Goal: Task Accomplishment & Management: Manage account settings

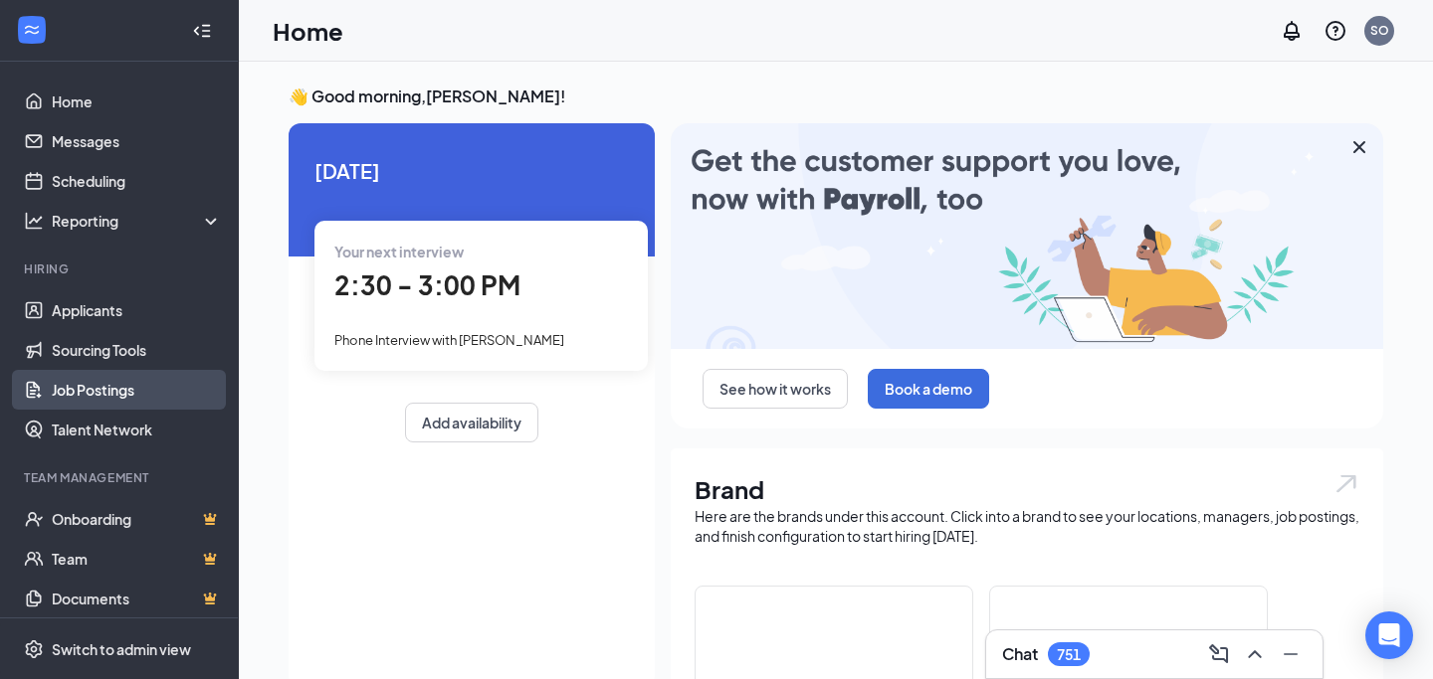
click at [153, 384] on link "Job Postings" at bounding box center [137, 390] width 170 height 40
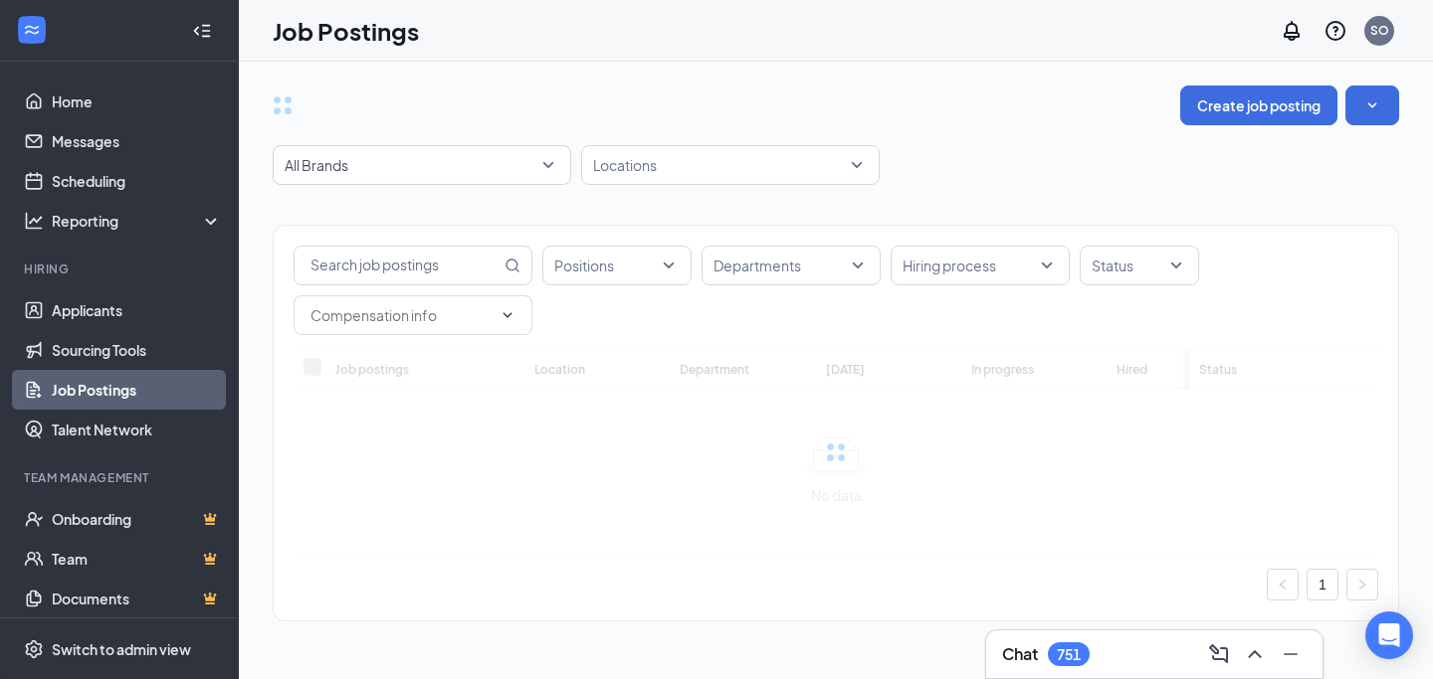
click at [386, 369] on div at bounding box center [835, 452] width 1084 height 206
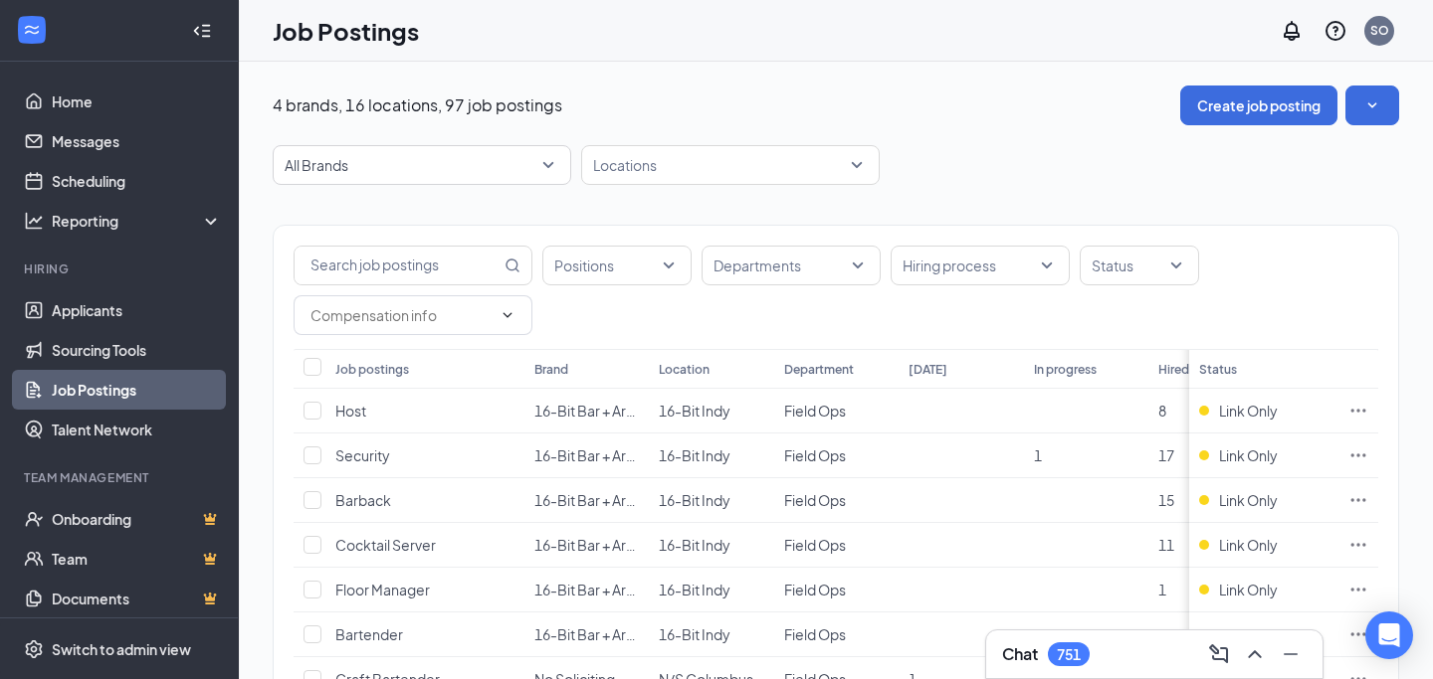
click at [386, 369] on div "Job postings" at bounding box center [372, 369] width 74 height 17
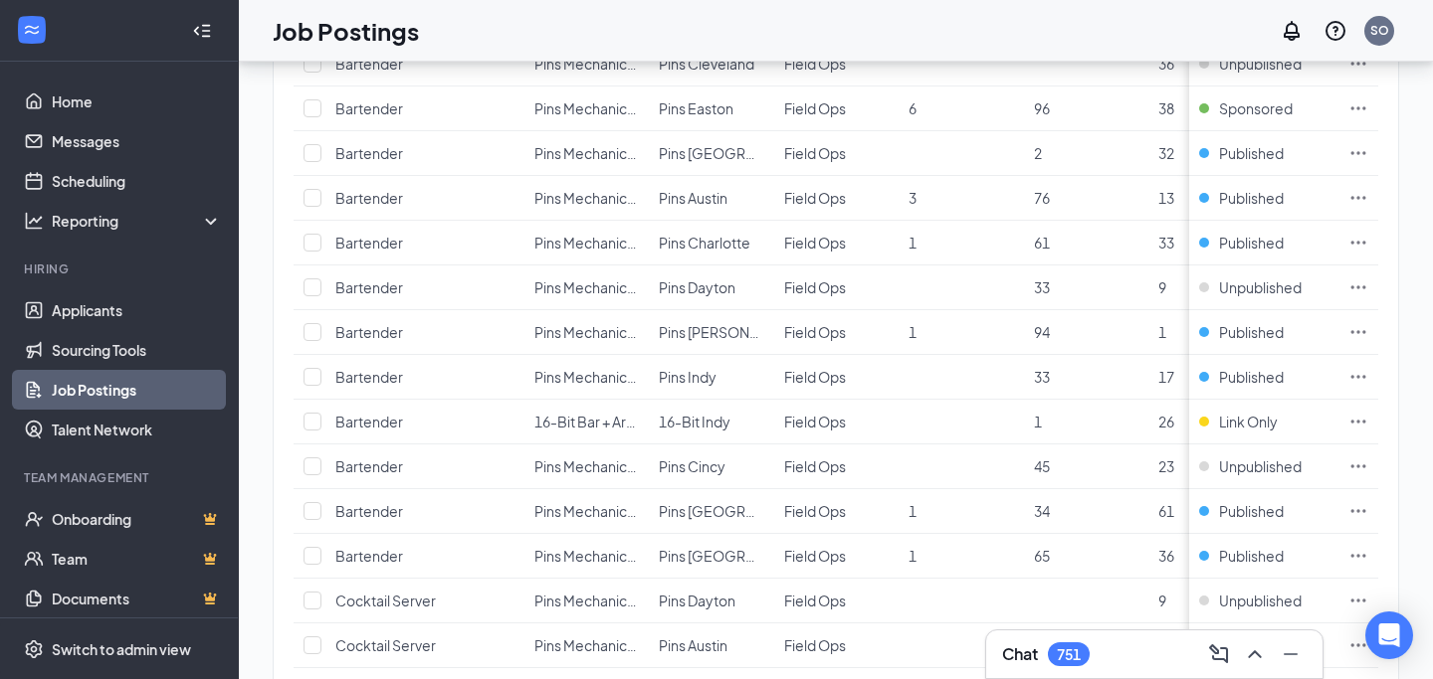
scroll to position [2060, 0]
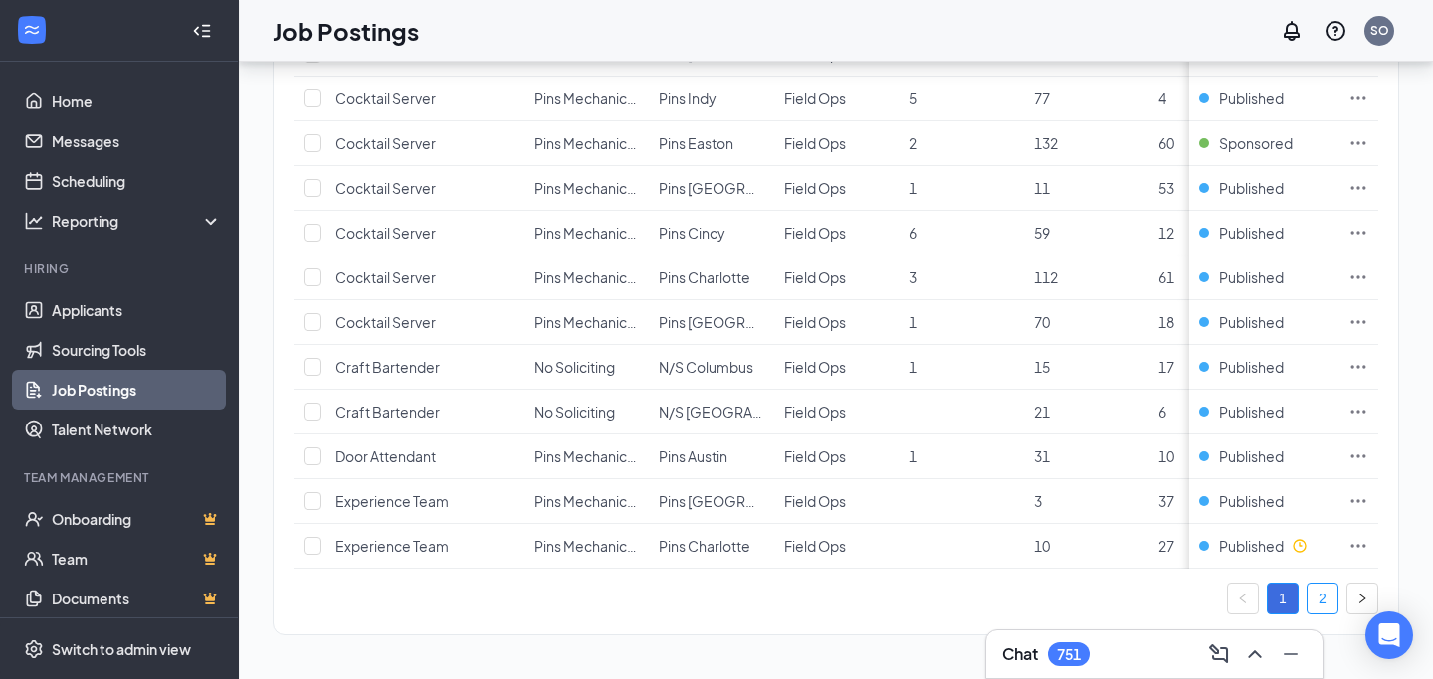
click at [1332, 595] on link "2" at bounding box center [1322, 599] width 30 height 30
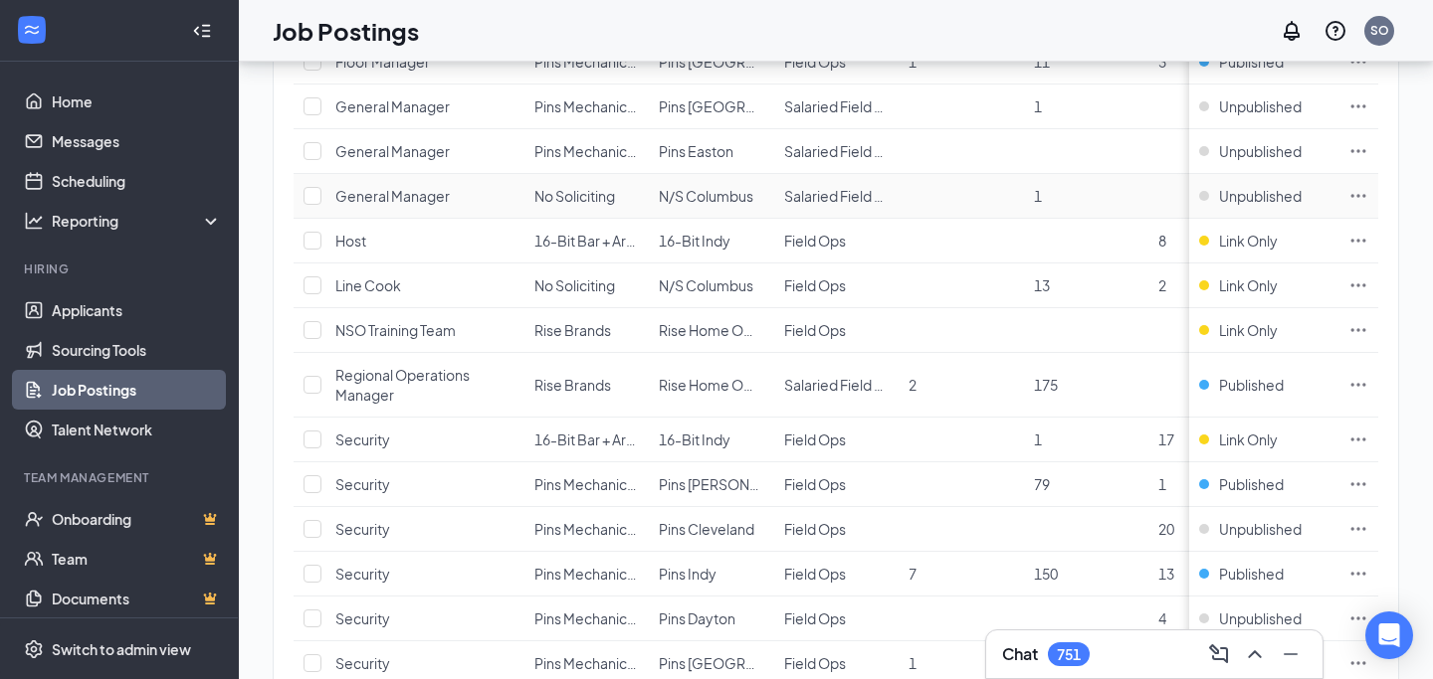
scroll to position [1504, 0]
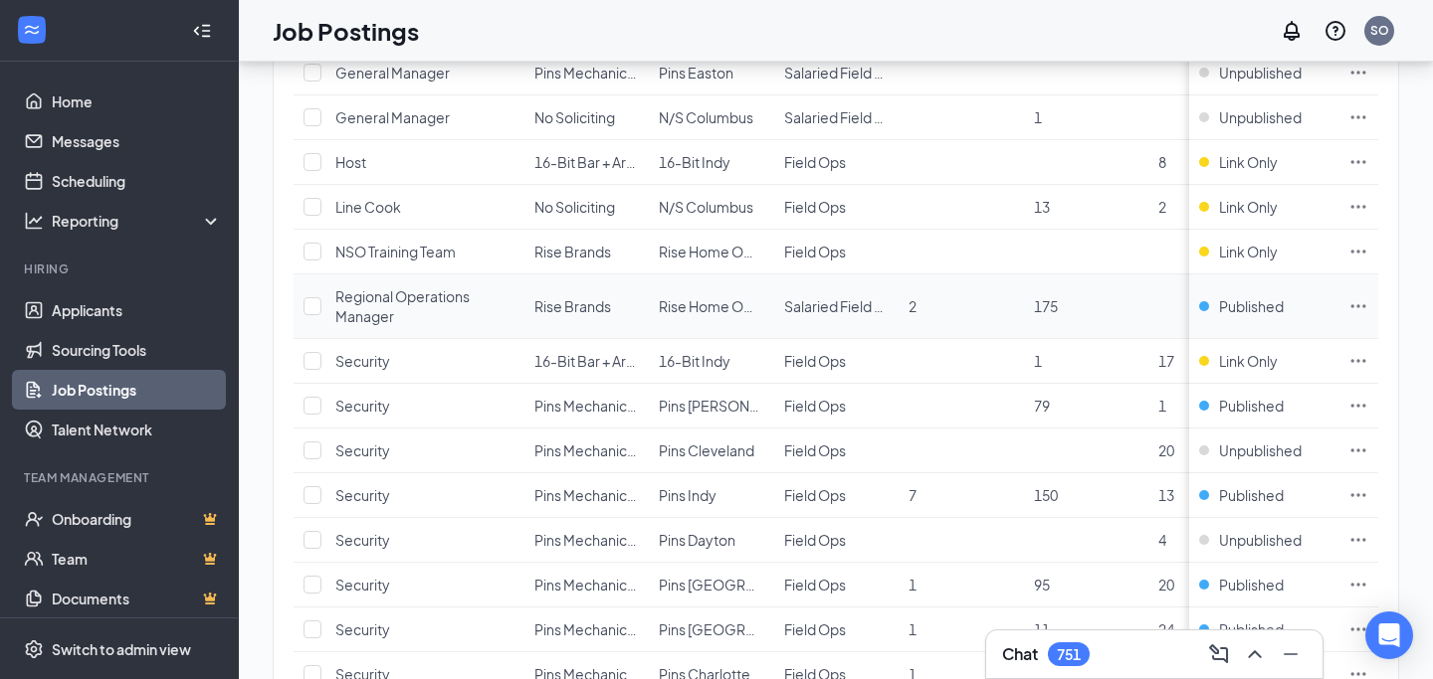
click at [1362, 300] on icon "Ellipses" at bounding box center [1358, 306] width 20 height 20
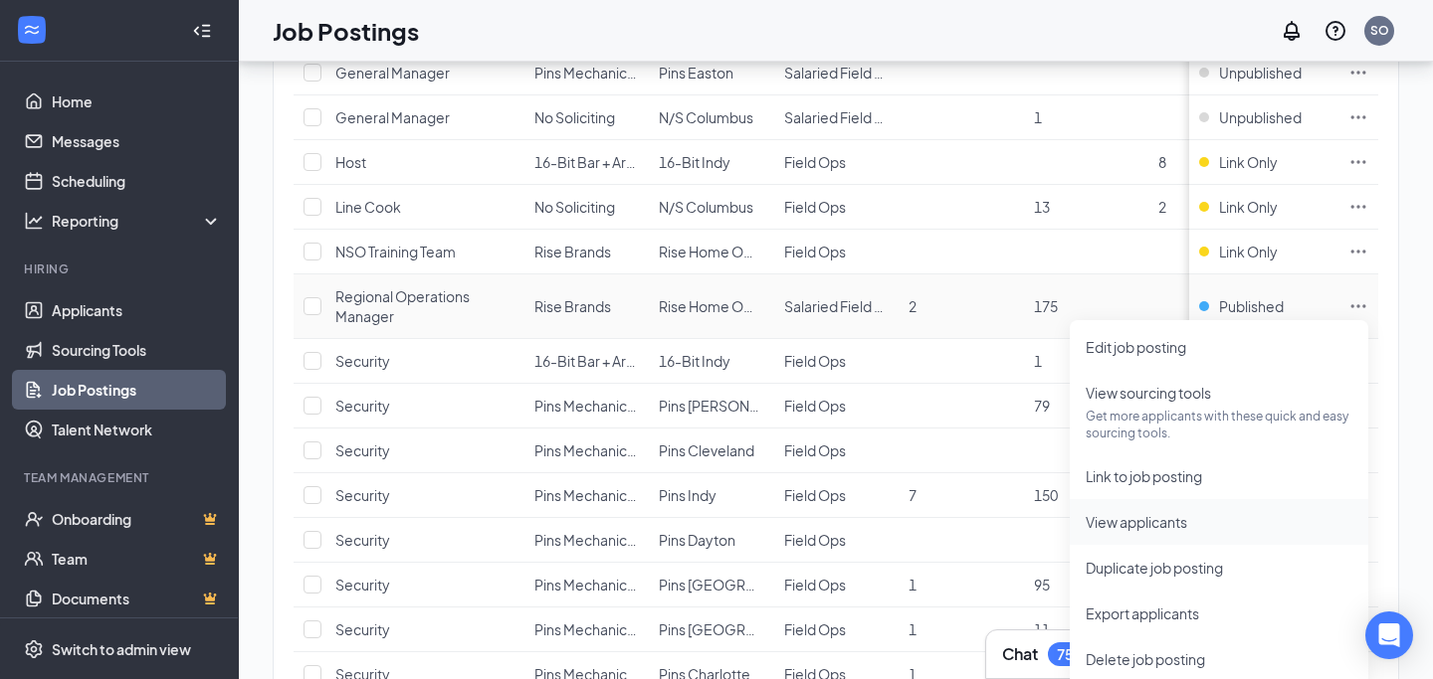
click at [1237, 527] on span "View applicants" at bounding box center [1218, 522] width 267 height 22
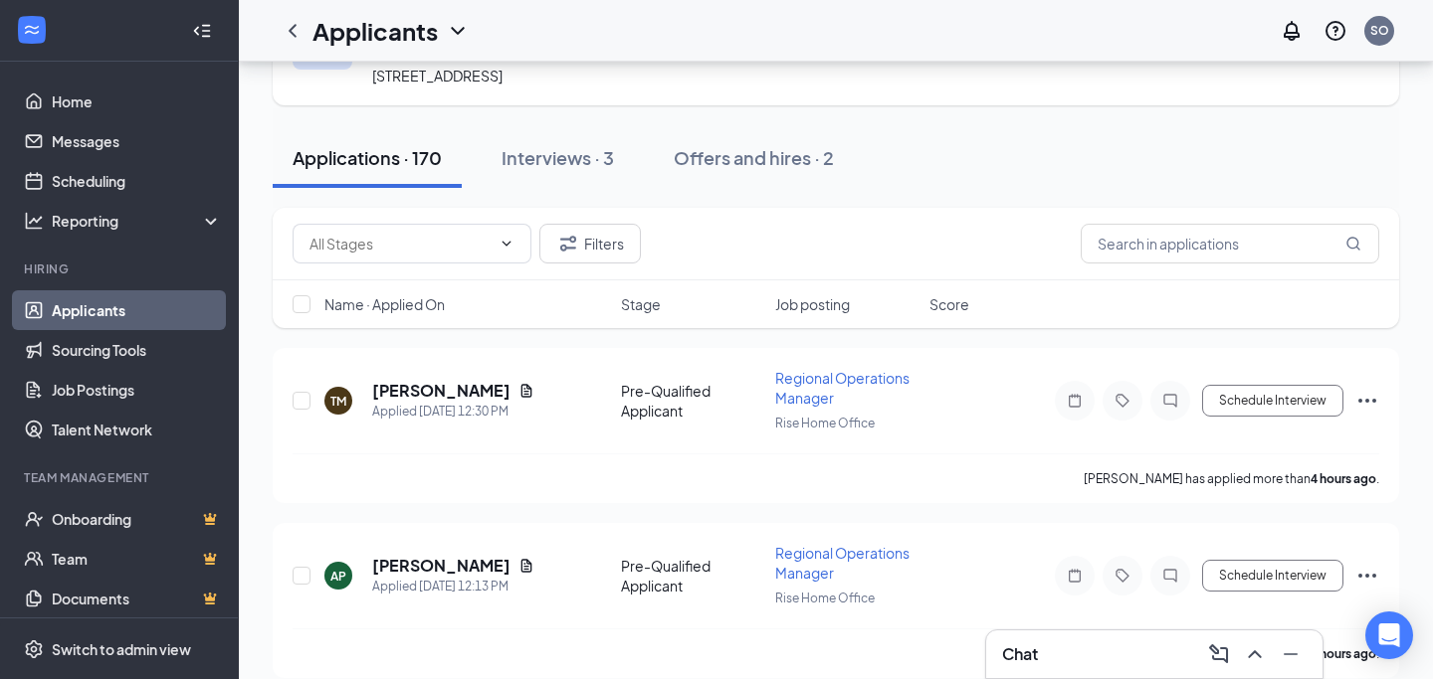
scroll to position [113, 0]
click at [521, 386] on icon "Document" at bounding box center [526, 388] width 11 height 13
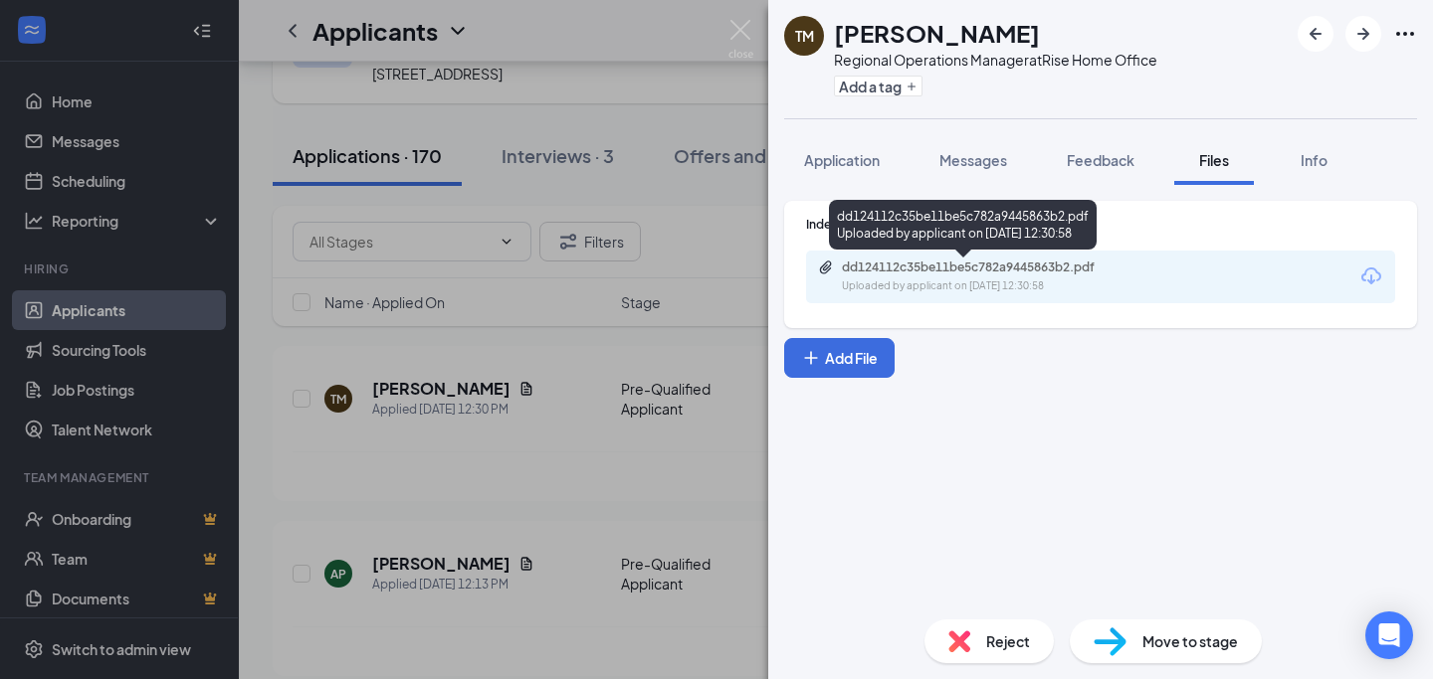
click at [982, 282] on div "Uploaded by applicant on [DATE] 12:30:58" at bounding box center [991, 287] width 298 height 16
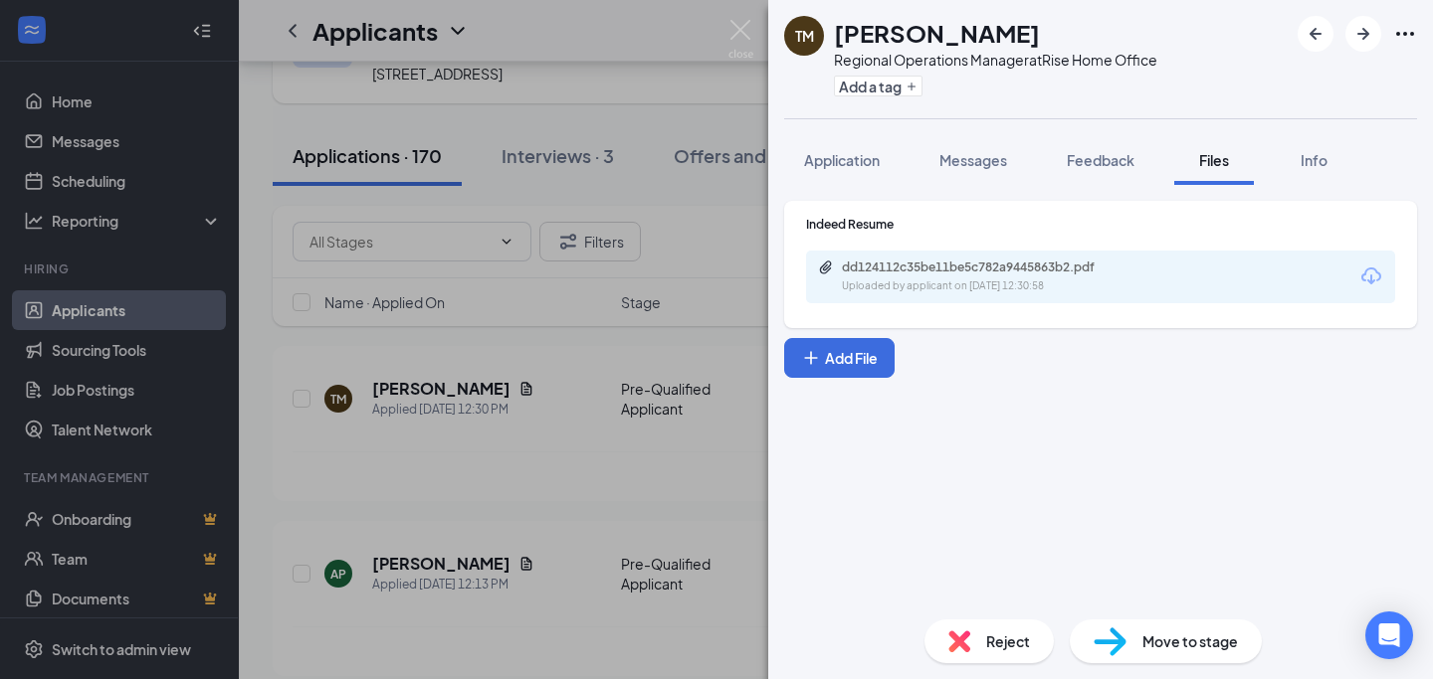
click at [435, 316] on div "TM [PERSON_NAME] Regional Operations Manager at Rise Home Office Add a tag Appl…" at bounding box center [716, 339] width 1433 height 679
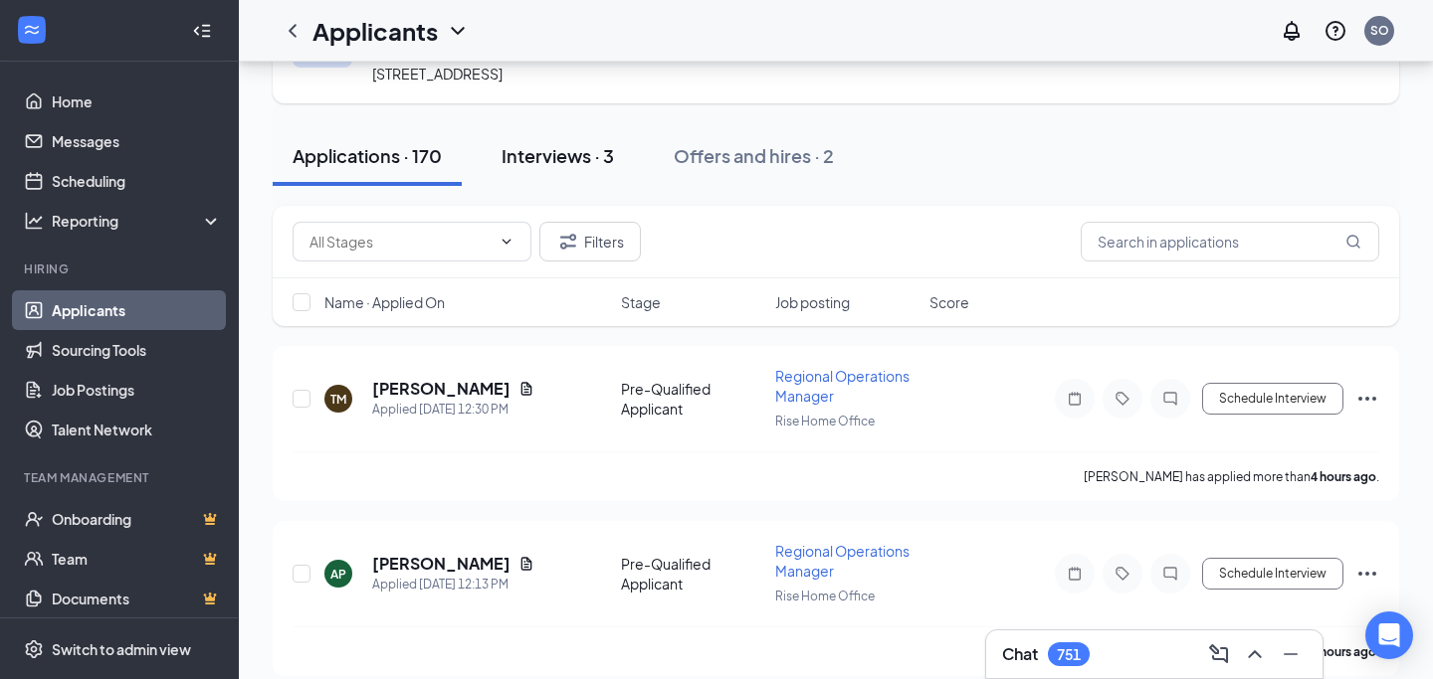
click at [568, 162] on div "Interviews · 3" at bounding box center [557, 155] width 112 height 25
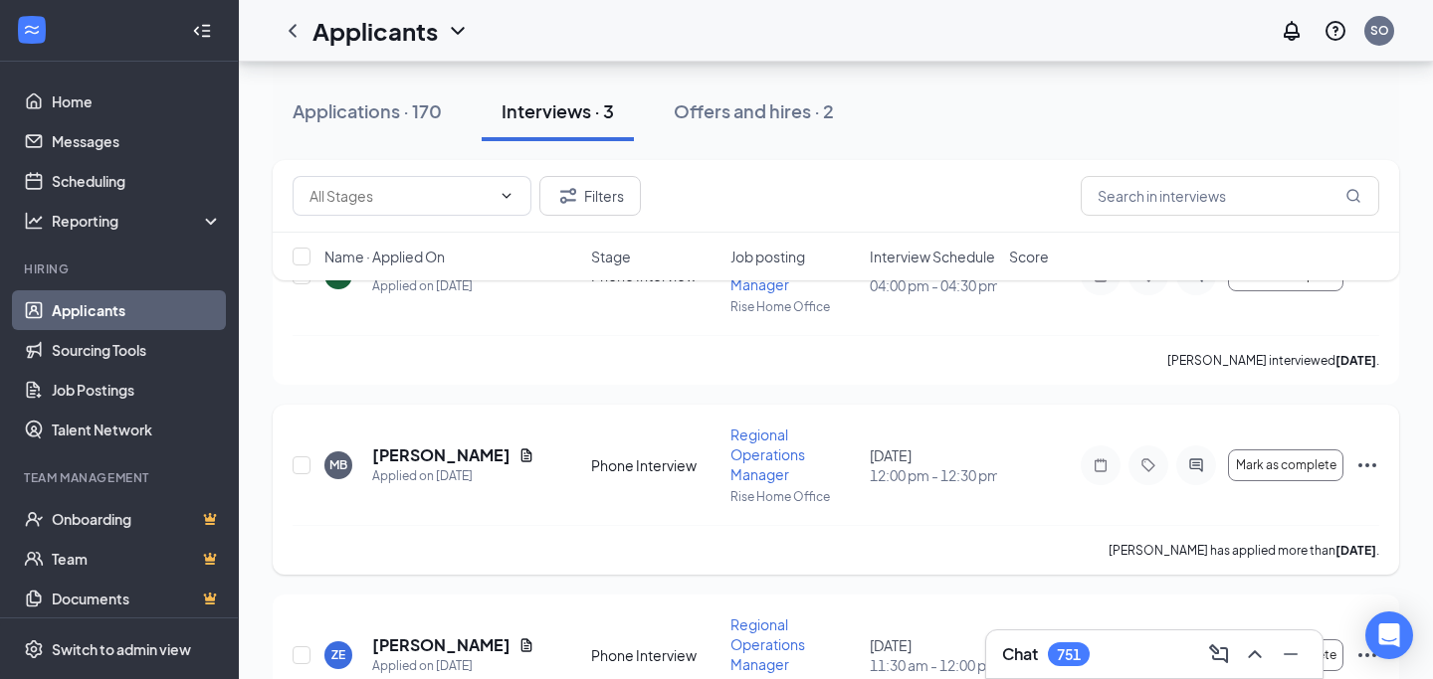
scroll to position [253, 0]
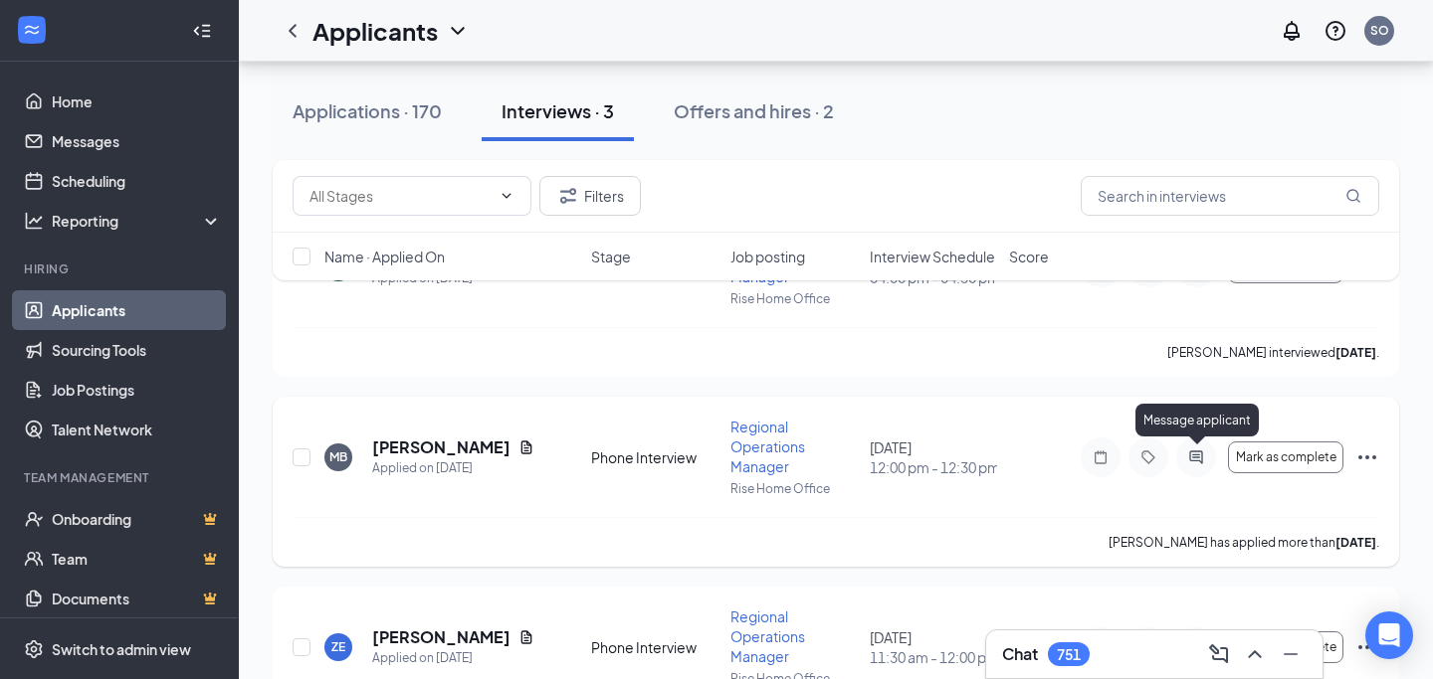
click at [1194, 459] on icon "ActiveChat" at bounding box center [1196, 458] width 24 height 16
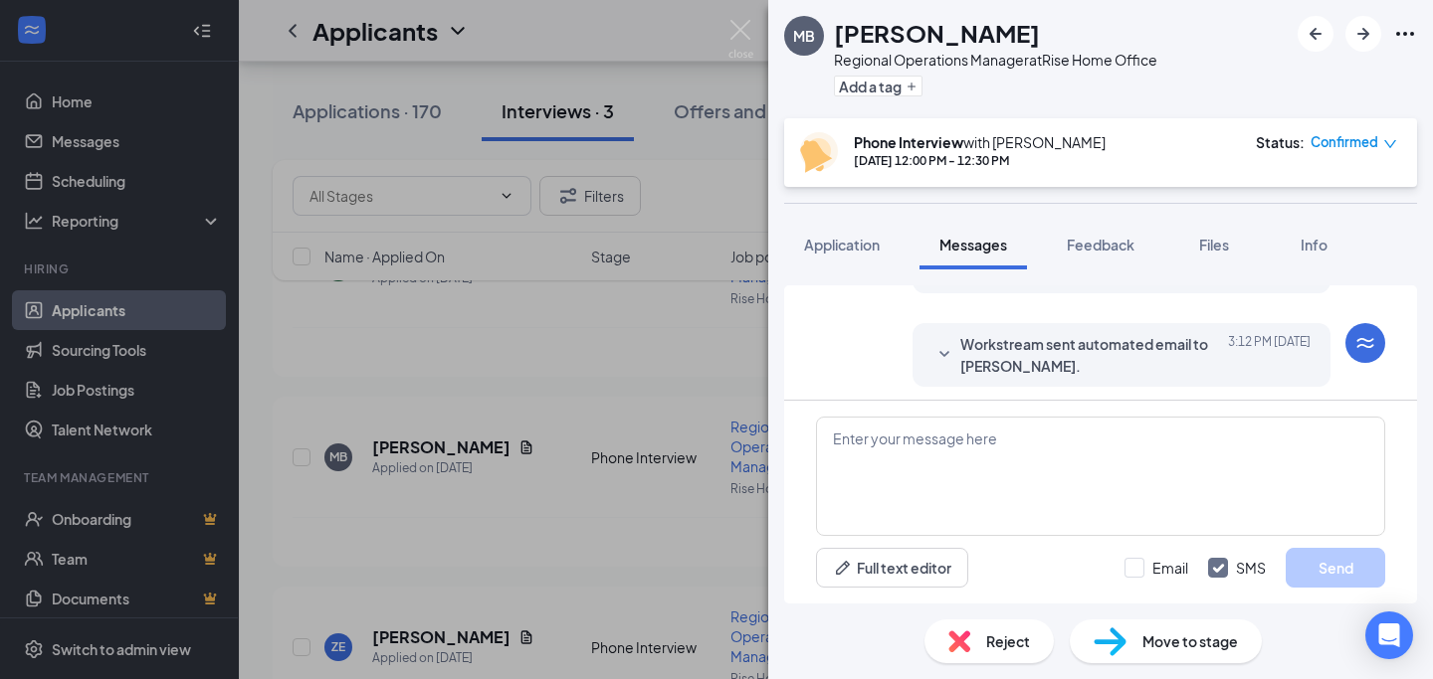
scroll to position [1350, 0]
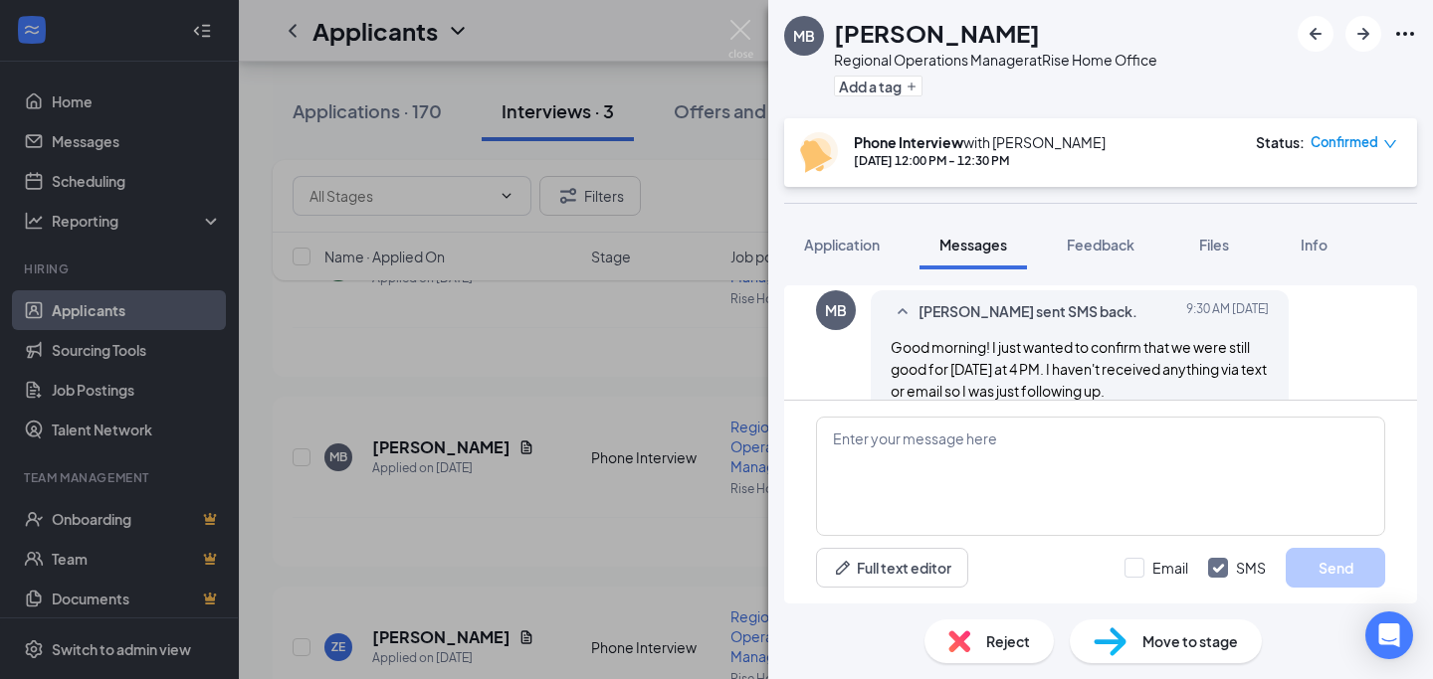
scroll to position [927, 0]
click at [1102, 405] on div "Full text editor Email SMS Send" at bounding box center [1100, 502] width 633 height 203
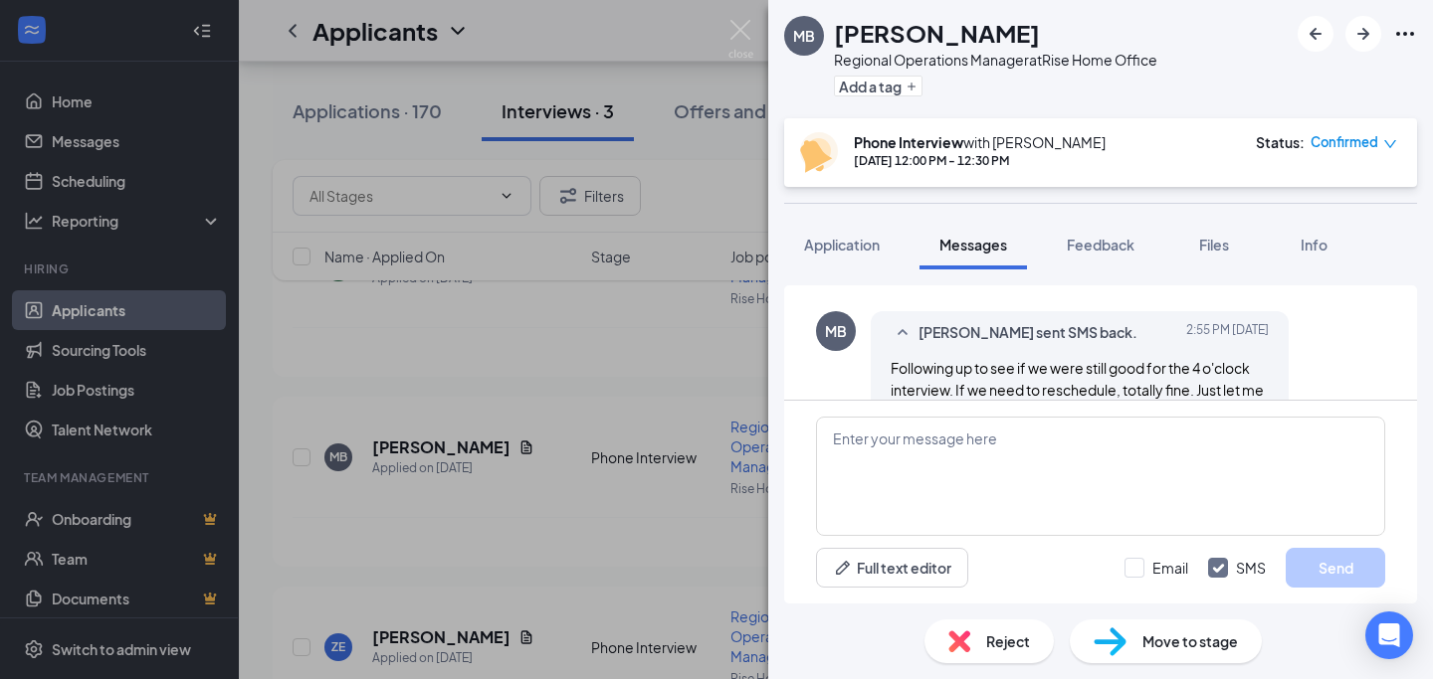
scroll to position [1333, 0]
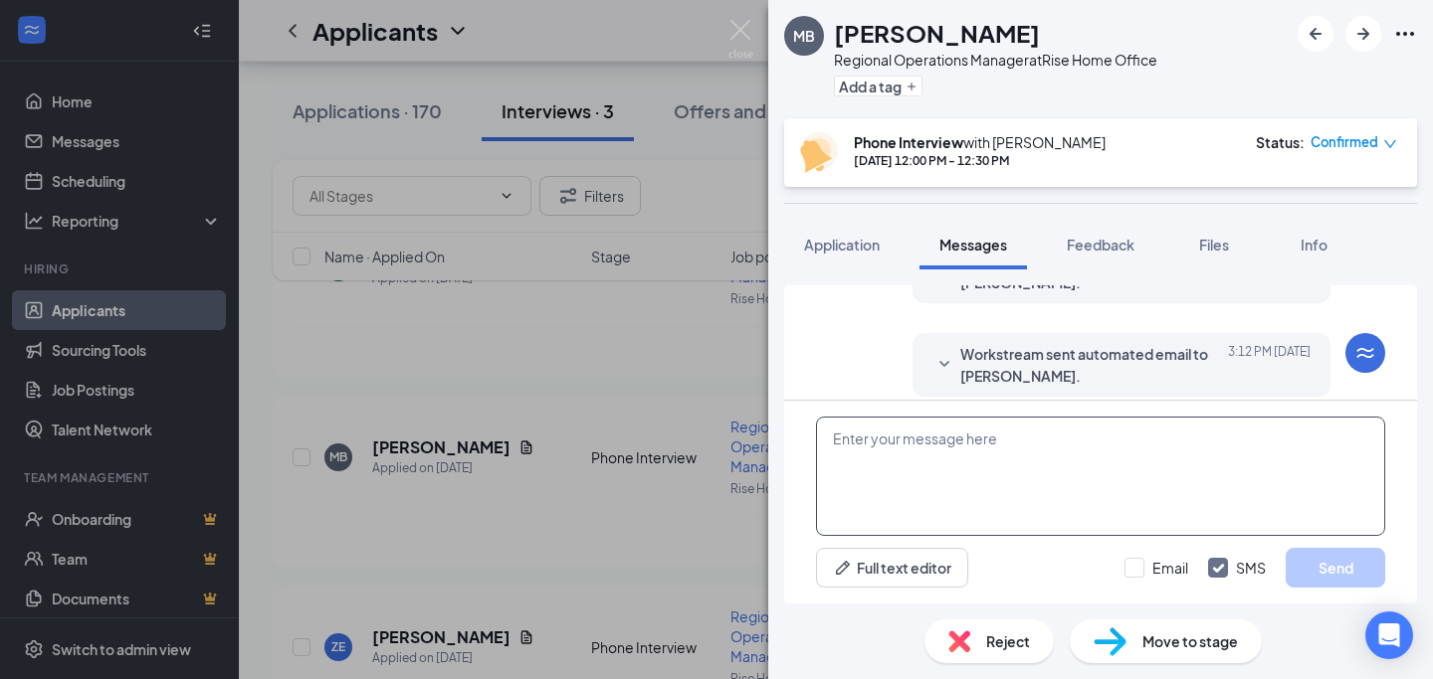
click at [980, 505] on textarea at bounding box center [1100, 476] width 569 height 119
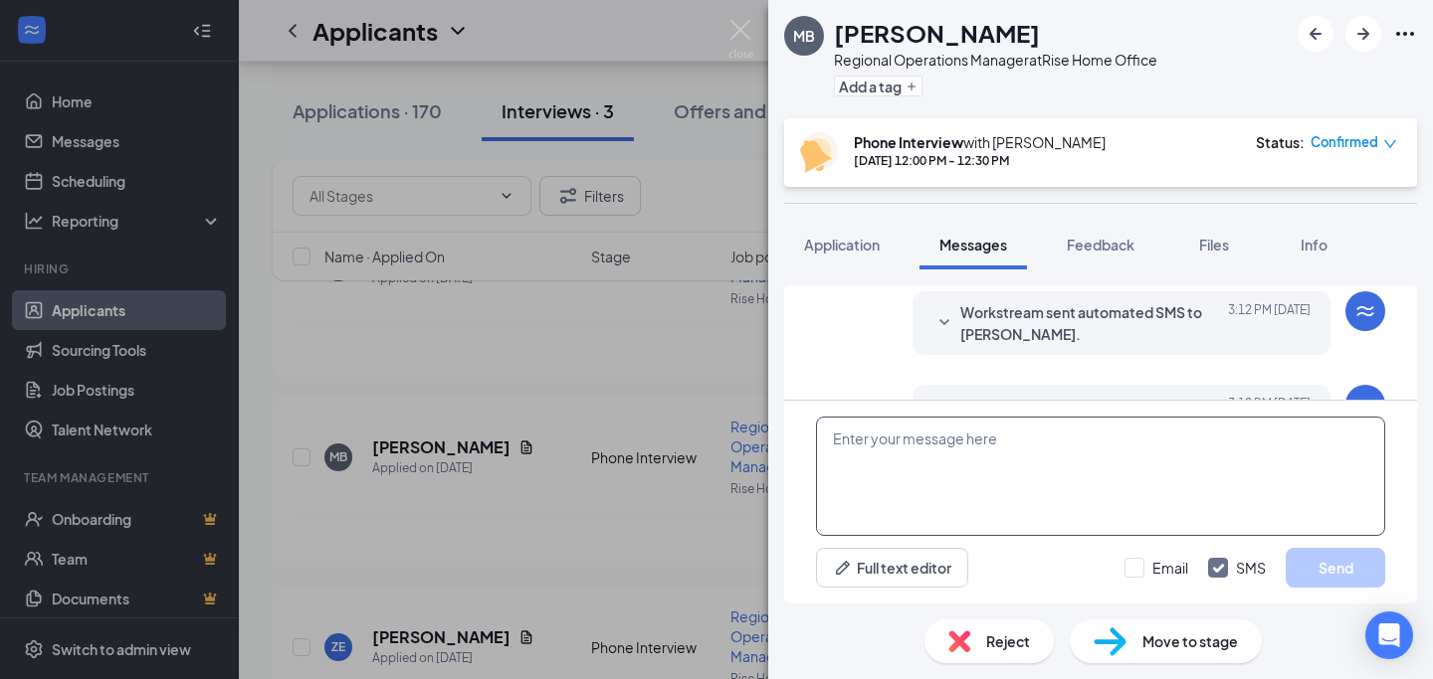
scroll to position [1275, 0]
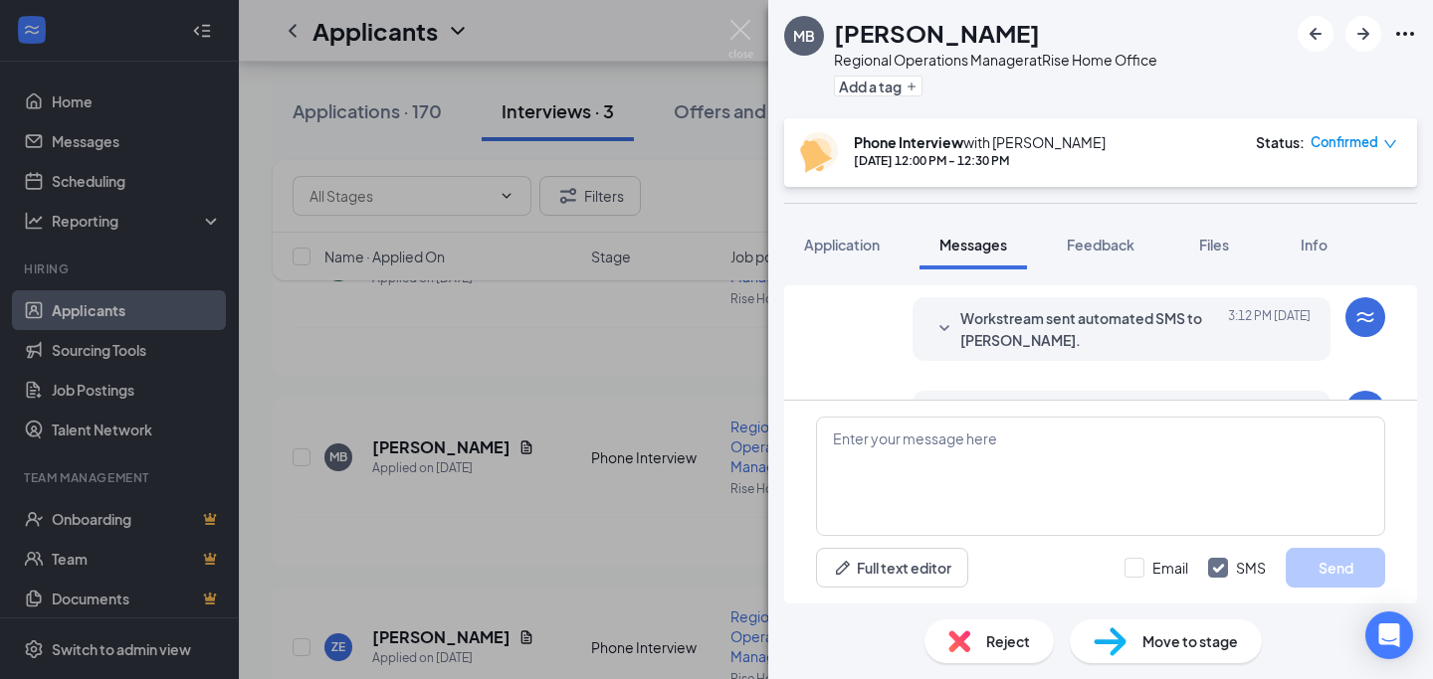
click at [946, 317] on icon "SmallChevronDown" at bounding box center [944, 329] width 24 height 24
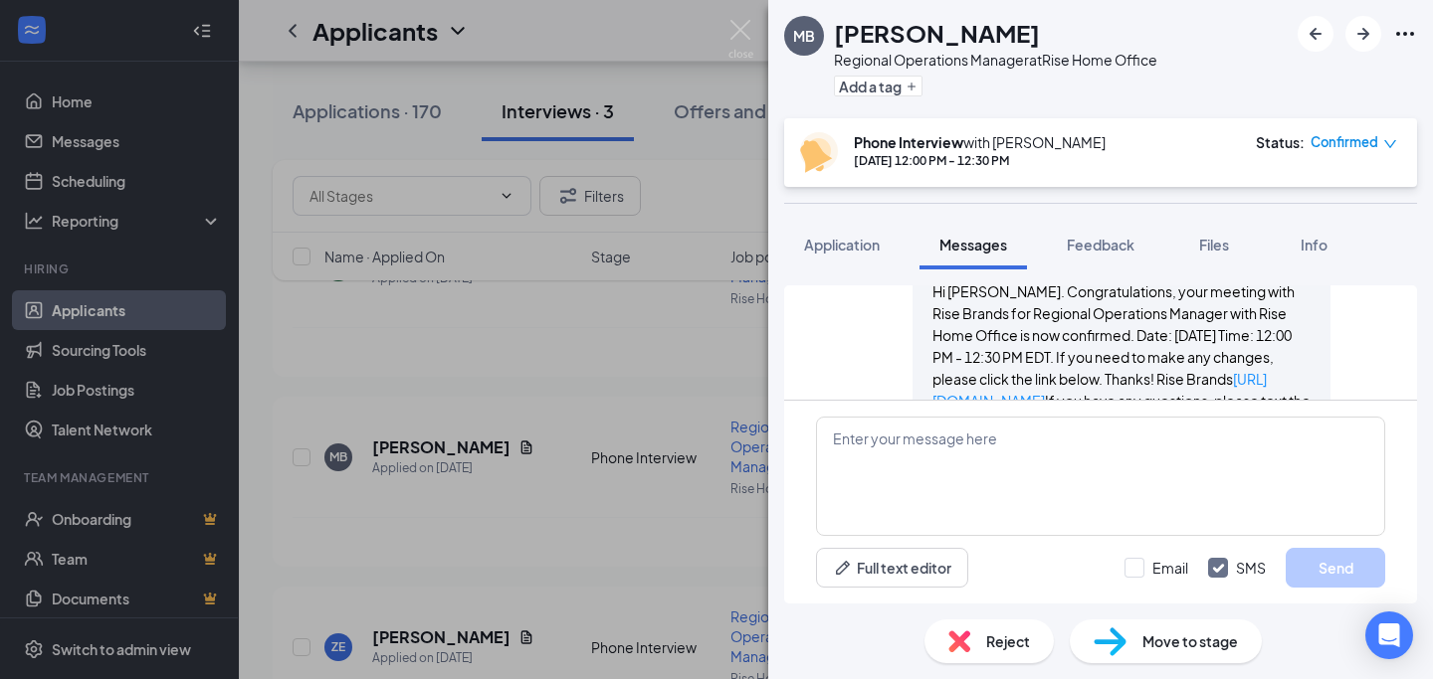
scroll to position [1360, 0]
click at [914, 474] on textarea at bounding box center [1100, 476] width 569 height 119
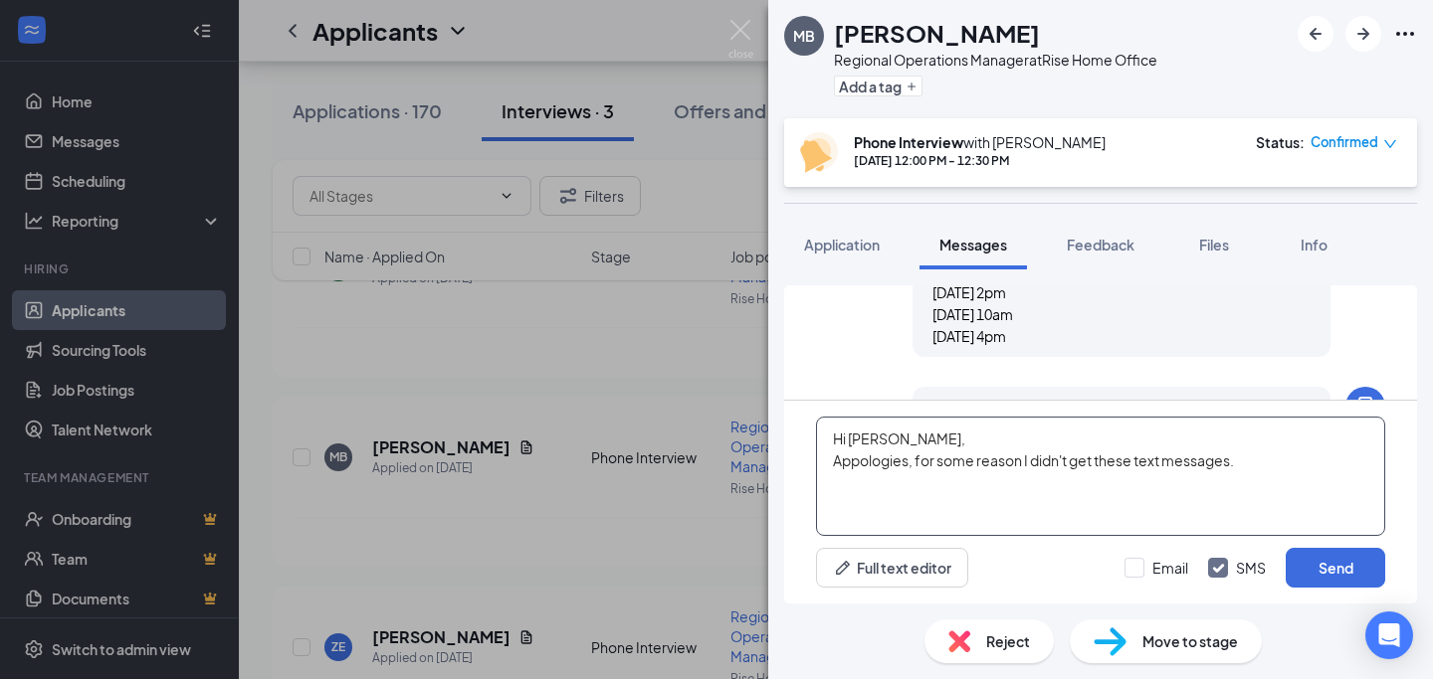
scroll to position [679, 0]
paste textarea "Thursday, September 18⋅10:00 – 11:00am"
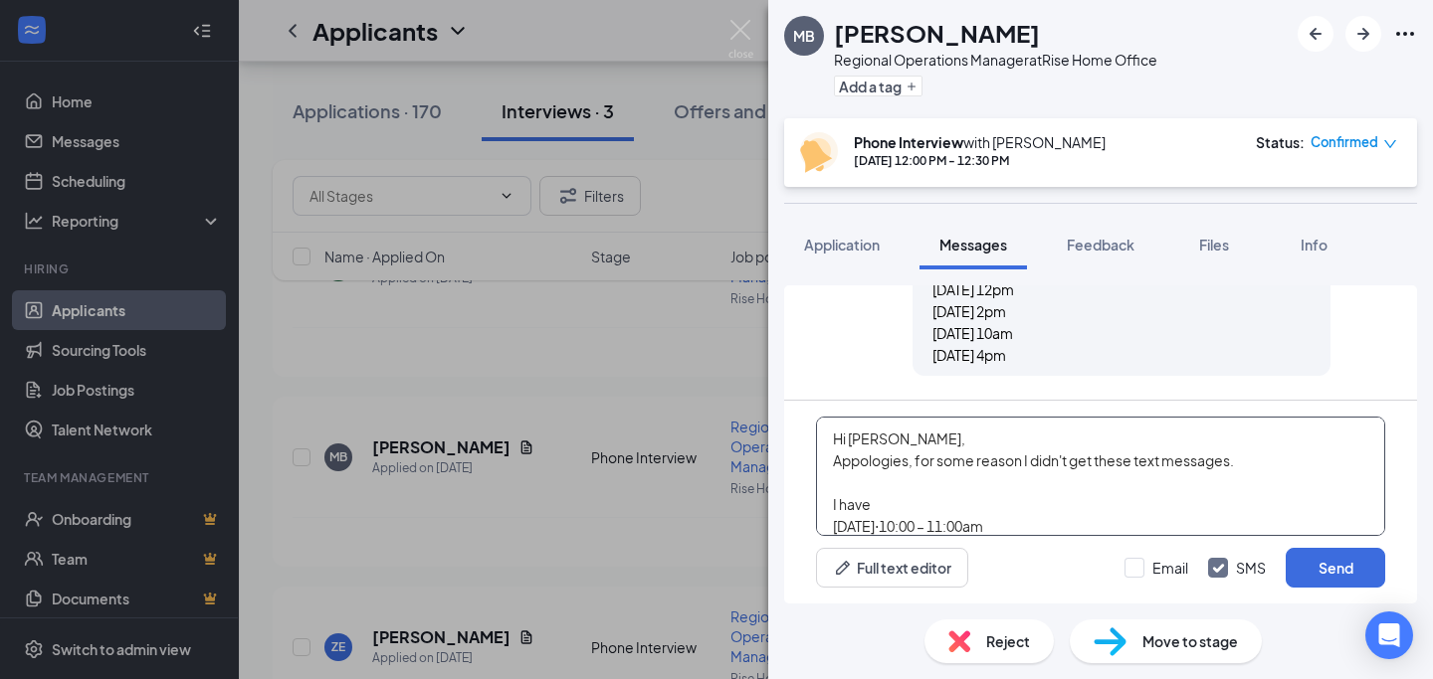
scroll to position [21, 0]
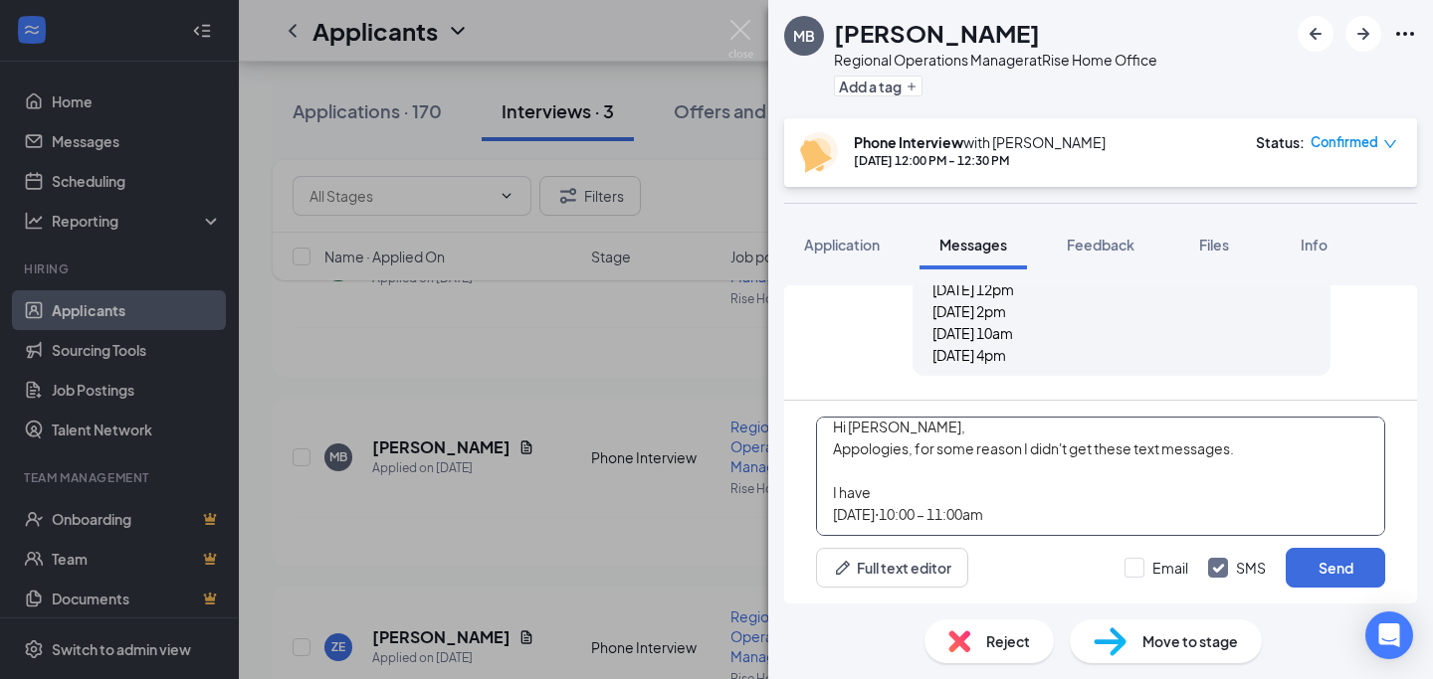
paste textarea "Thursday, September 18⋅1:00 – 2:00pm"
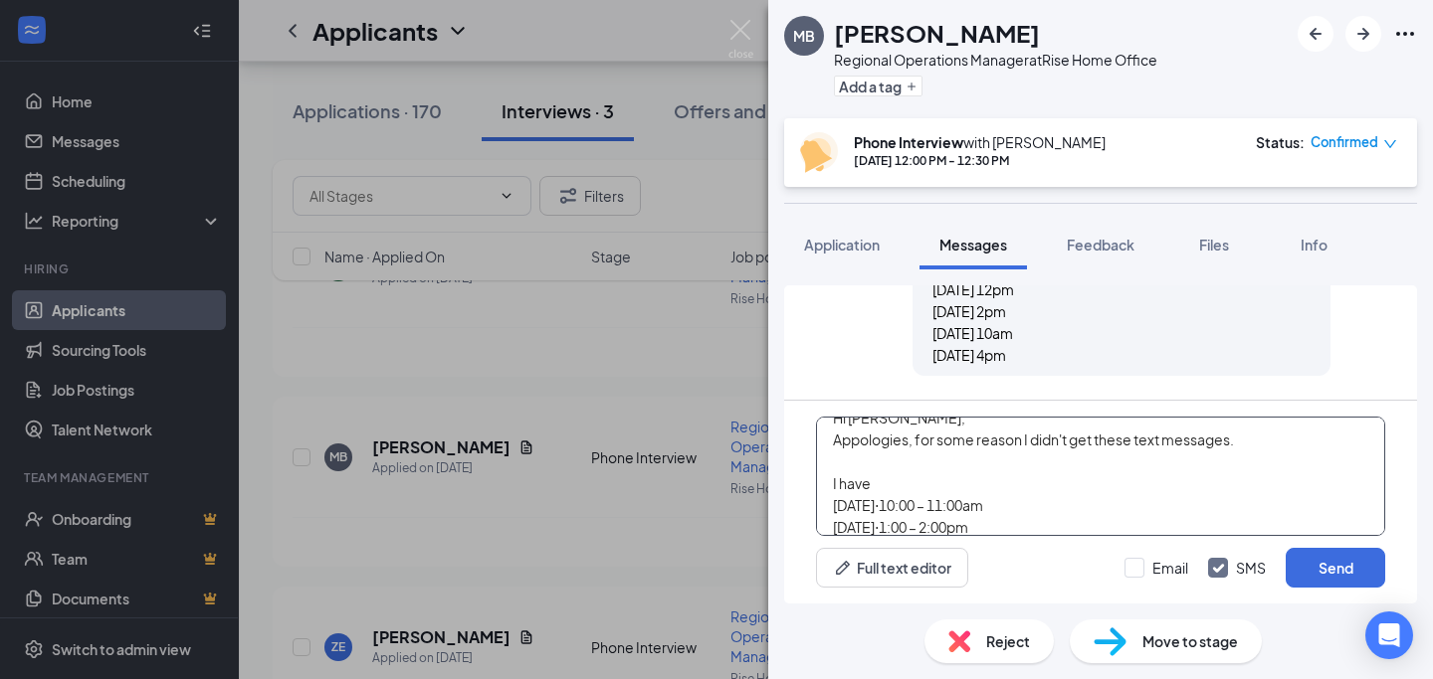
scroll to position [43, 0]
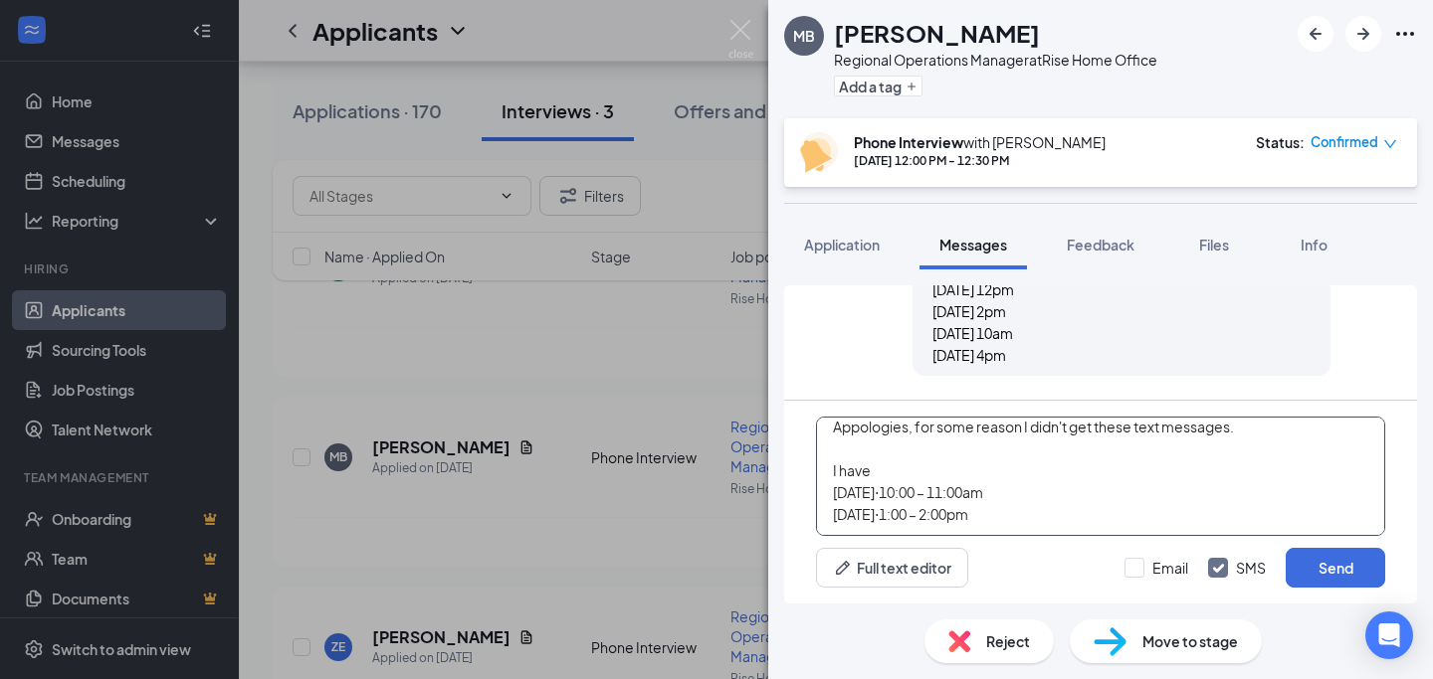
paste textarea "Monday, September 22⋅10:00 – 11:00am"
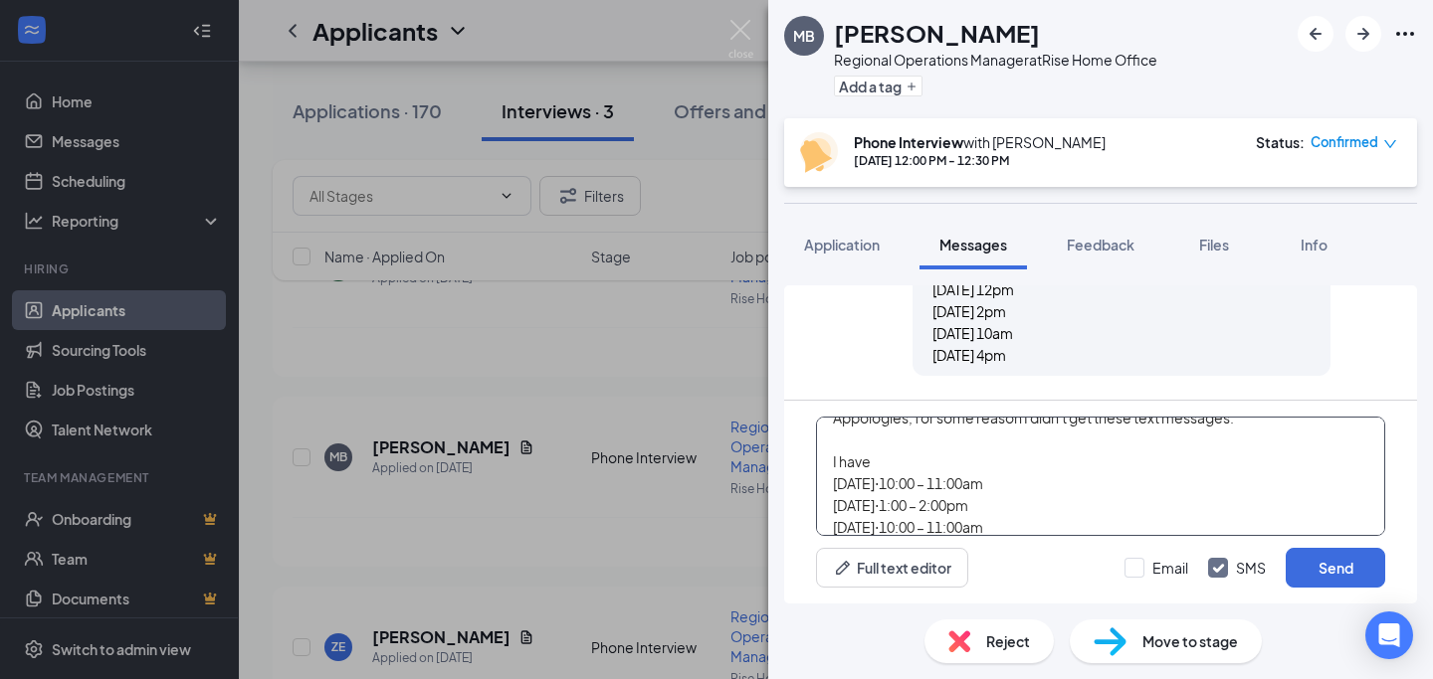
scroll to position [65, 0]
paste textarea "Thursday, September 25⋅9:00 – 10:00am"
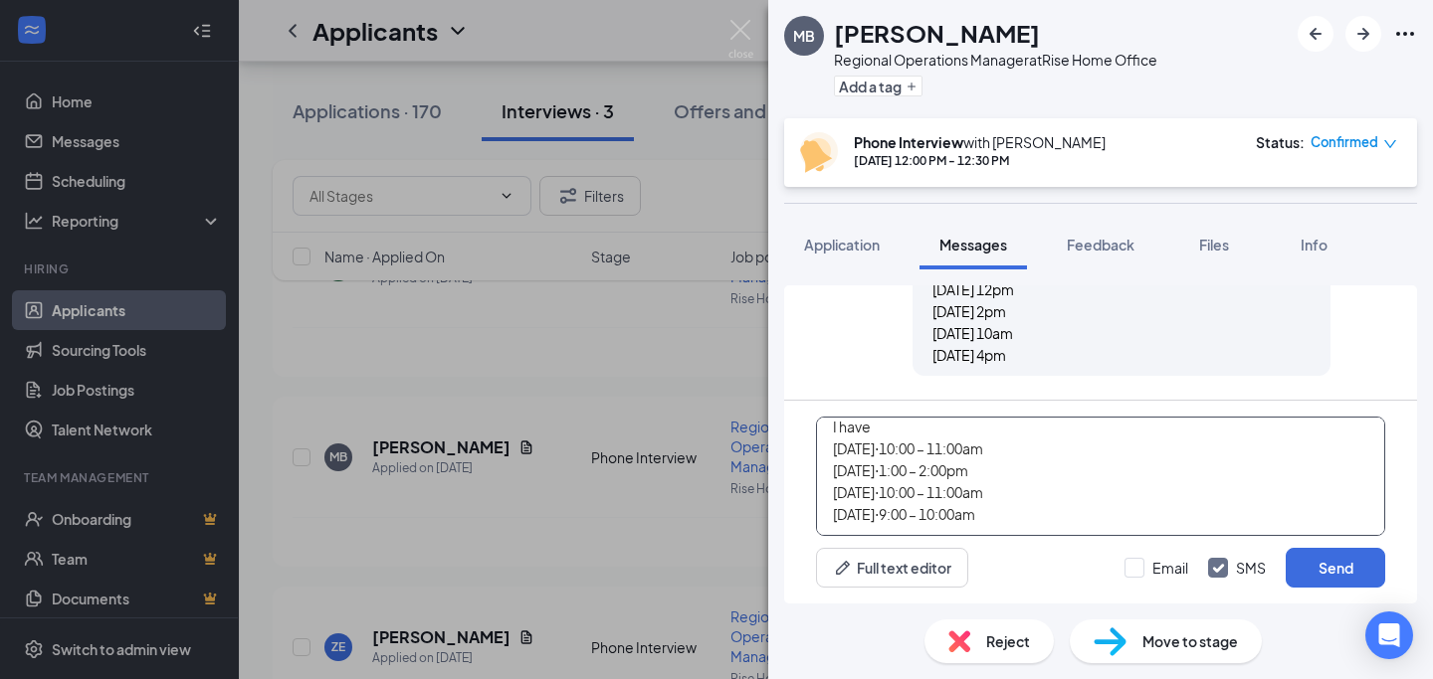
scroll to position [0, 0]
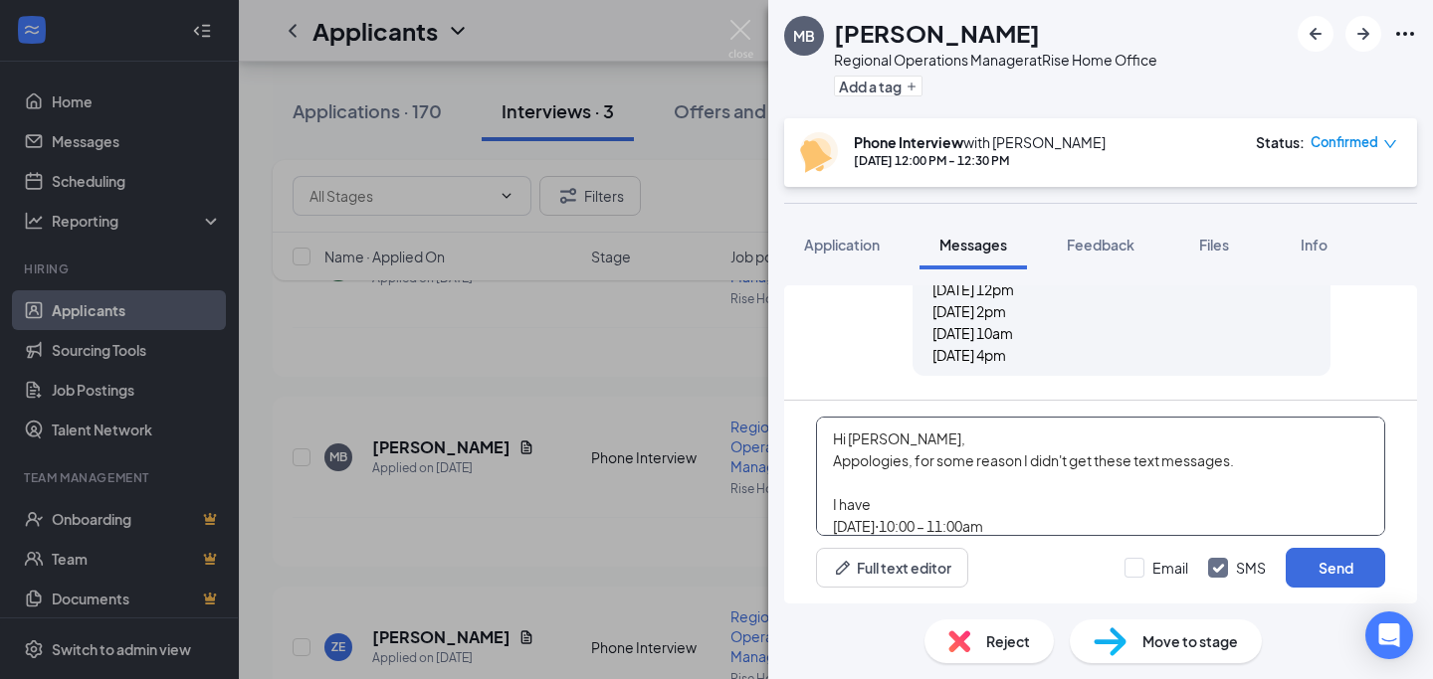
click at [900, 510] on textarea "Hi Matthew, Appologies, for some reason I didn't get these text messages. I hav…" at bounding box center [1100, 476] width 569 height 119
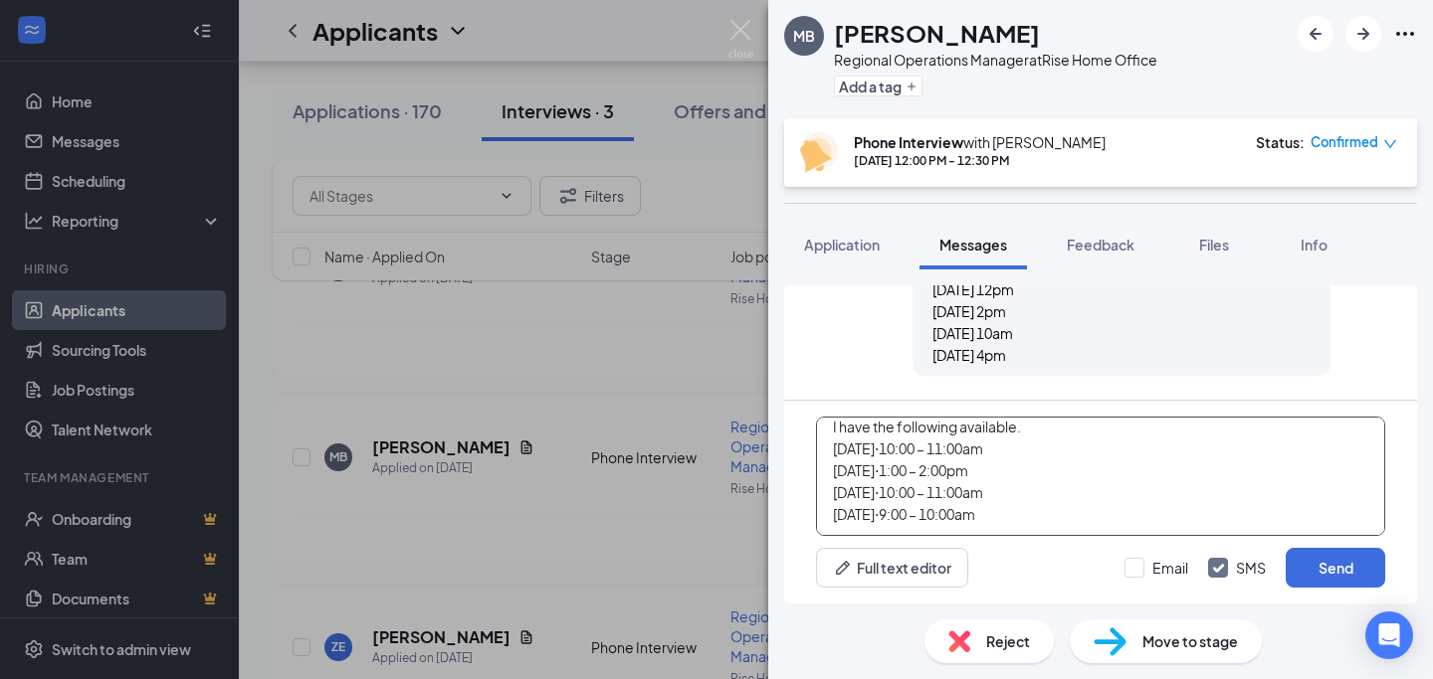
scroll to position [84, 0]
click at [1013, 428] on textarea "Hi Matthew, Apologies, for some reason I didn't get these text messages. I have…" at bounding box center [1100, 476] width 569 height 119
click at [1017, 460] on textarea "Hi Matthew, Apologies, for some reason I didn't get these text messages. I have…" at bounding box center [1100, 476] width 569 height 119
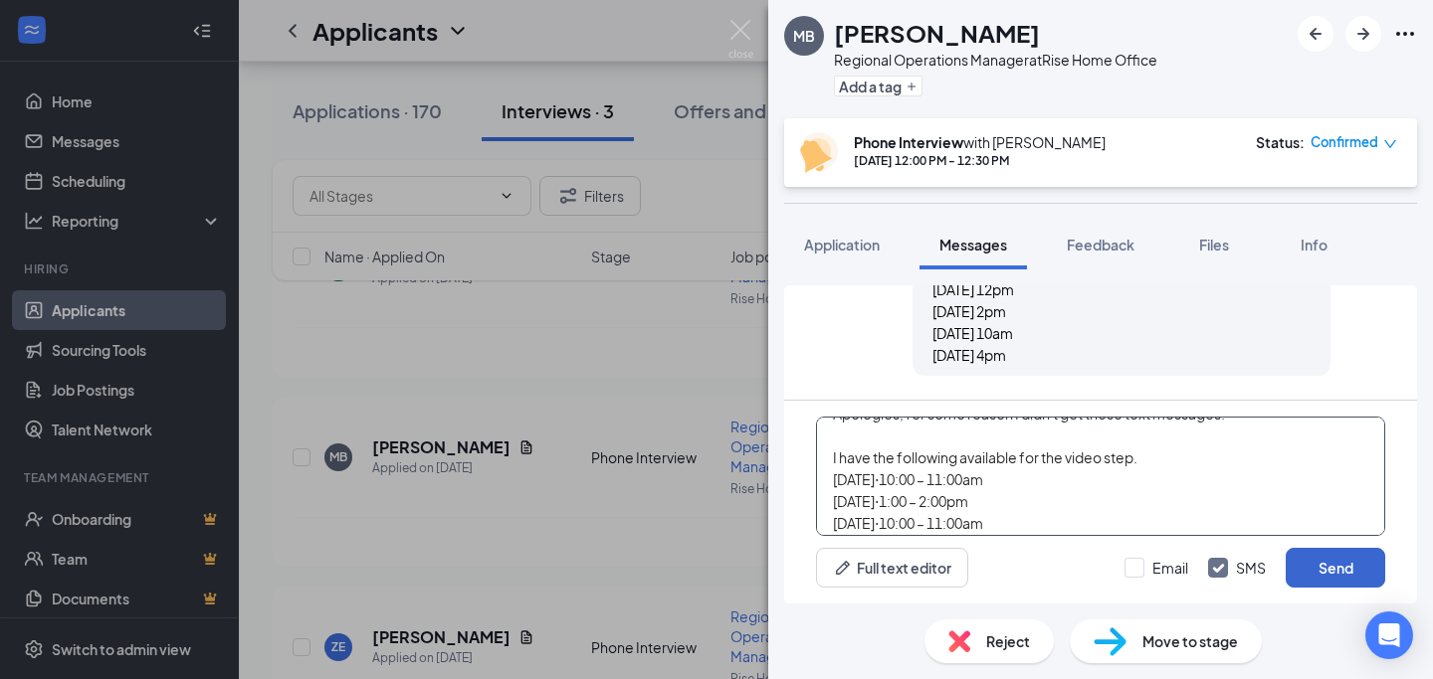
type textarea "Hi [PERSON_NAME], Apologies, for some reason I didn't get these text messages. …"
click at [1350, 581] on button "Send" at bounding box center [1334, 568] width 99 height 40
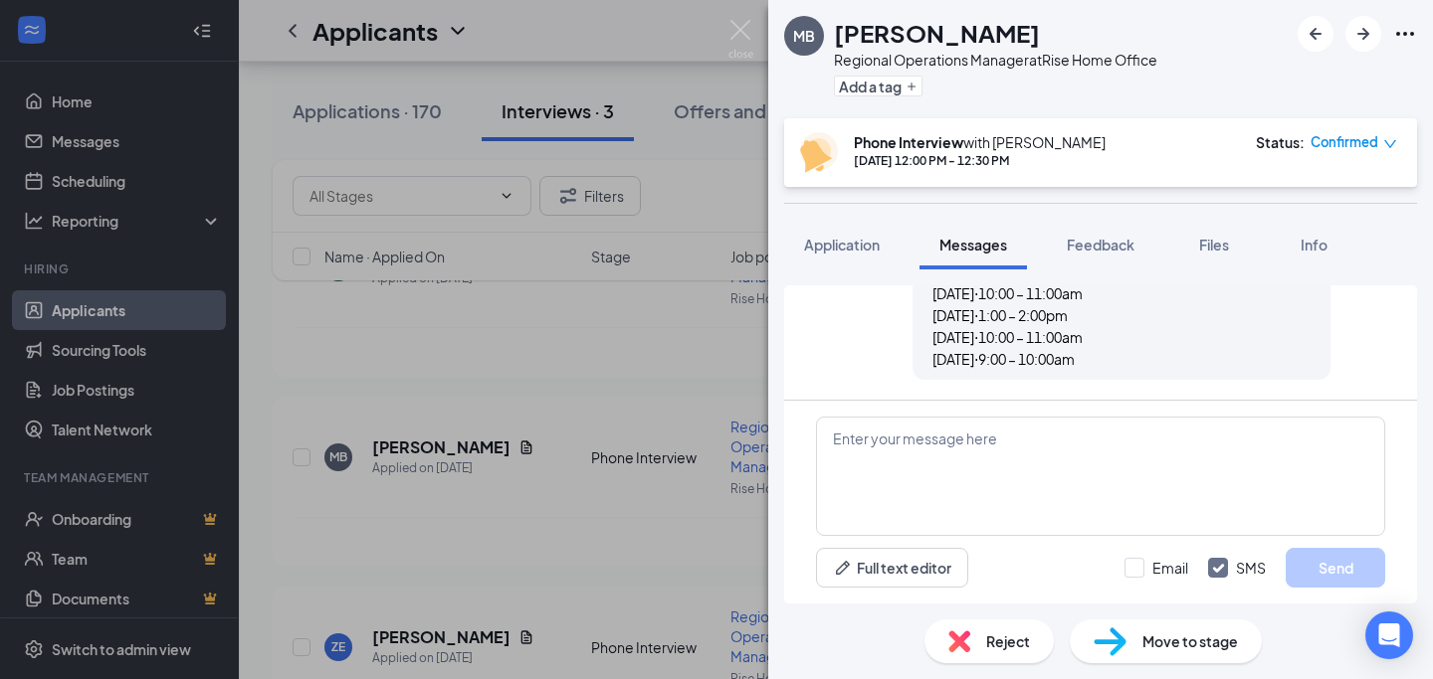
scroll to position [1837, 0]
click at [942, 452] on textarea at bounding box center [1100, 476] width 569 height 119
drag, startPoint x: 1200, startPoint y: 361, endPoint x: 924, endPoint y: 362, distance: 275.6
click at [923, 362] on div "Sean Oberschlake sent SMS to MATTHEW BENKERT. Today 4:55 PM Hi Matthew, Apologi…" at bounding box center [1121, 243] width 418 height 273
copy span "Thursday, September 25⋅9:00 – 10:00am"
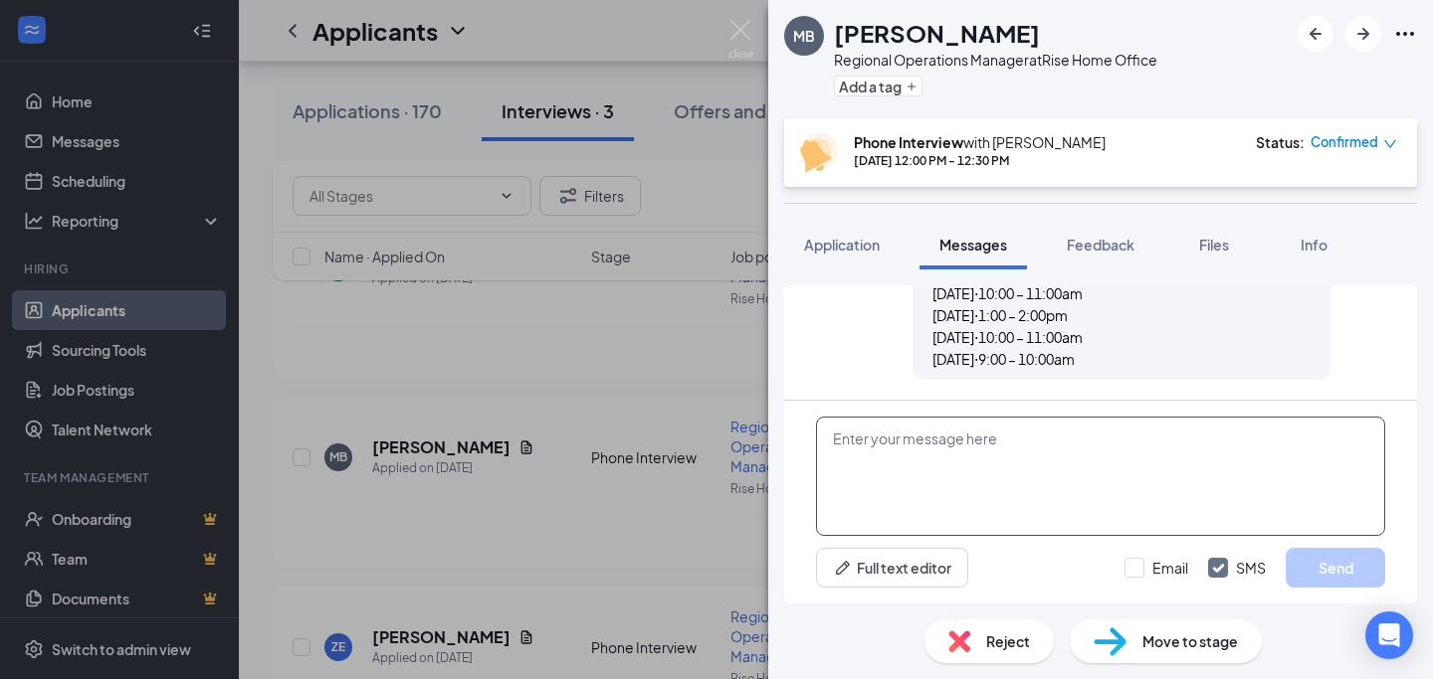
click at [821, 512] on textarea at bounding box center [1100, 476] width 569 height 119
paste textarea "Thursday, September 25⋅9:00 – 10:00am"
click at [866, 440] on textarea "& Thursday, September 25⋅9:00 – 10:00am" at bounding box center [1100, 476] width 569 height 119
click at [971, 438] on textarea "& Wed, September 25⋅9:00 – 10:00am" at bounding box center [1100, 476] width 569 height 119
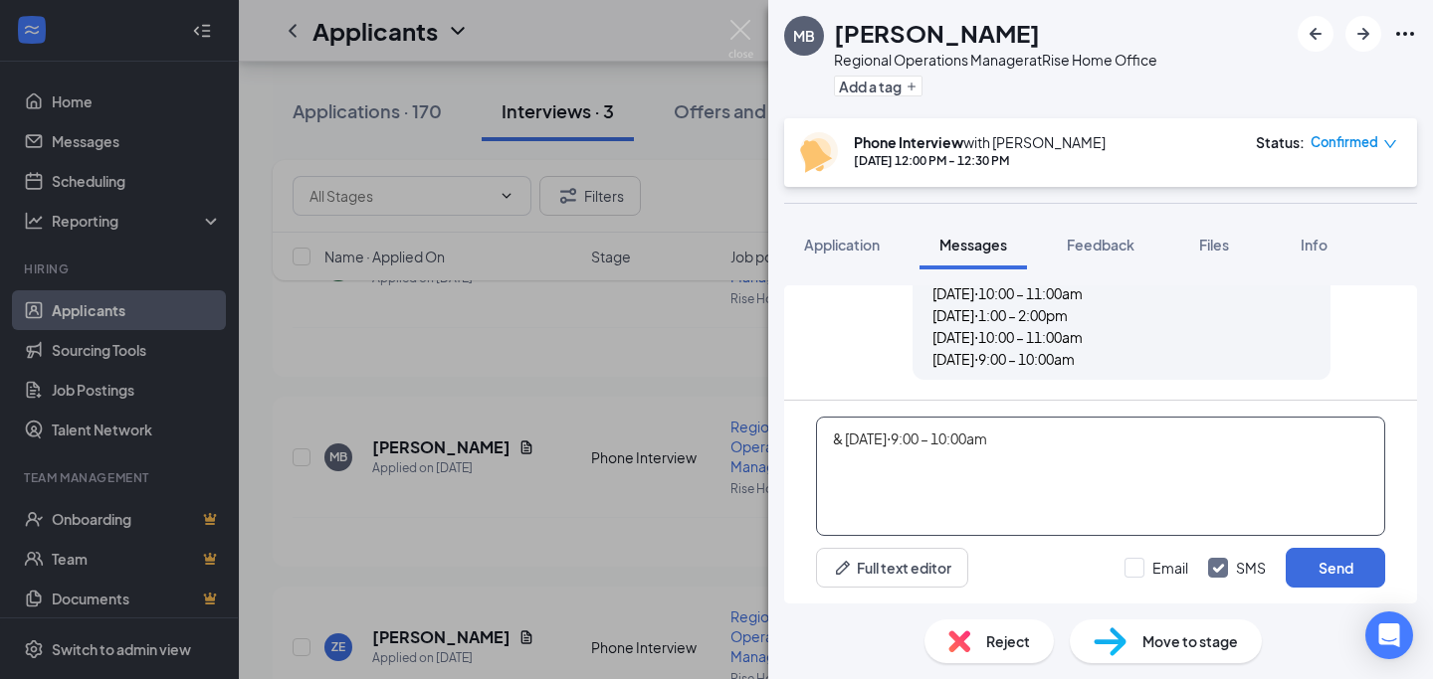
click at [993, 440] on textarea "& Wed, September 24⋅9:00 – 10:00am" at bounding box center [1100, 476] width 569 height 119
click at [1050, 441] on textarea "& Wed, September 24⋅12:00 – 10:00am" at bounding box center [1100, 476] width 569 height 119
type textarea "& [DATE]⋅12:00 – 1:00pm"
click at [1330, 567] on button "Send" at bounding box center [1334, 568] width 99 height 40
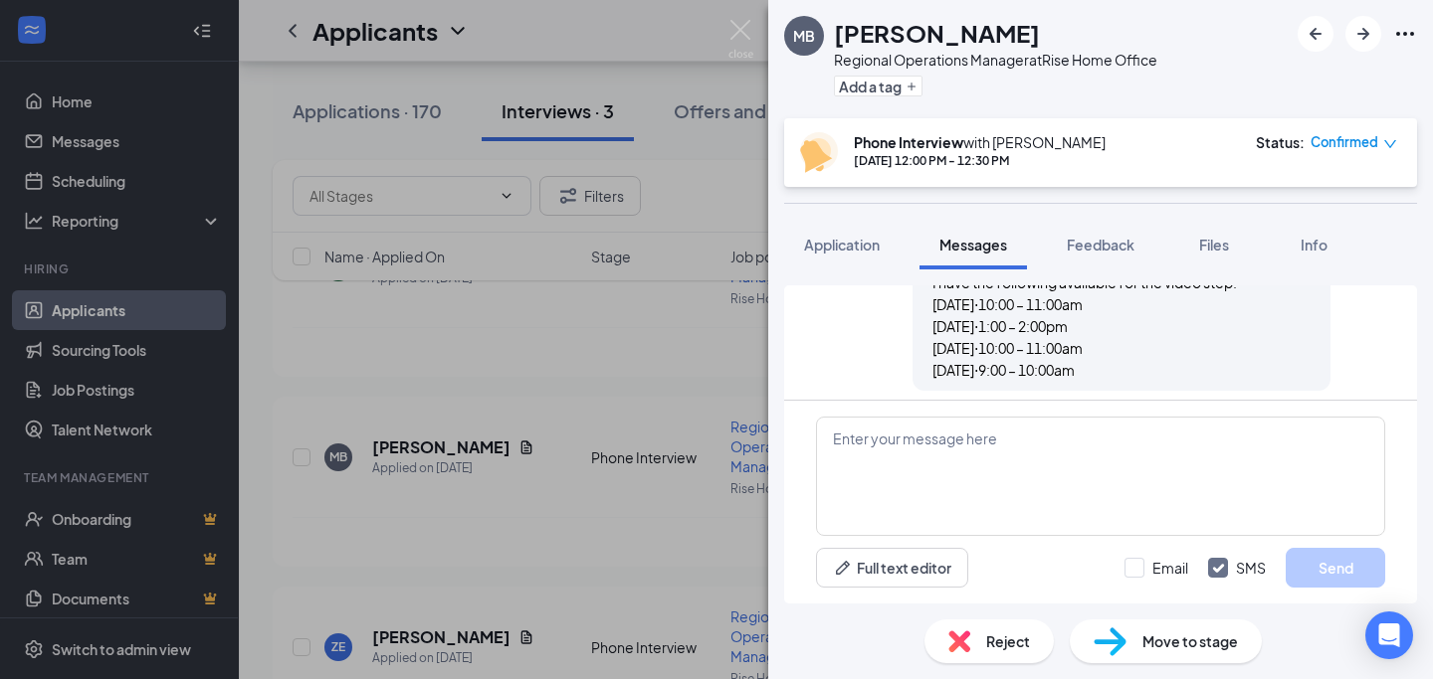
scroll to position [1798, 0]
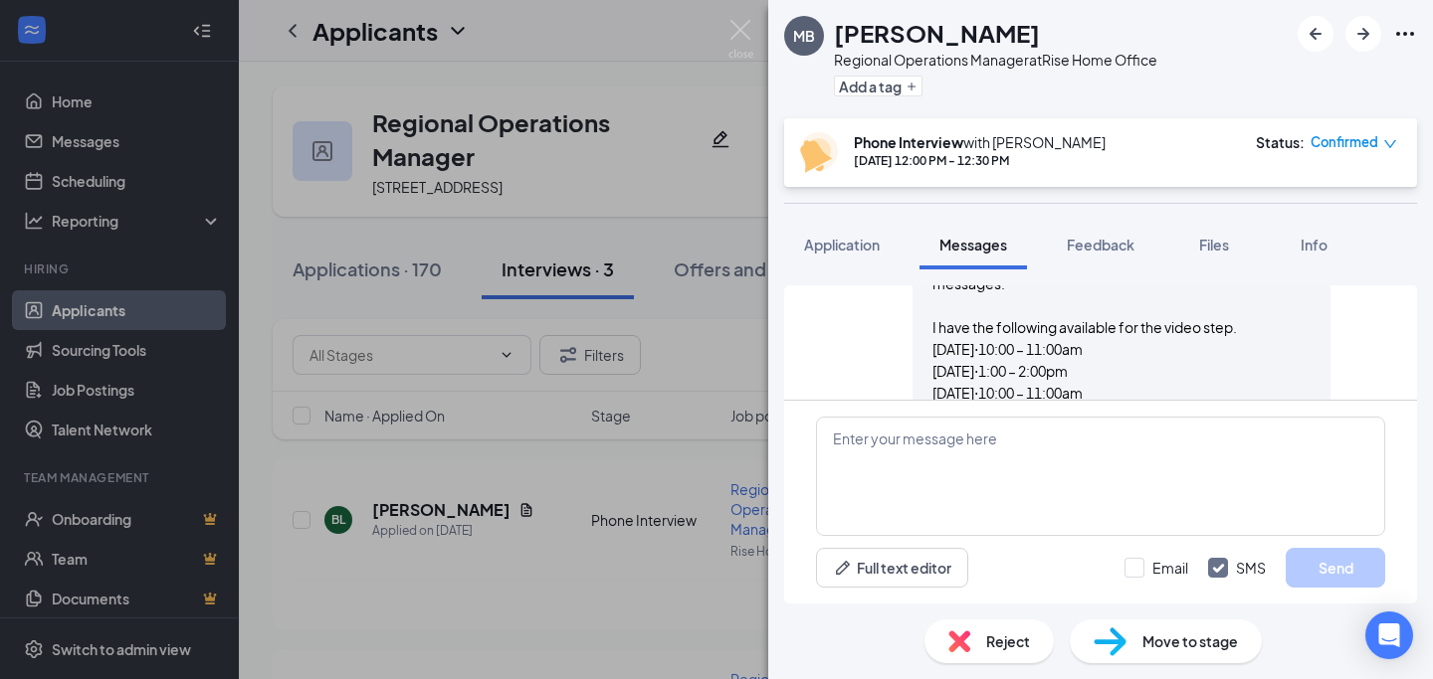
scroll to position [1280, 0]
click at [849, 251] on span "Application" at bounding box center [842, 245] width 76 height 18
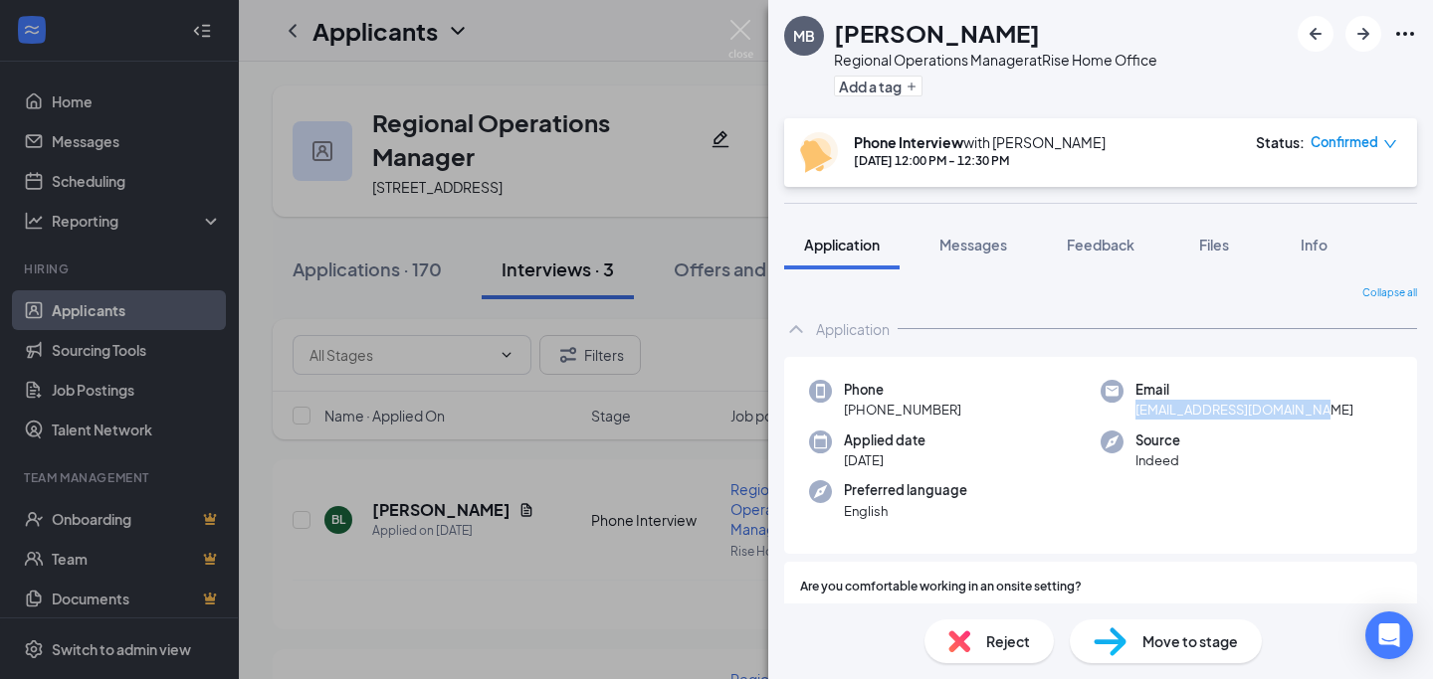
drag, startPoint x: 1325, startPoint y: 409, endPoint x: 1129, endPoint y: 413, distance: 196.0
click at [1129, 413] on div "Email [EMAIL_ADDRESS][DOMAIN_NAME]" at bounding box center [1245, 400] width 291 height 41
copy span "[EMAIL_ADDRESS][DOMAIN_NAME]"
drag, startPoint x: 1064, startPoint y: 49, endPoint x: 826, endPoint y: 37, distance: 239.0
click at [826, 37] on div "MB [PERSON_NAME] Regional Operations Manager at Rise Home Office Add a tag" at bounding box center [970, 59] width 373 height 87
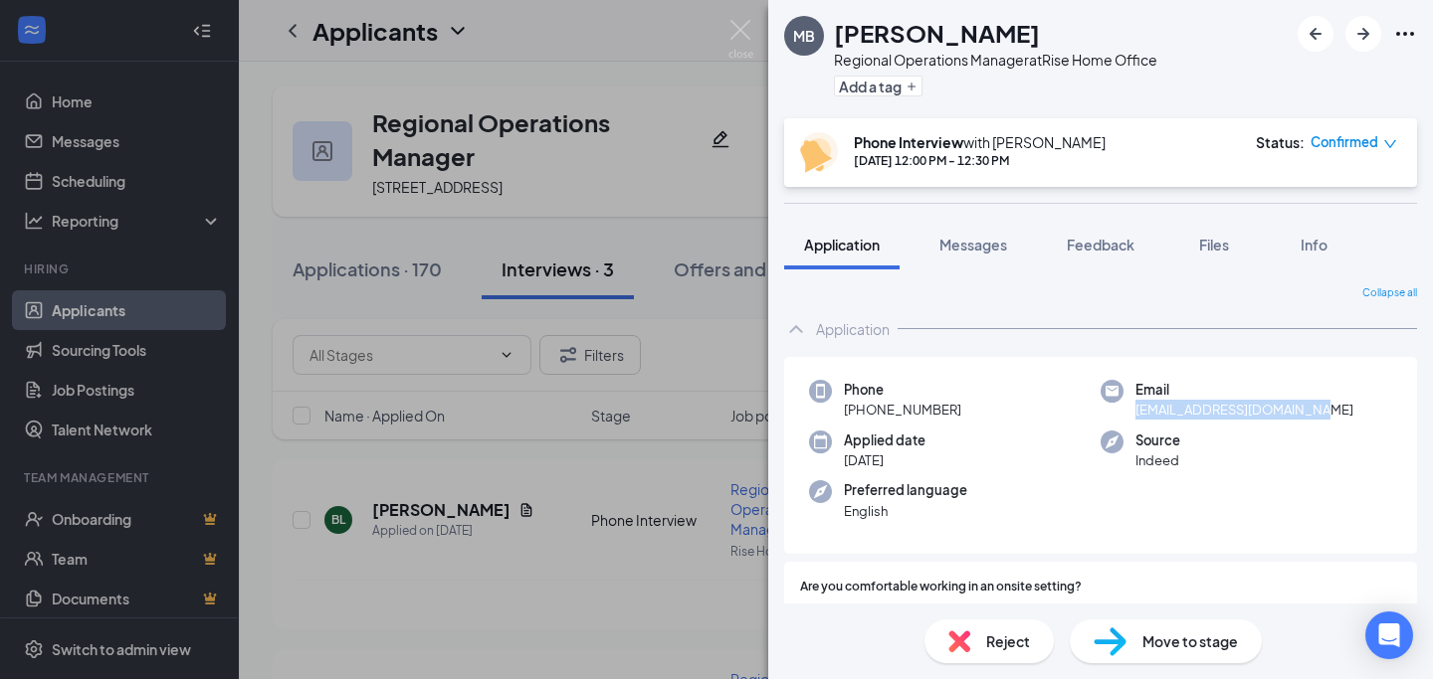
copy div "[PERSON_NAME]"
click at [1226, 241] on span "Files" at bounding box center [1214, 245] width 30 height 18
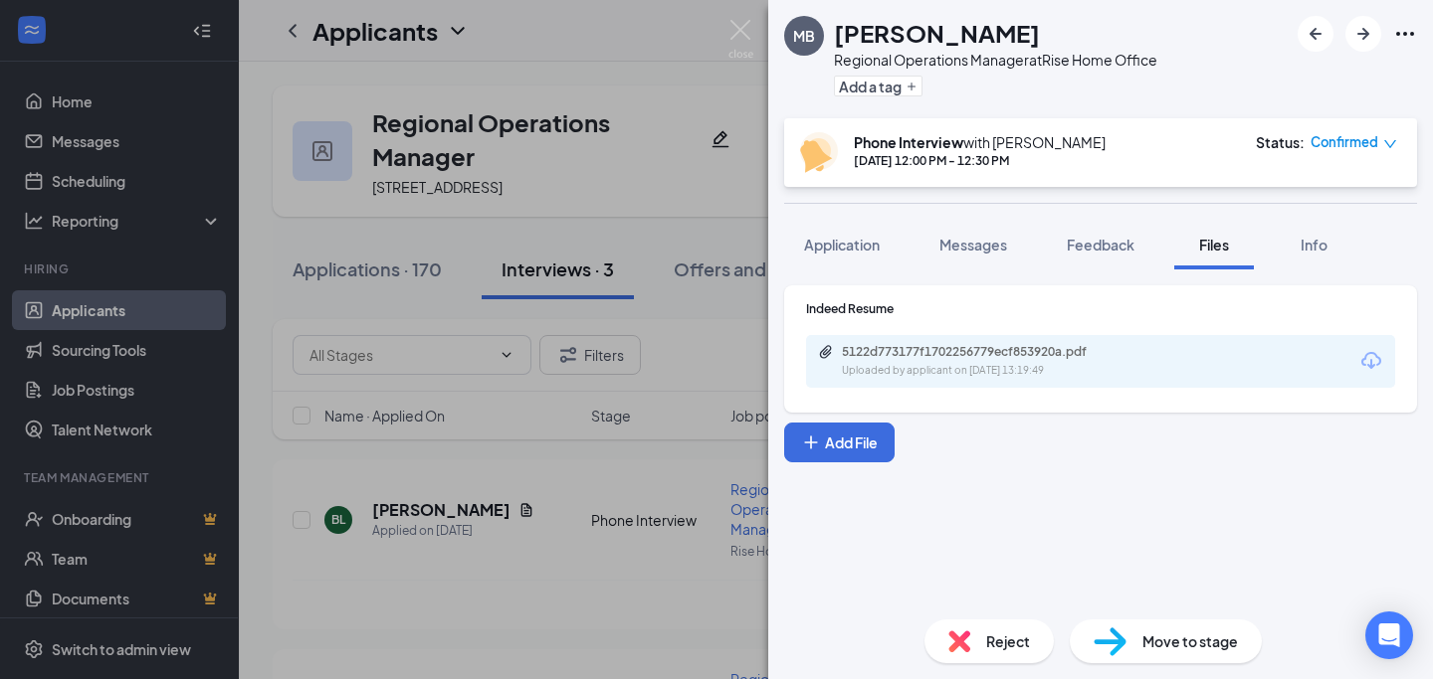
click at [1372, 359] on icon "Download" at bounding box center [1371, 361] width 24 height 24
click at [957, 261] on button "Messages" at bounding box center [972, 245] width 107 height 50
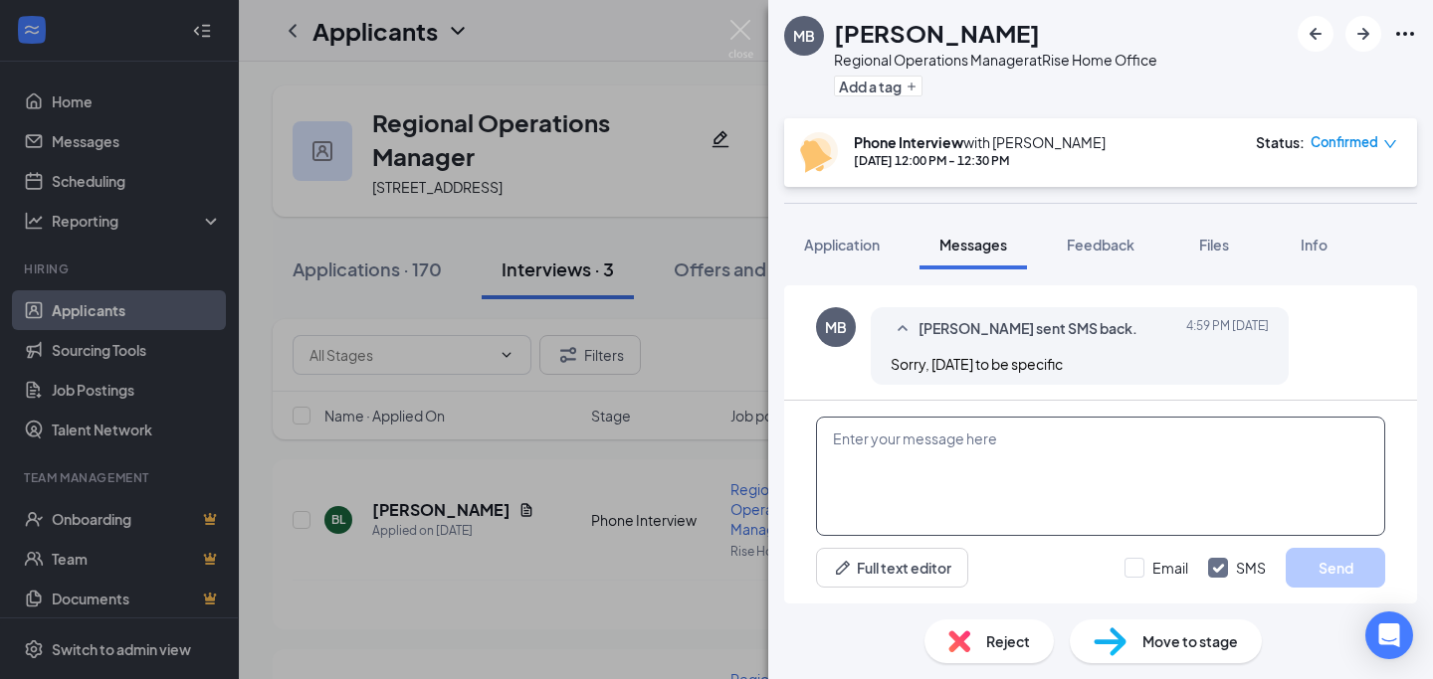
click at [1072, 472] on textarea at bounding box center [1100, 476] width 569 height 119
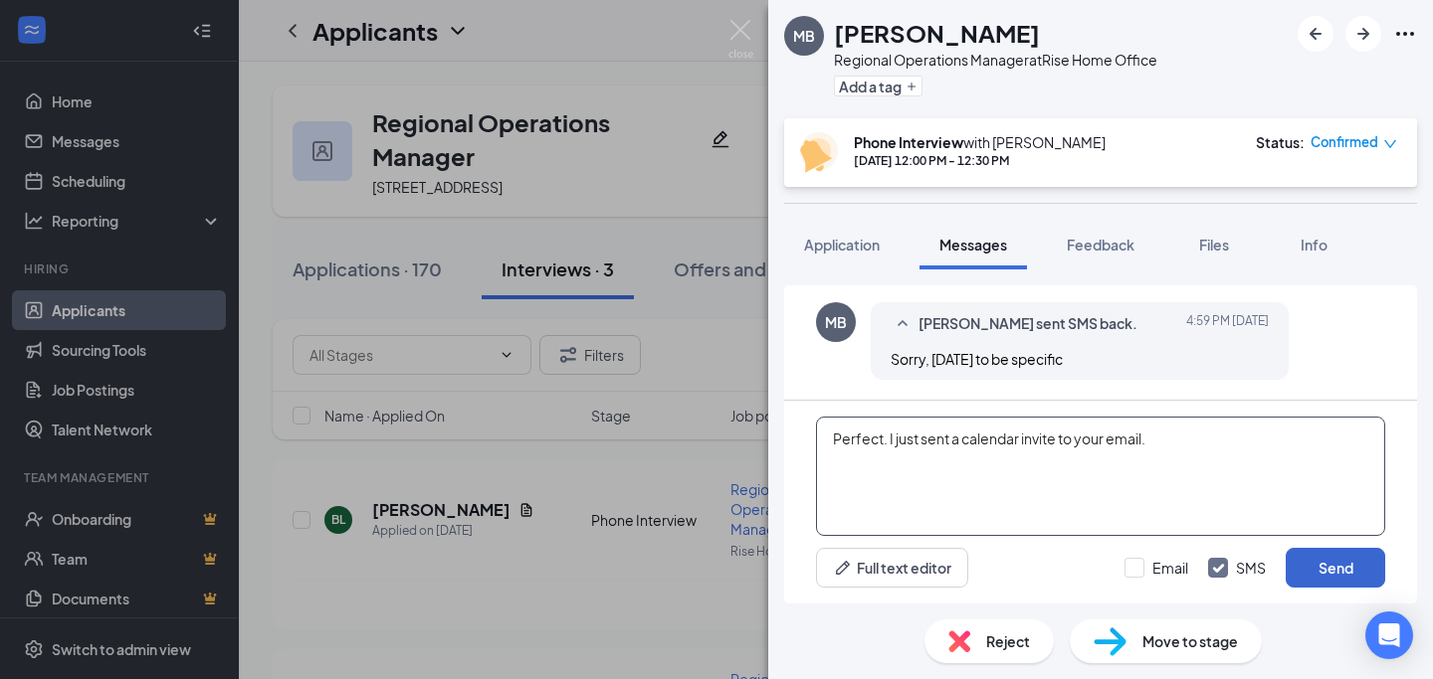
type textarea "Perfect. I just sent a calendar invite to your email."
click at [1357, 570] on button "Send" at bounding box center [1334, 568] width 99 height 40
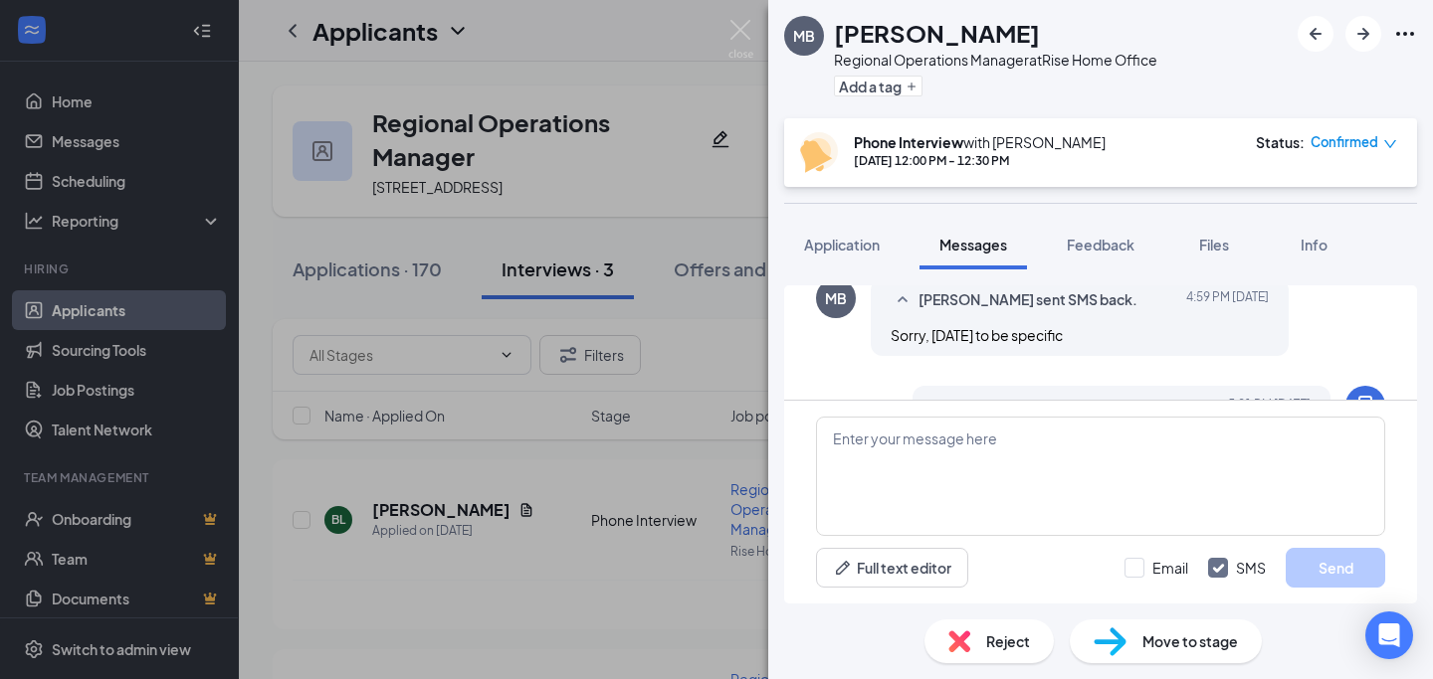
scroll to position [1418, 0]
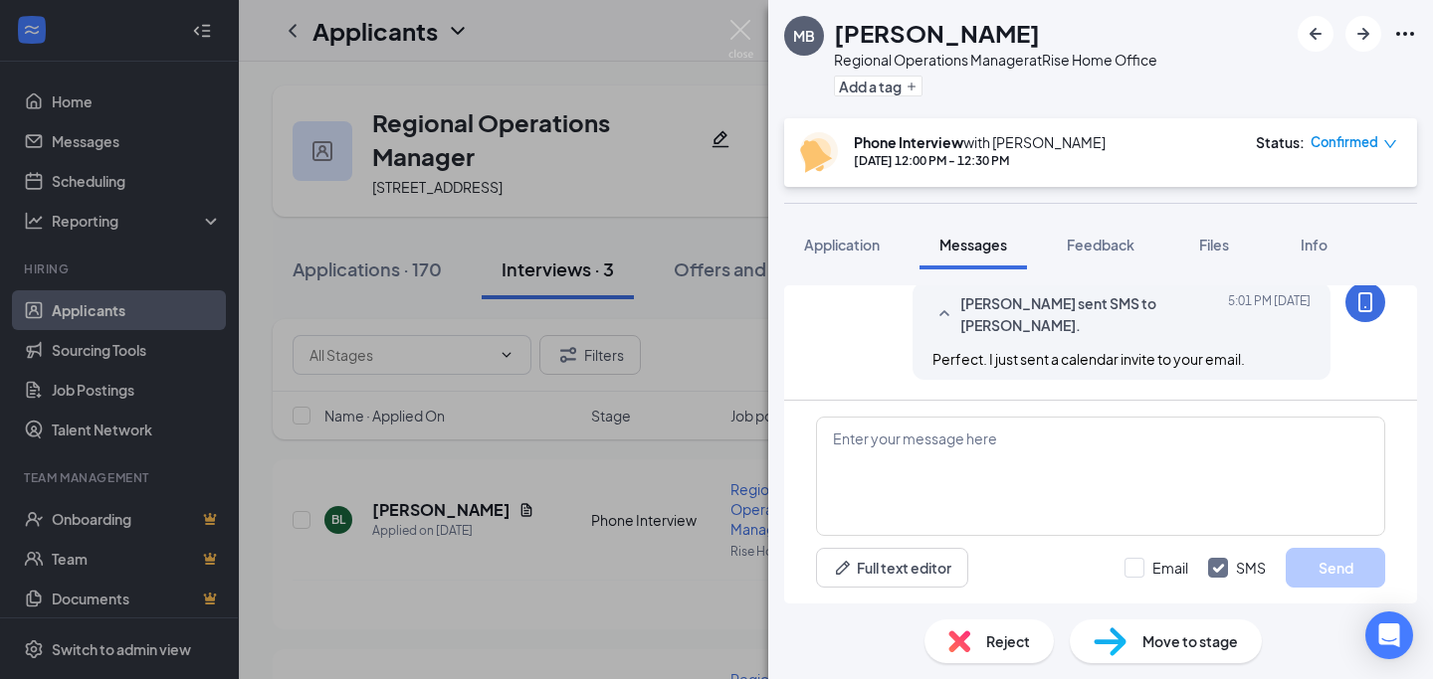
click at [603, 608] on div "MB [PERSON_NAME] Regional Operations Manager at Rise Home Office Add a tag Phon…" at bounding box center [716, 339] width 1433 height 679
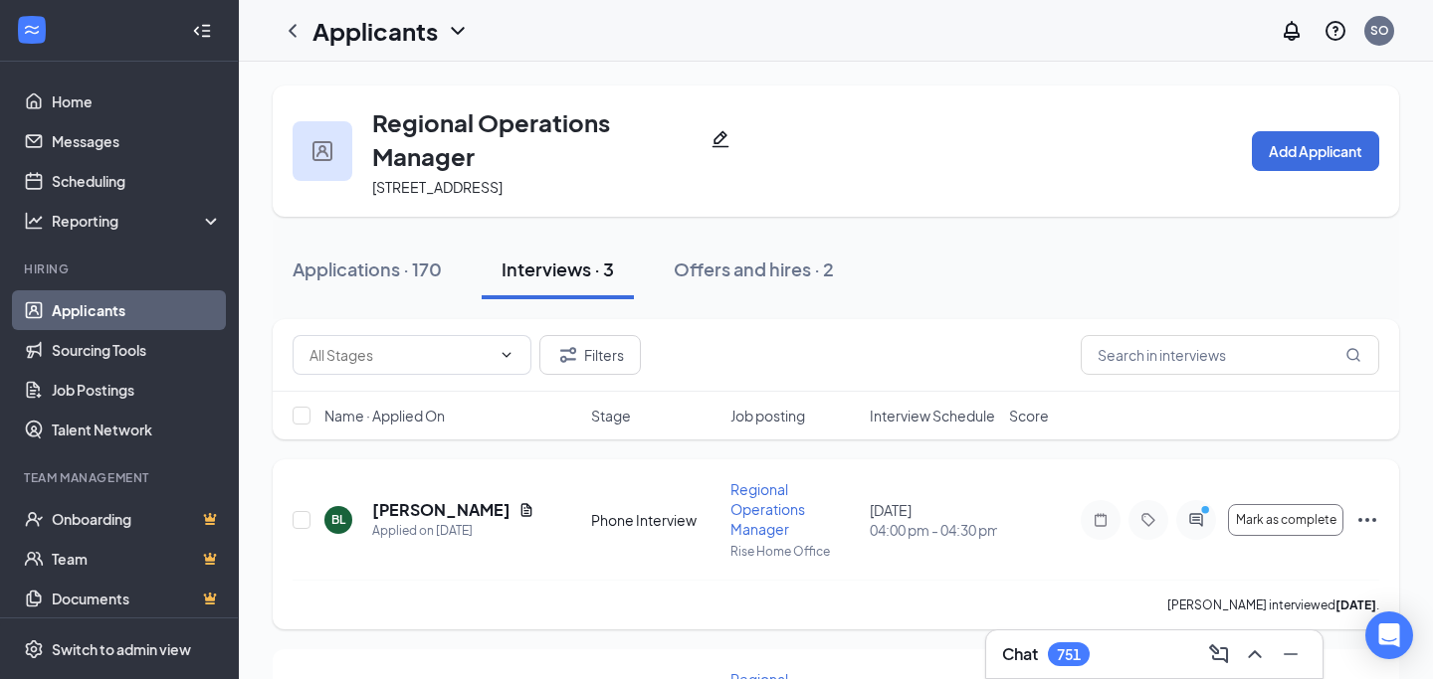
click at [1212, 520] on div at bounding box center [1196, 520] width 40 height 40
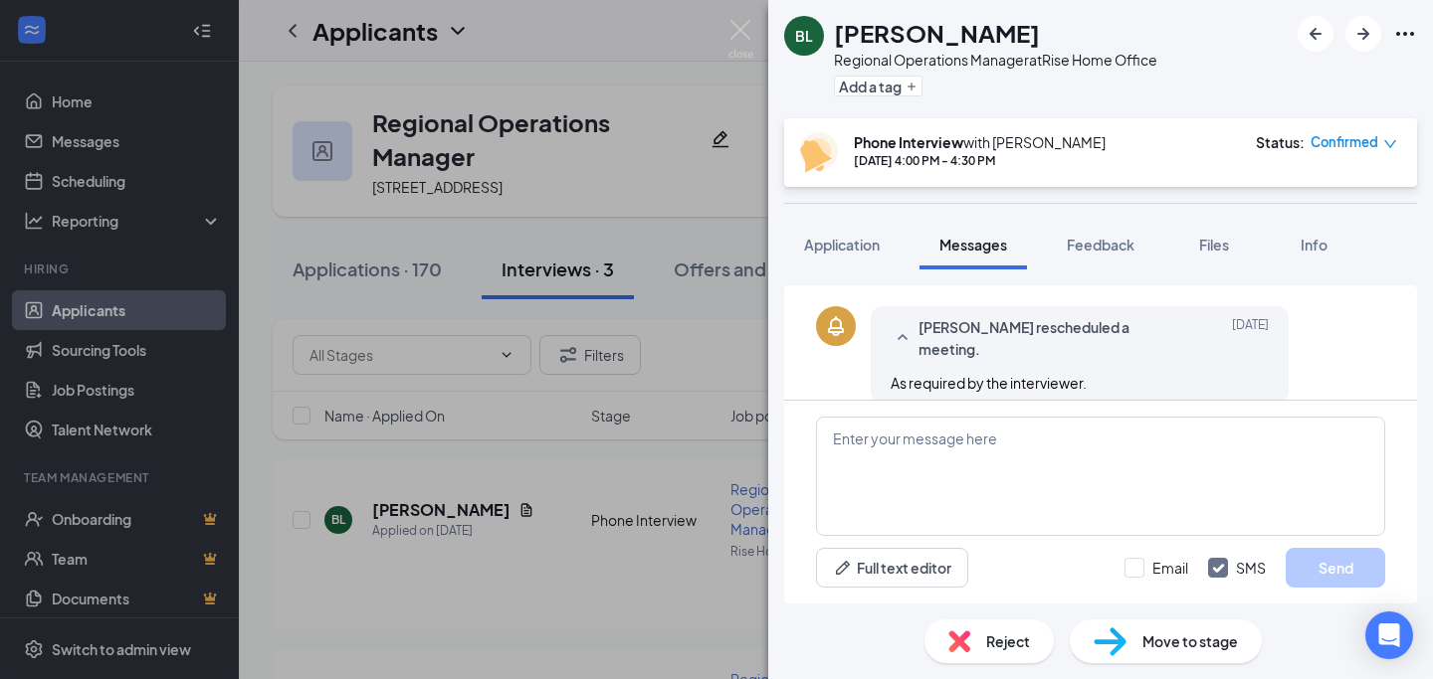
scroll to position [791, 0]
click at [560, 476] on div "[PERSON_NAME] Regional Operations Manager at Rise Home Office Add a tag Phone I…" at bounding box center [716, 339] width 1433 height 679
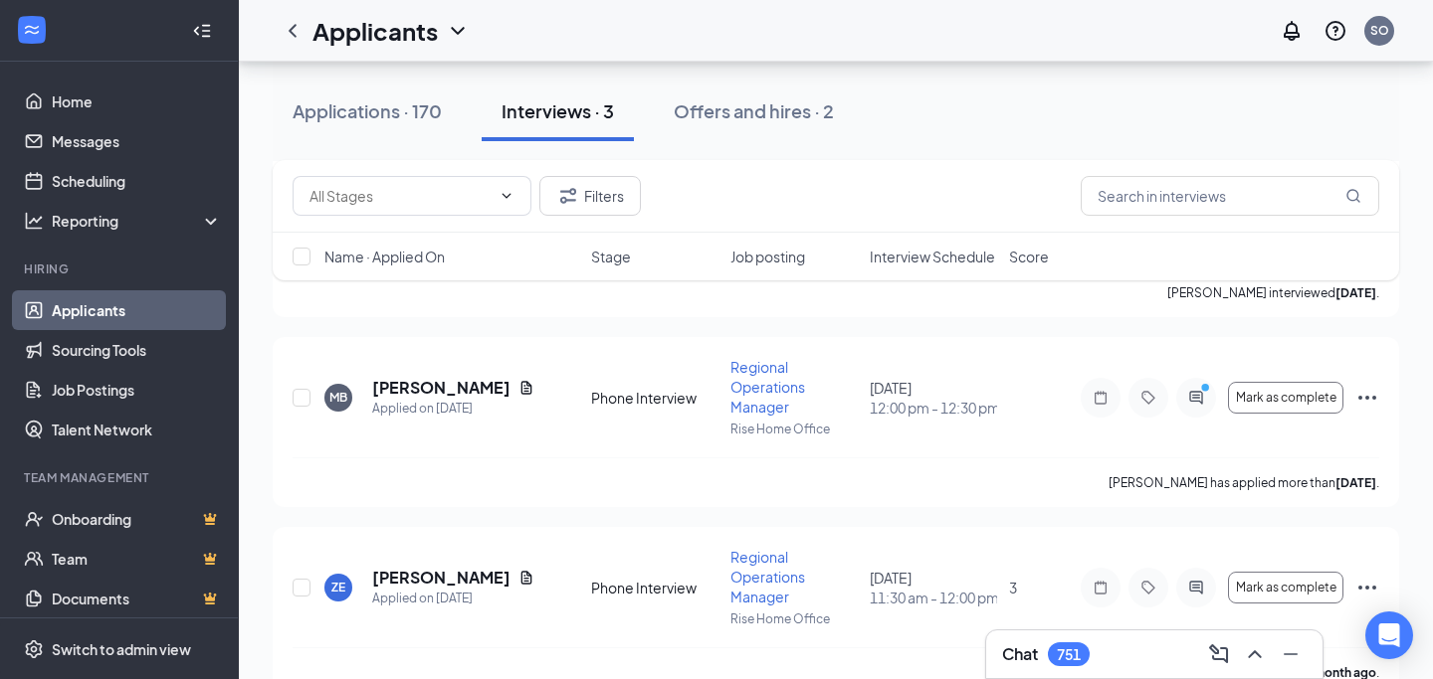
scroll to position [354, 0]
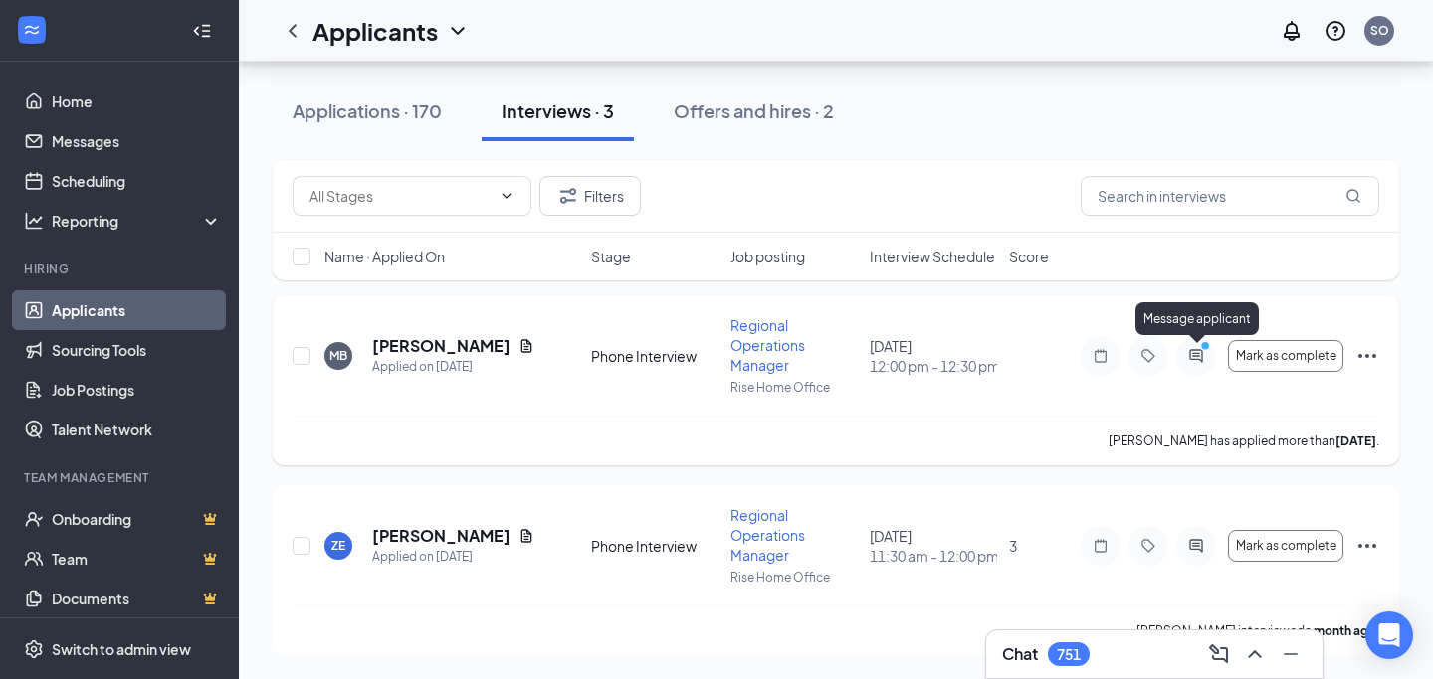
click at [1192, 357] on icon "ActiveChat" at bounding box center [1196, 356] width 24 height 16
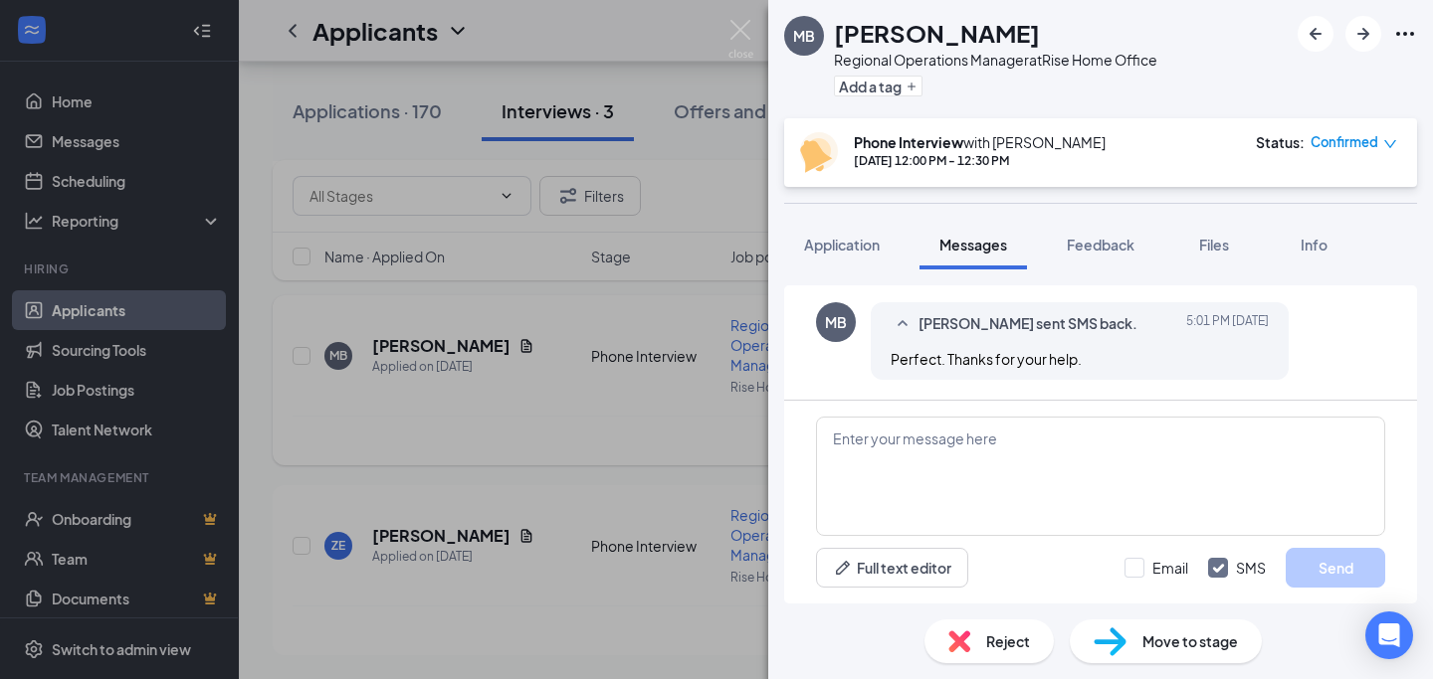
scroll to position [1246, 0]
click at [502, 439] on div "MB [PERSON_NAME] Regional Operations Manager at Rise Home Office Add a tag Phon…" at bounding box center [716, 339] width 1433 height 679
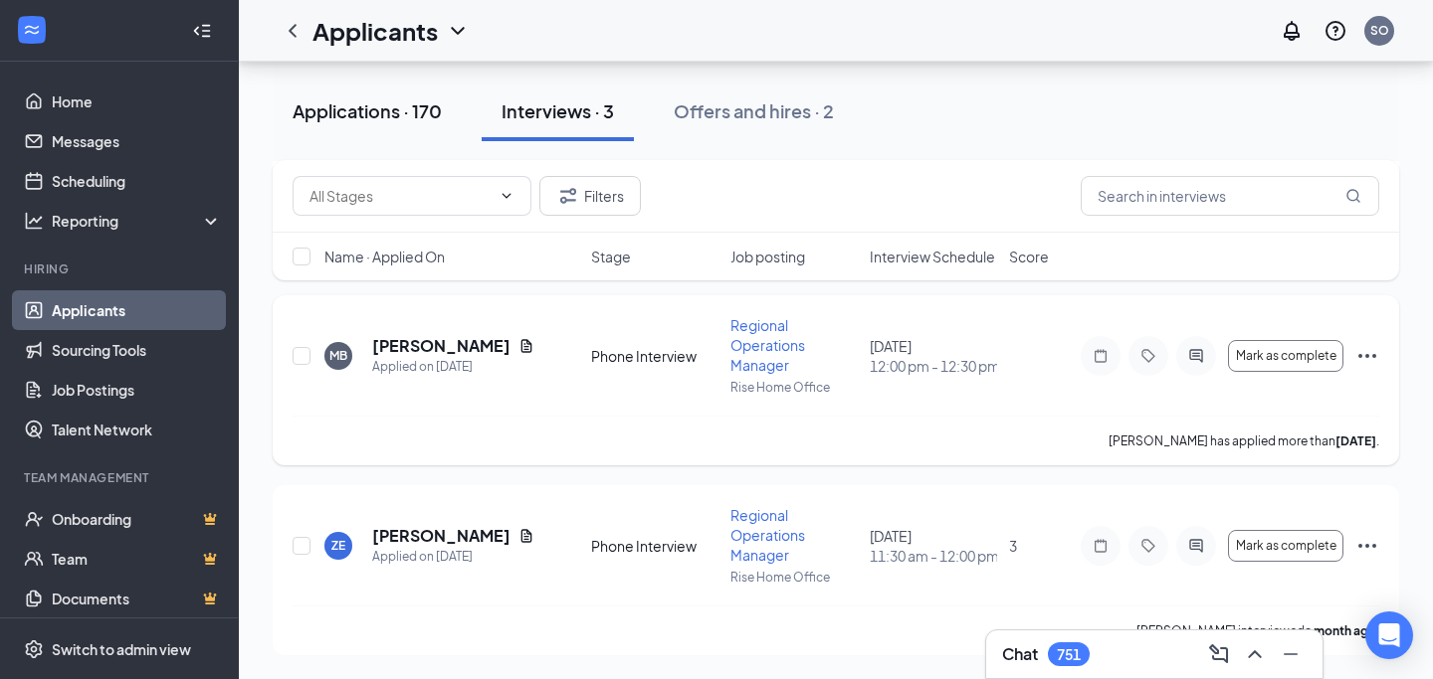
click at [410, 102] on div "Applications · 170" at bounding box center [366, 110] width 149 height 25
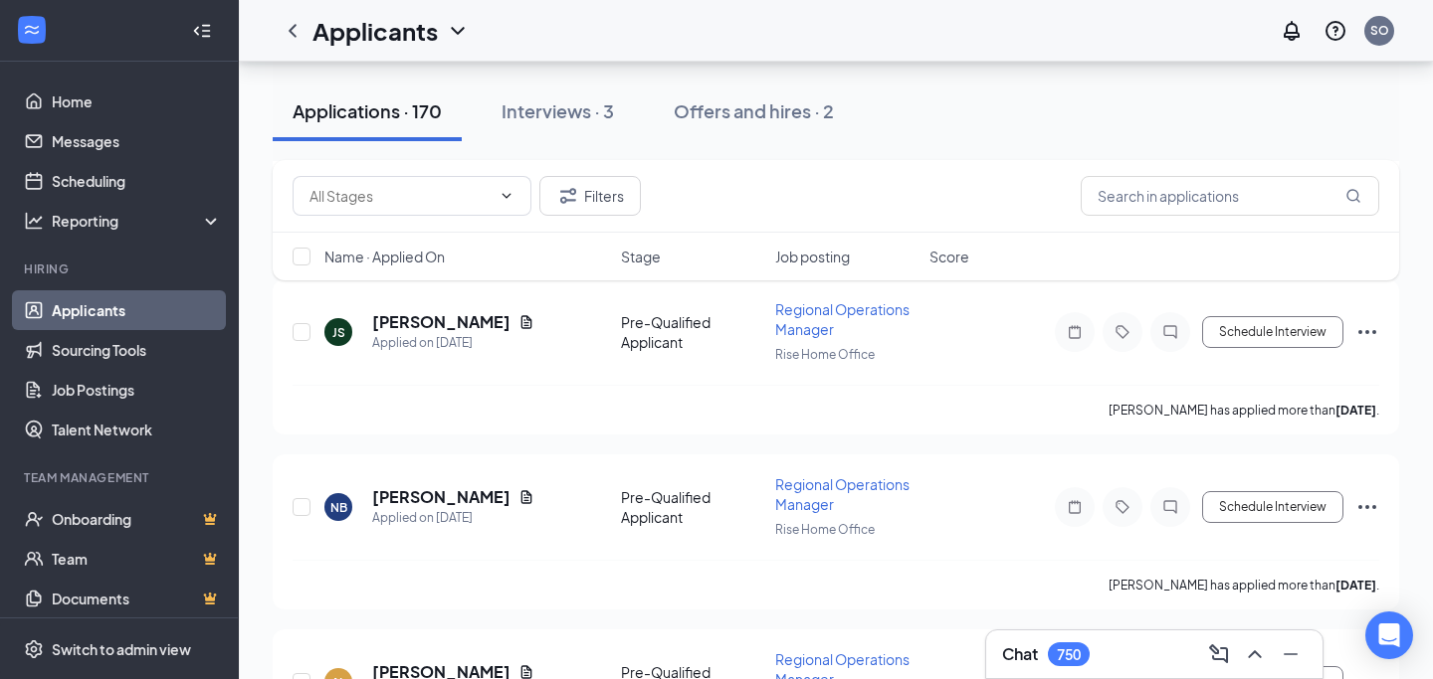
scroll to position [1235, 0]
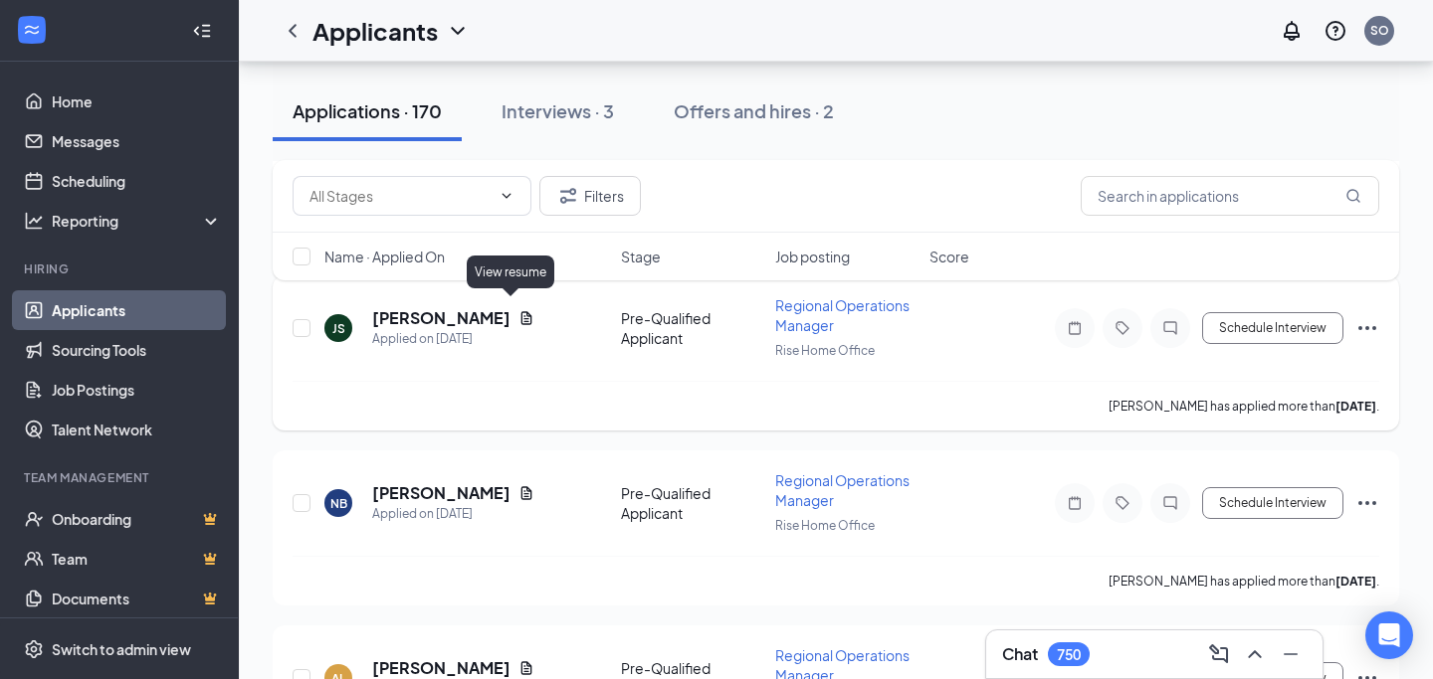
click at [521, 311] on icon "Document" at bounding box center [526, 317] width 11 height 13
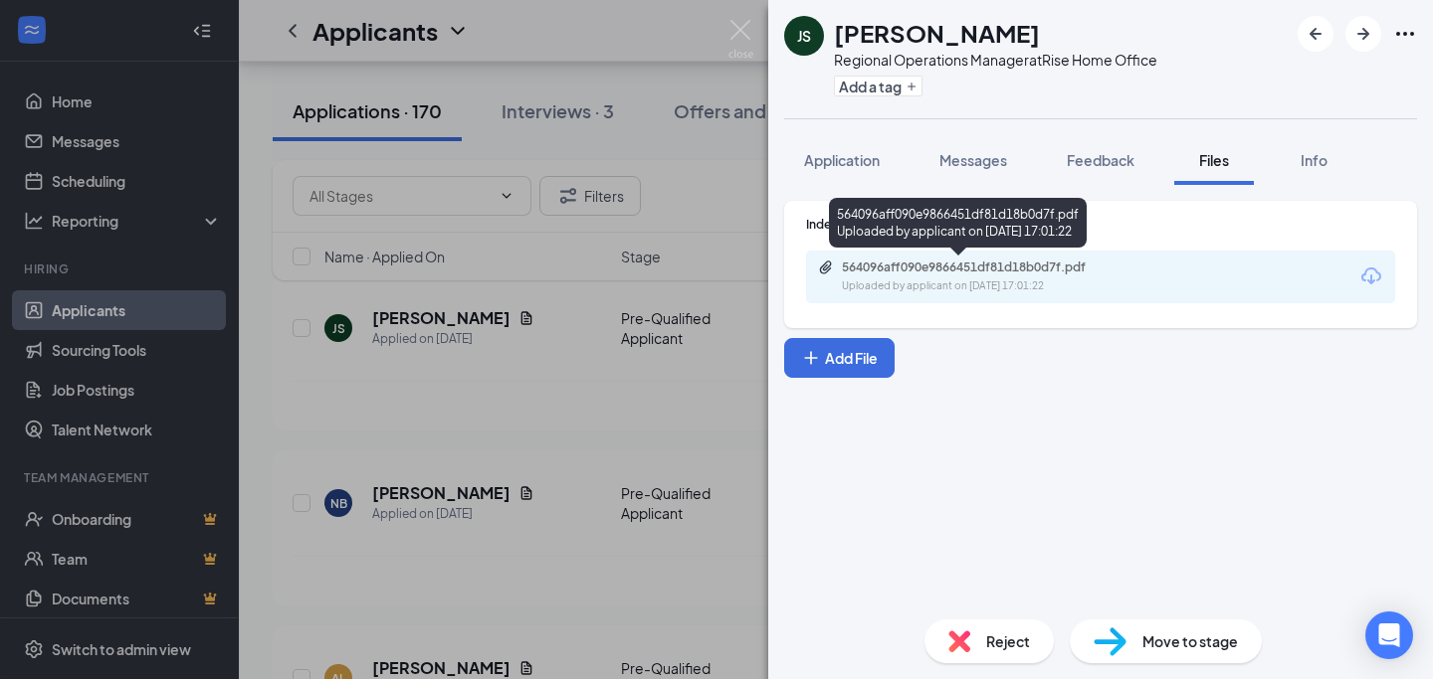
click at [1016, 280] on div "Uploaded by applicant on [DATE] 17:01:22" at bounding box center [991, 287] width 298 height 16
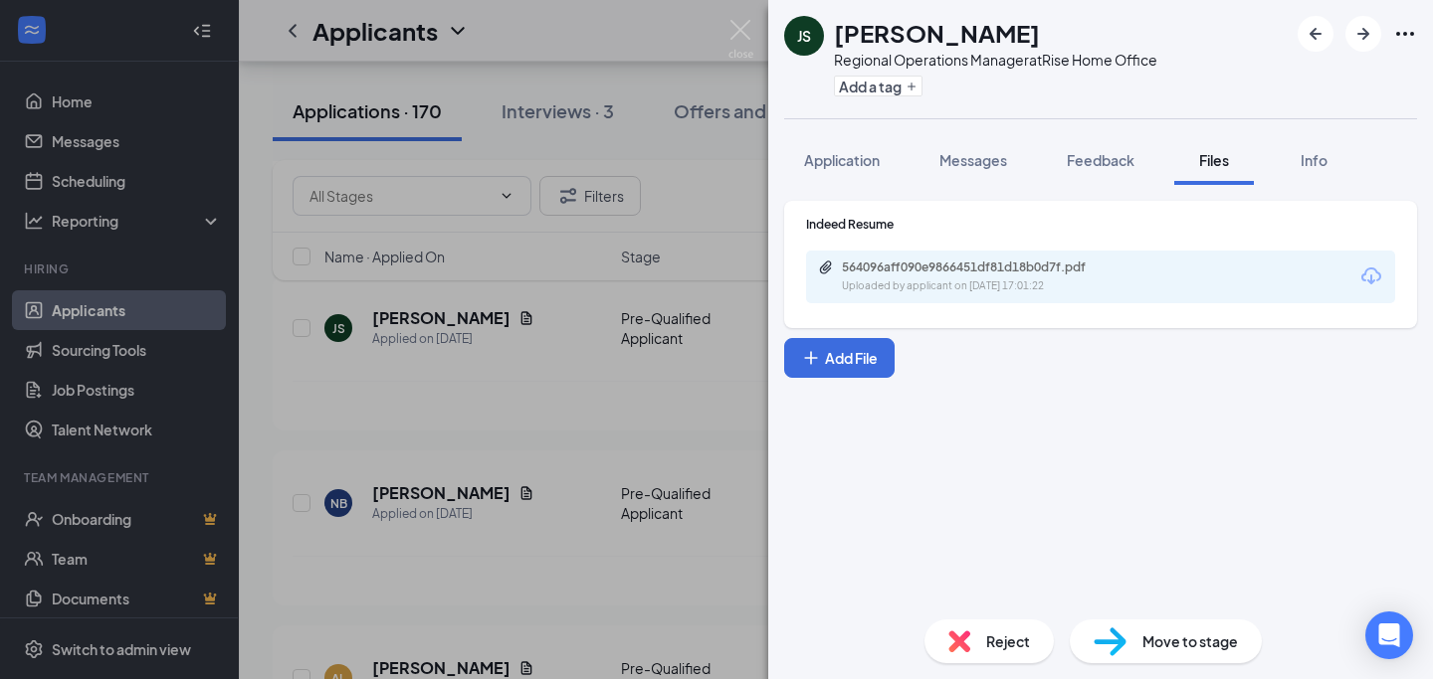
click at [582, 397] on div "[PERSON_NAME] [PERSON_NAME] Regional Operations Manager at Rise Home Office Add…" at bounding box center [716, 339] width 1433 height 679
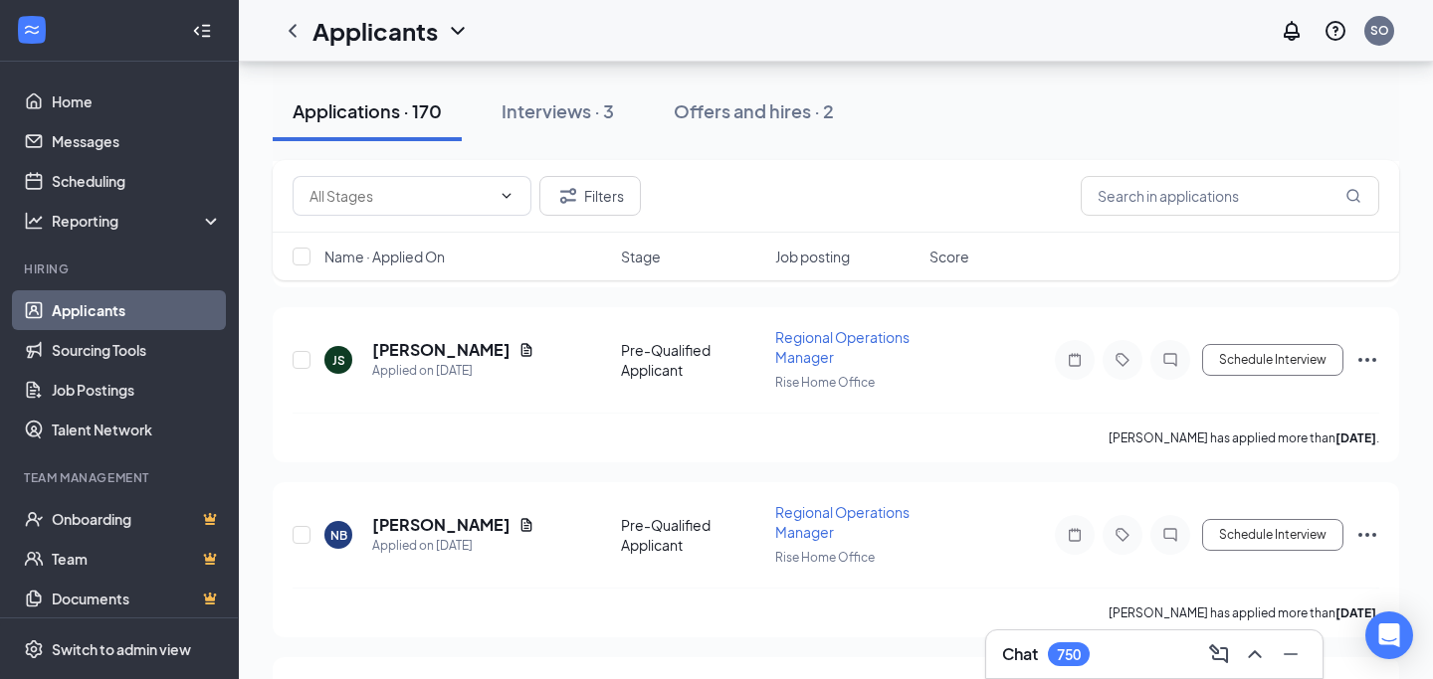
scroll to position [1200, 0]
click at [1227, 364] on button "Schedule Interview" at bounding box center [1272, 363] width 141 height 32
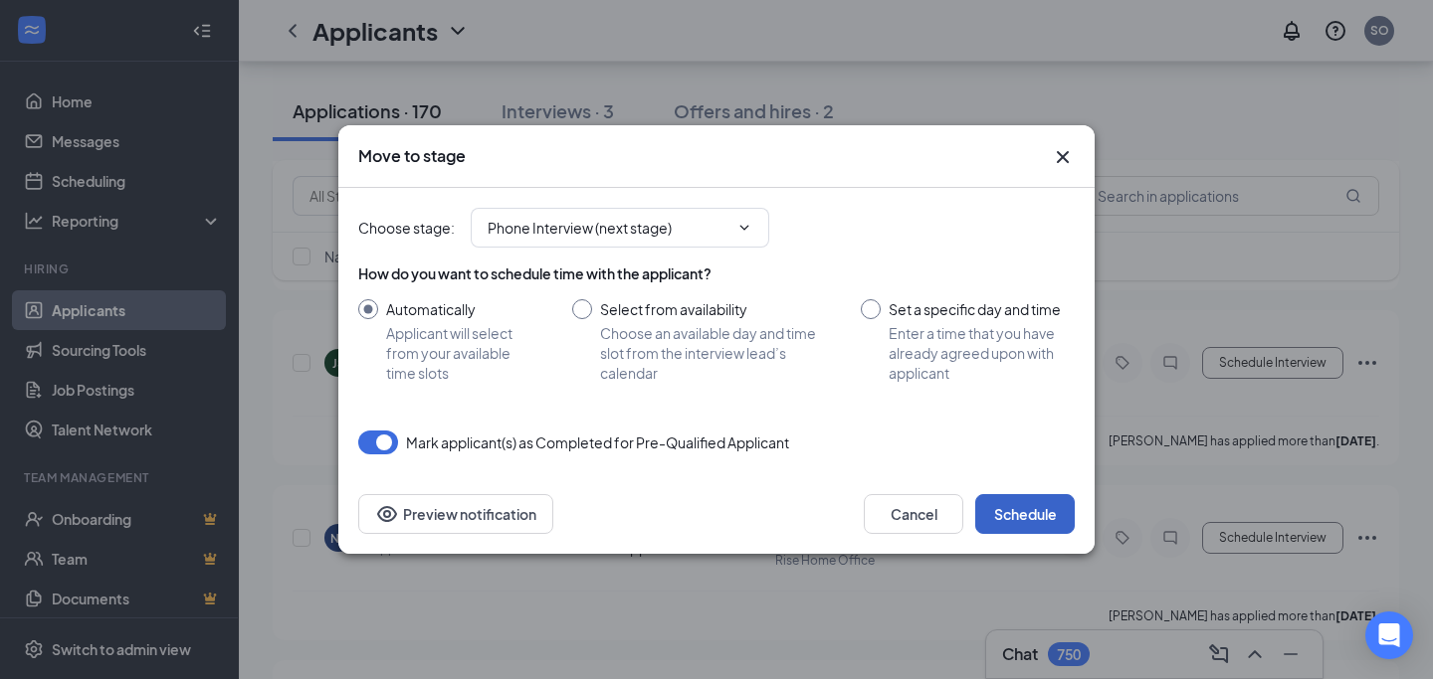
click at [997, 520] on button "Schedule" at bounding box center [1024, 514] width 99 height 40
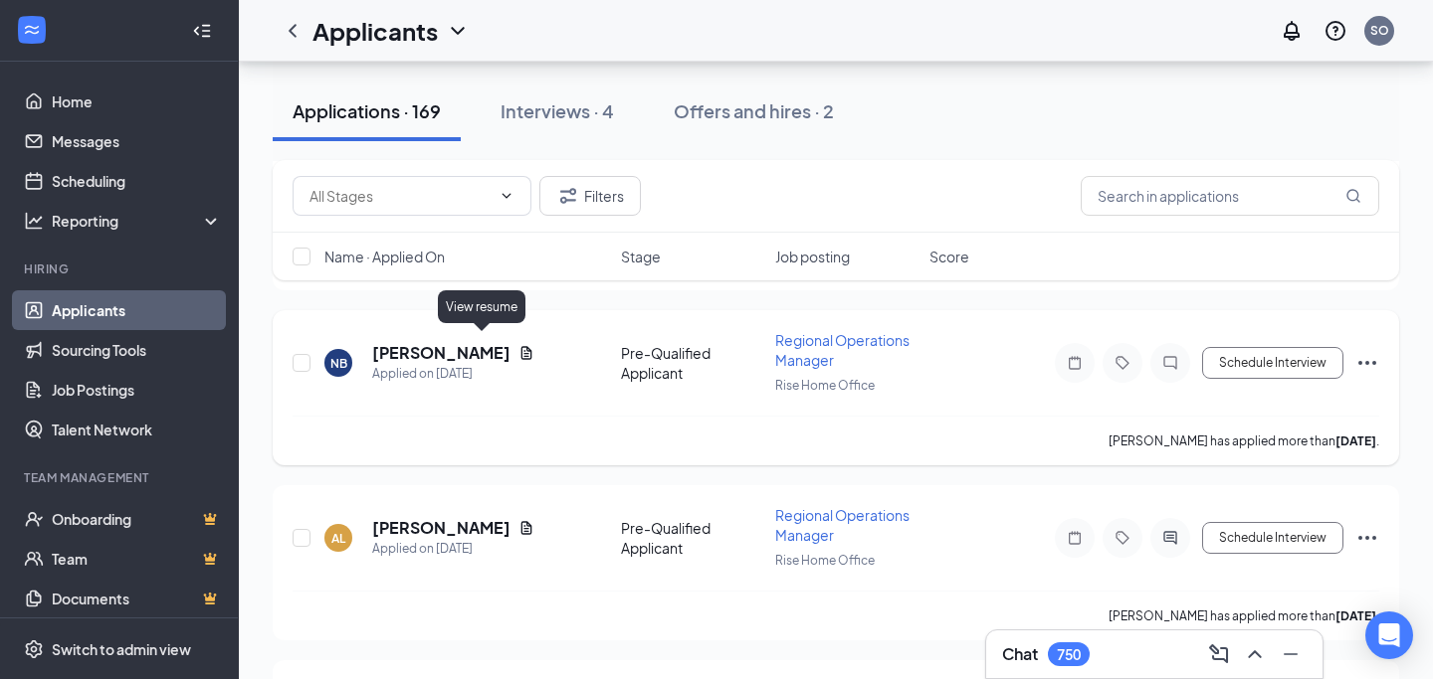
click at [521, 346] on icon "Document" at bounding box center [526, 352] width 11 height 13
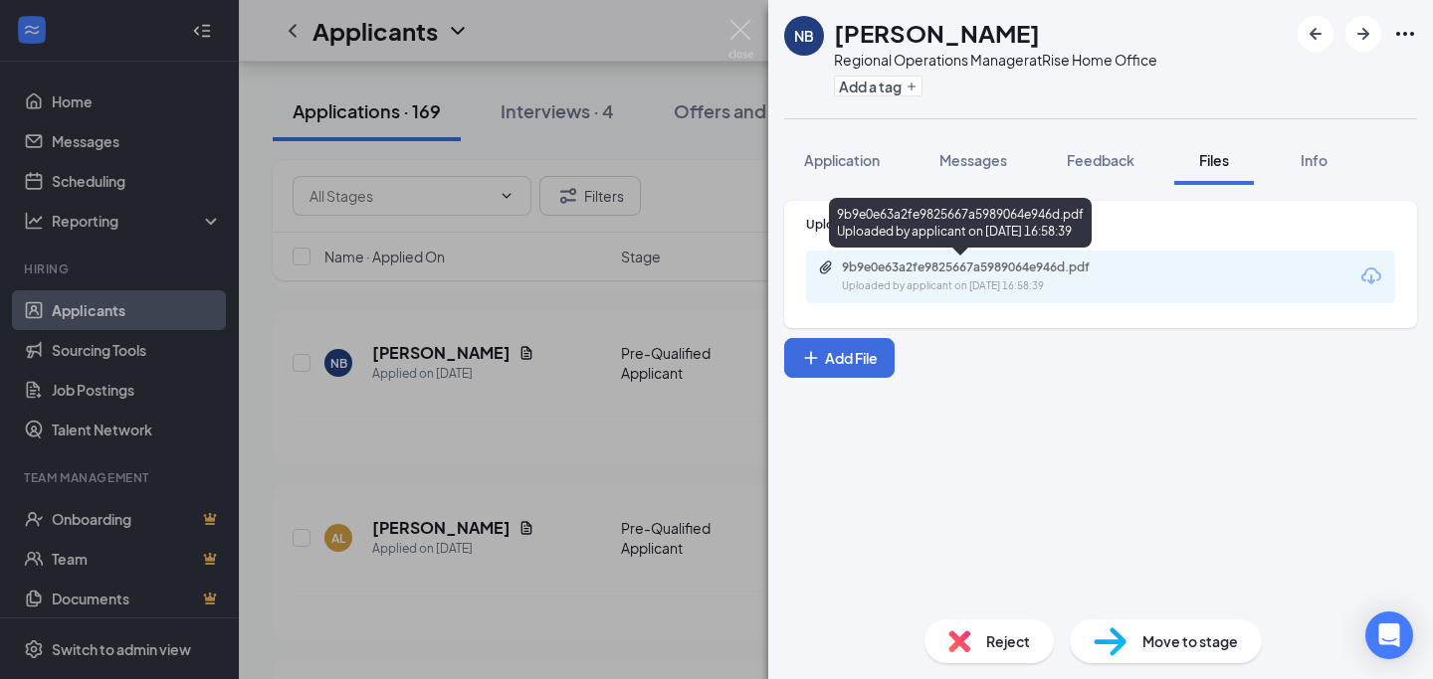
click at [912, 269] on div "9b9e0e63a2fe9825667a5989064e946d.pdf" at bounding box center [981, 268] width 279 height 16
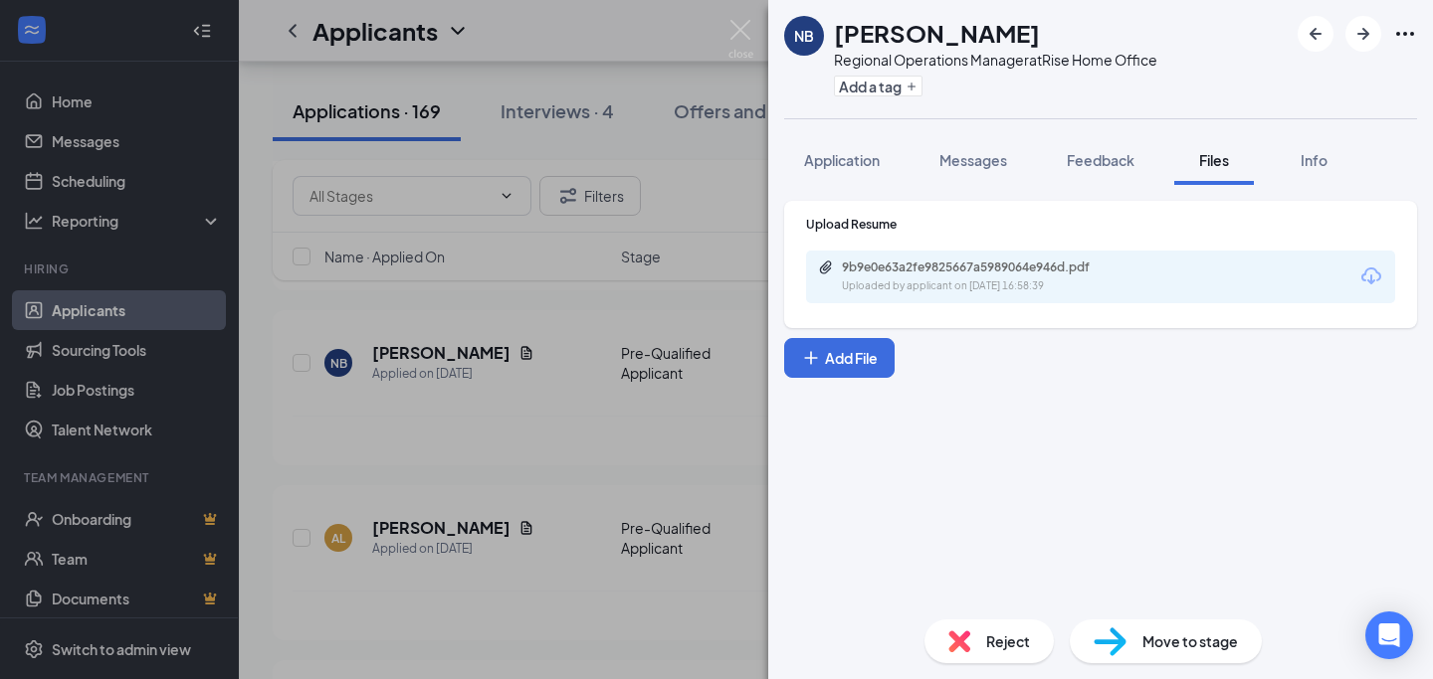
click at [531, 489] on div "NB [PERSON_NAME] Regional Operations Manager at Rise Home Office Add a tag Appl…" at bounding box center [716, 339] width 1433 height 679
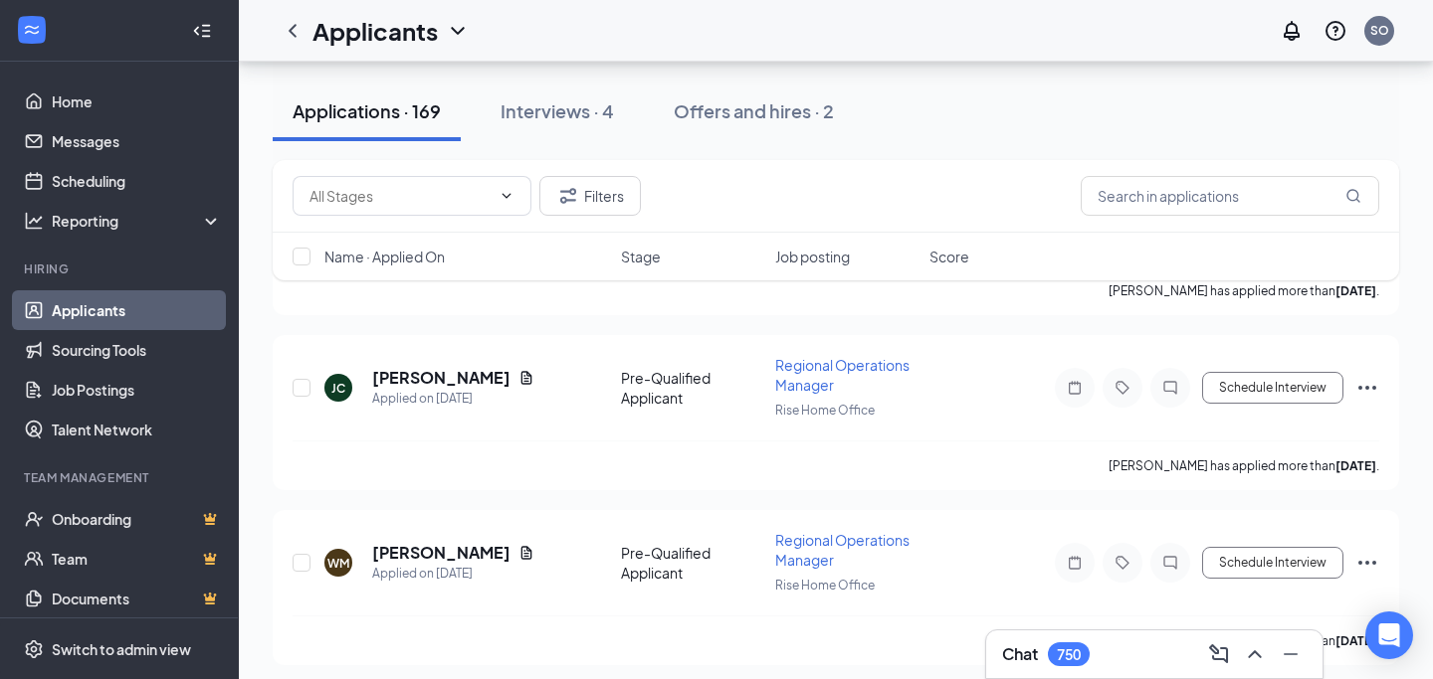
scroll to position [1521, 0]
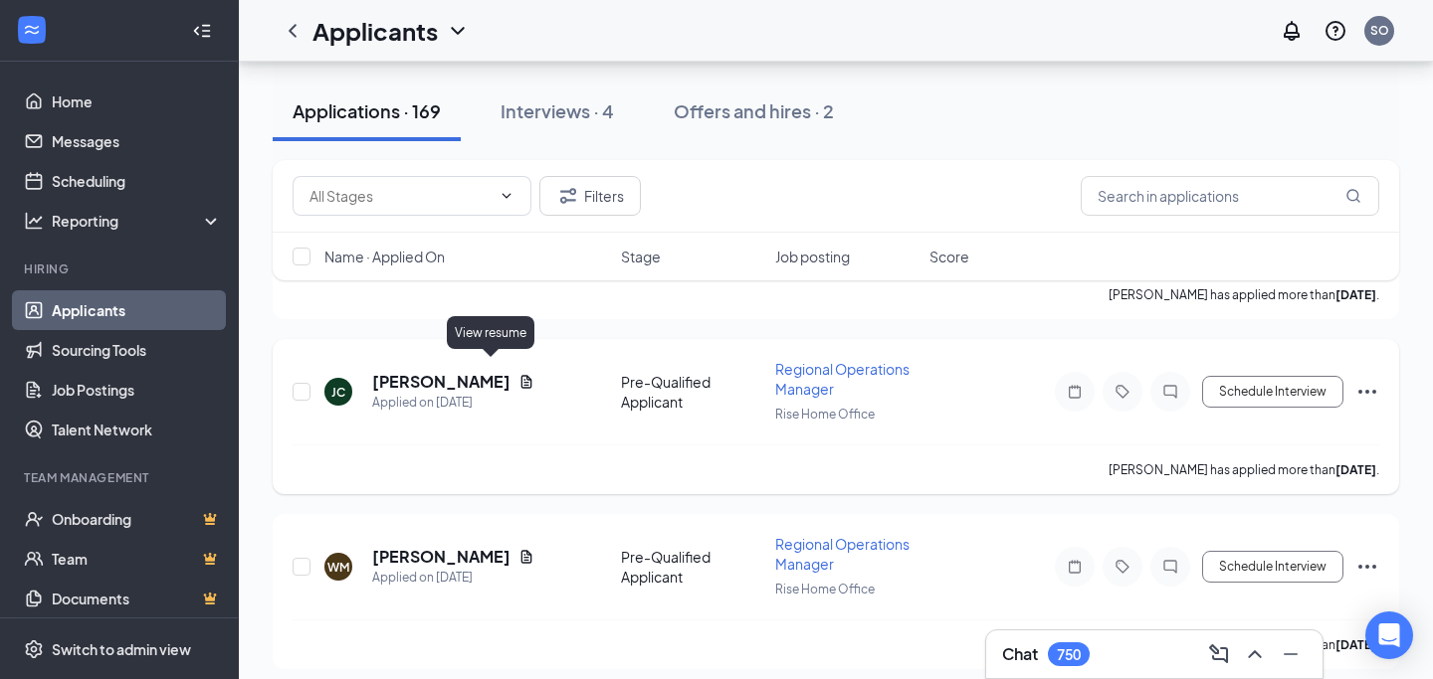
click at [521, 375] on icon "Document" at bounding box center [526, 381] width 11 height 13
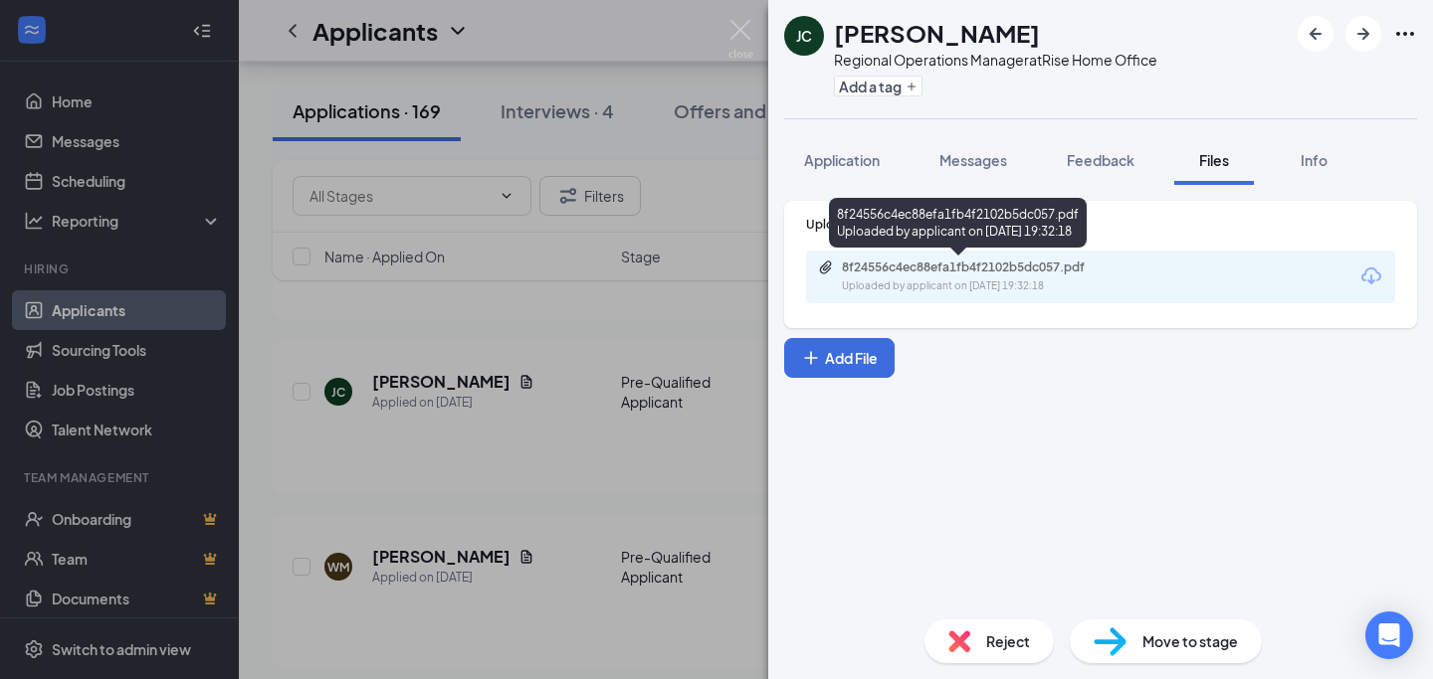
click at [939, 274] on div "8f24556c4ec88efa1fb4f2102b5dc057.pdf" at bounding box center [981, 268] width 279 height 16
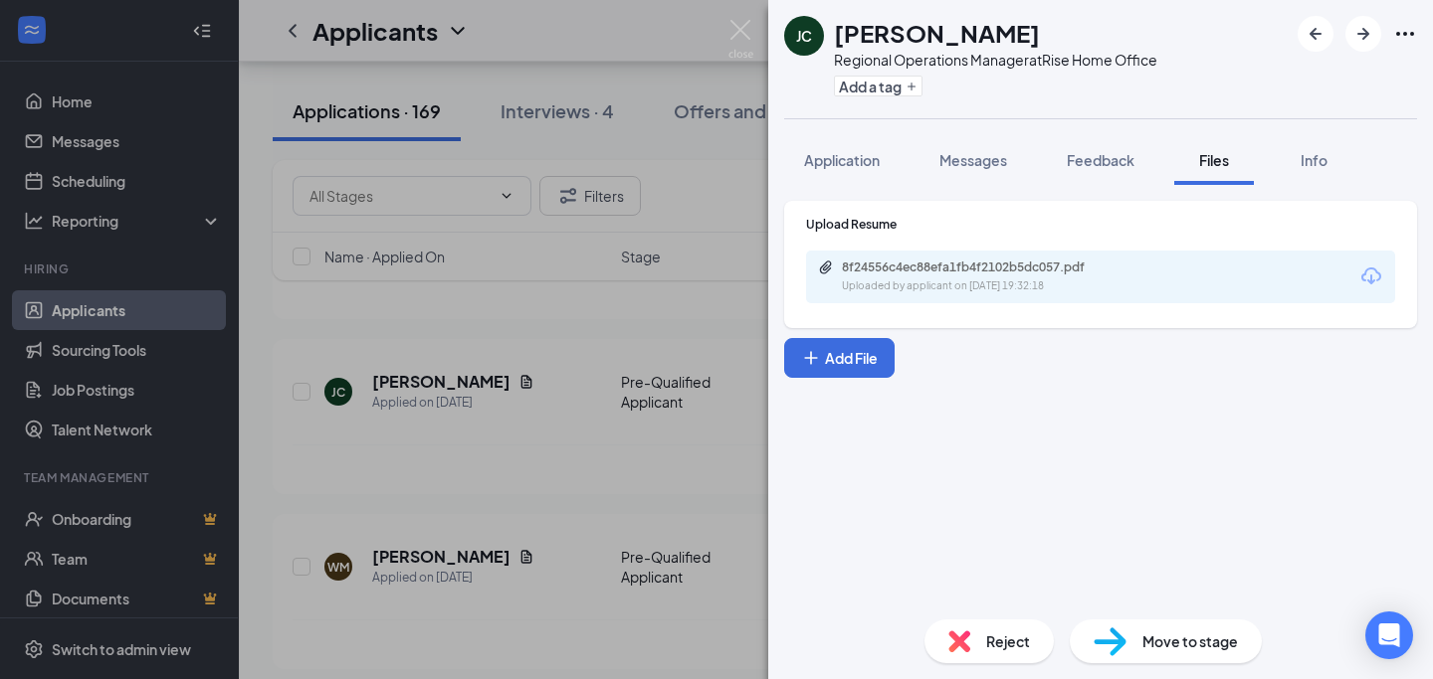
click at [538, 440] on div "[PERSON_NAME] Regional Operations Manager at Rise Home Office Add a tag Applica…" at bounding box center [716, 339] width 1433 height 679
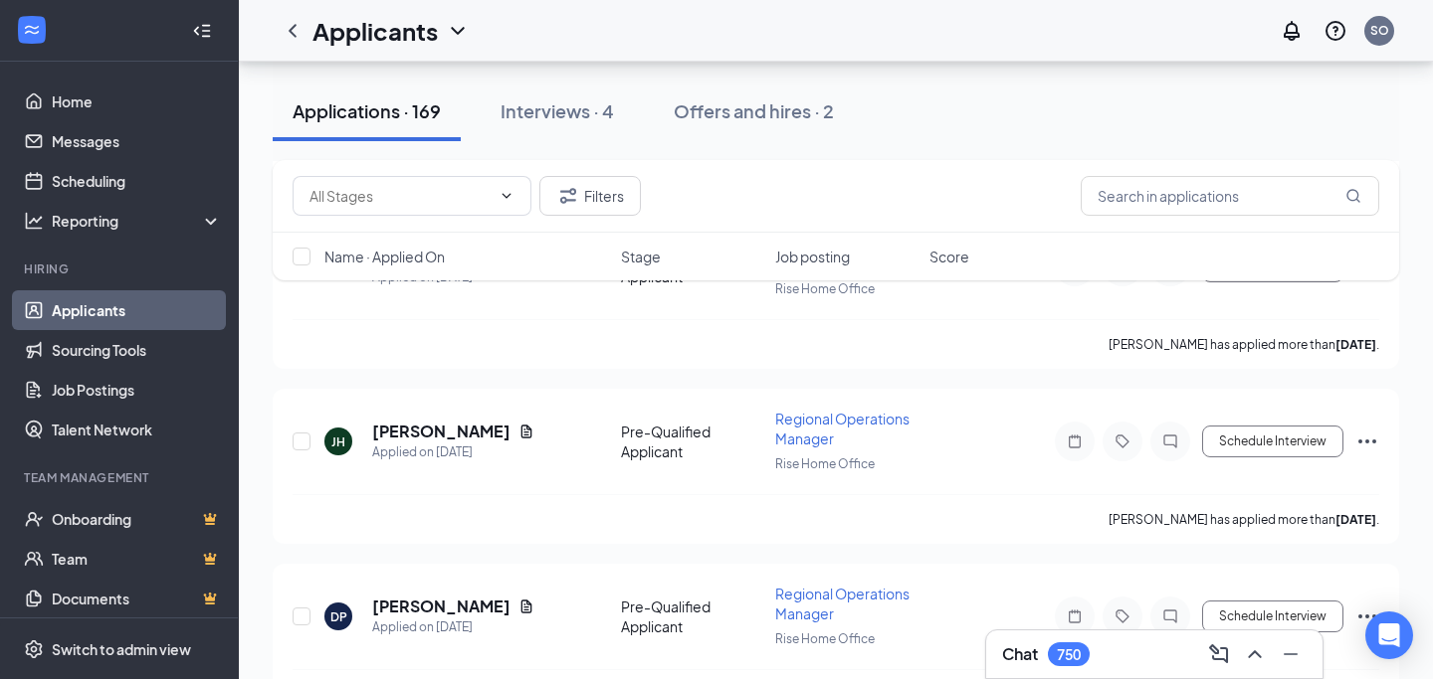
scroll to position [2059, 0]
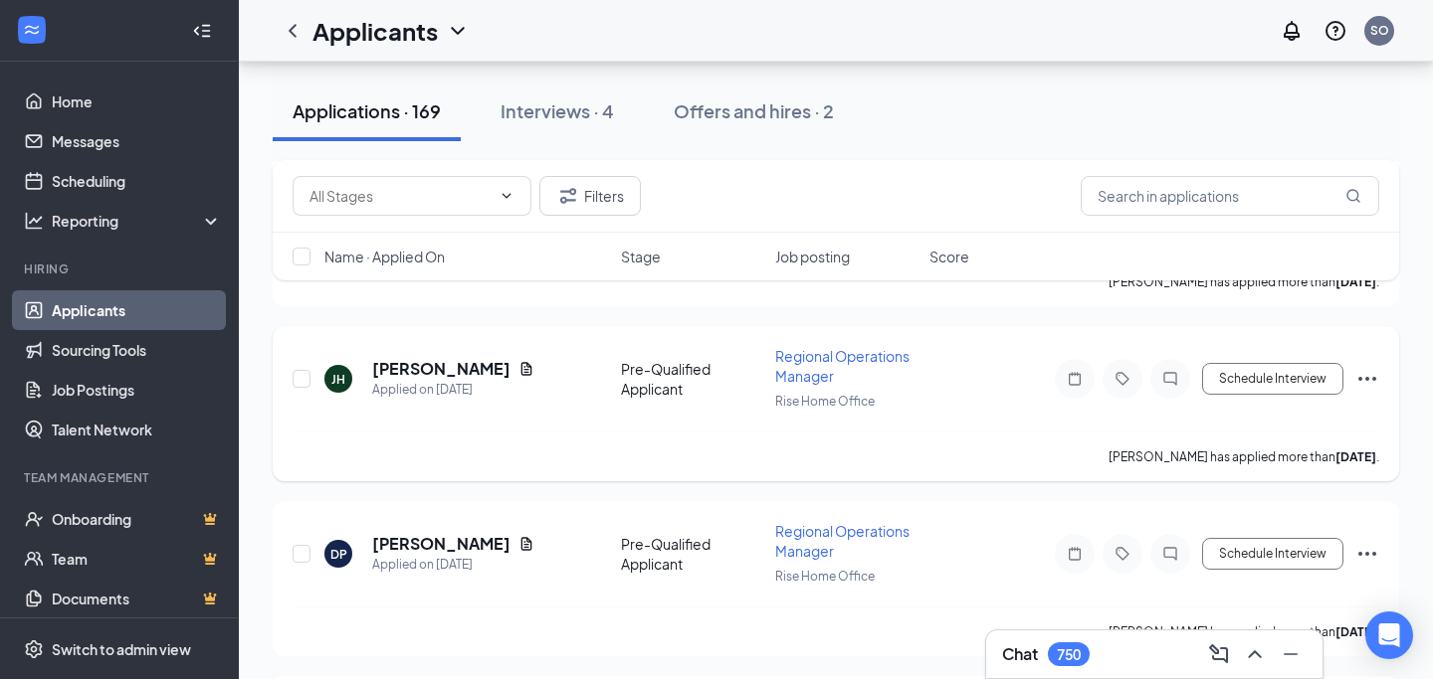
click at [518, 361] on icon "Document" at bounding box center [526, 369] width 16 height 16
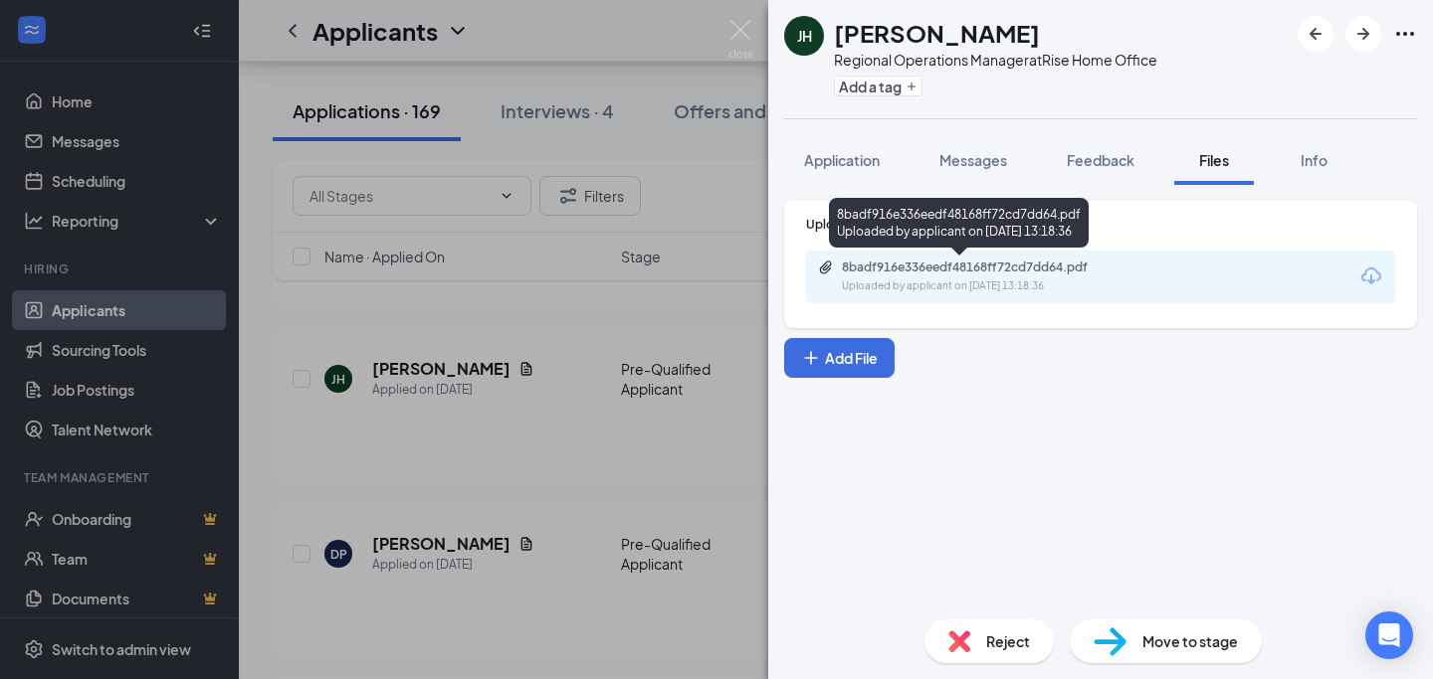
click at [970, 279] on div "Uploaded by applicant on [DATE] 13:18:36" at bounding box center [991, 287] width 298 height 16
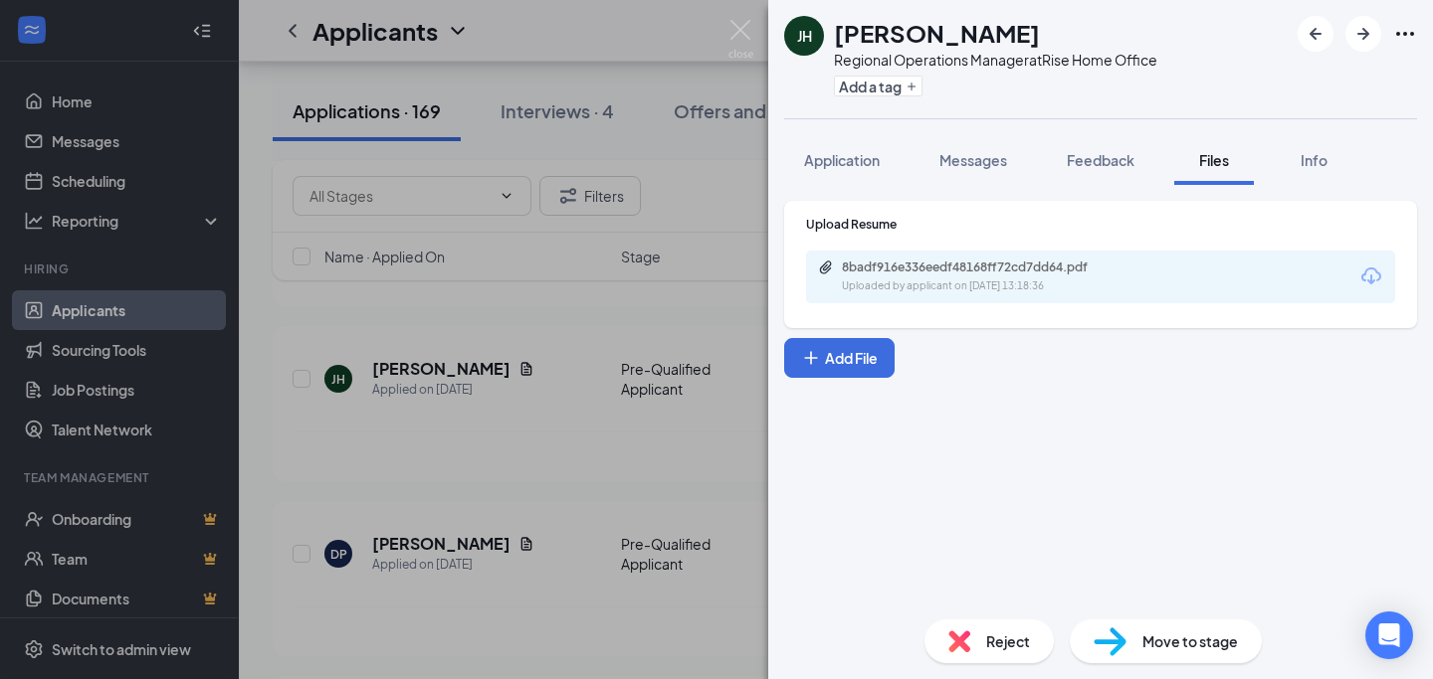
click at [458, 371] on div "[PERSON_NAME] Regional Operations Manager at Rise Home Office Add a tag Applica…" at bounding box center [716, 339] width 1433 height 679
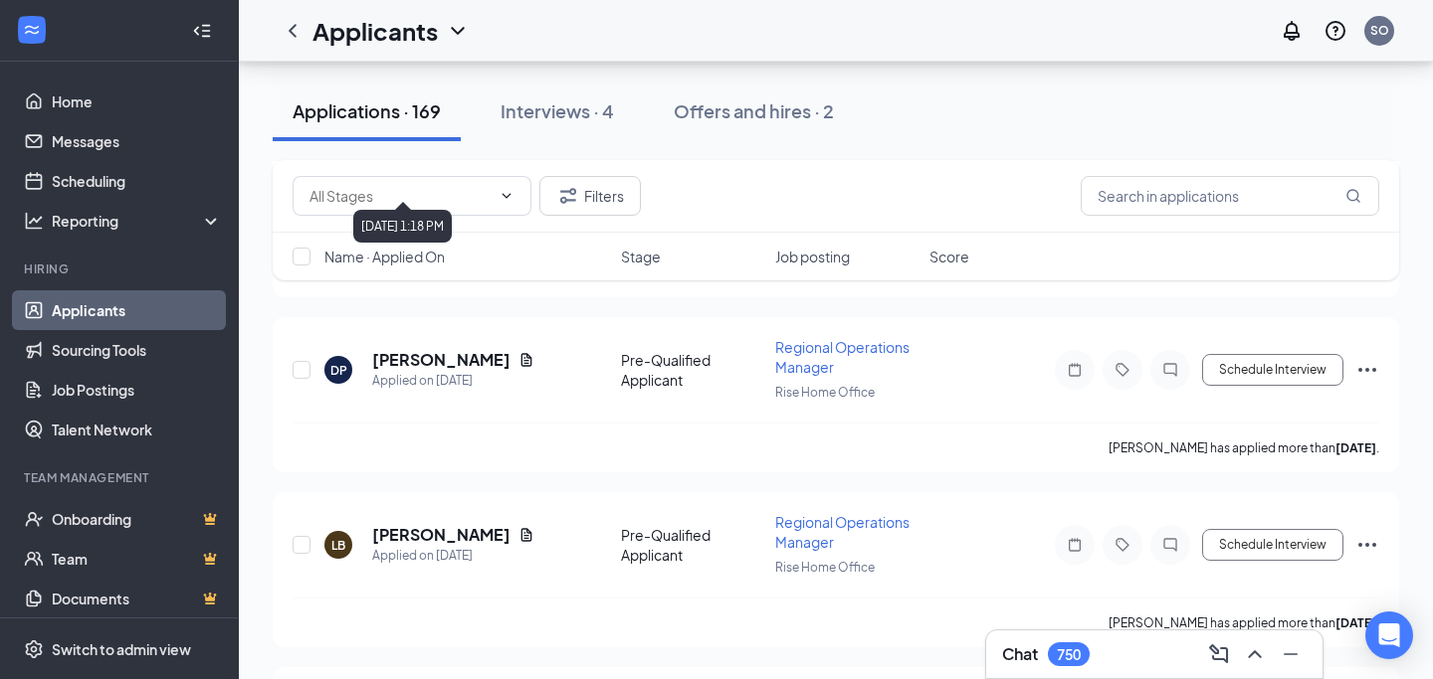
scroll to position [2240, 0]
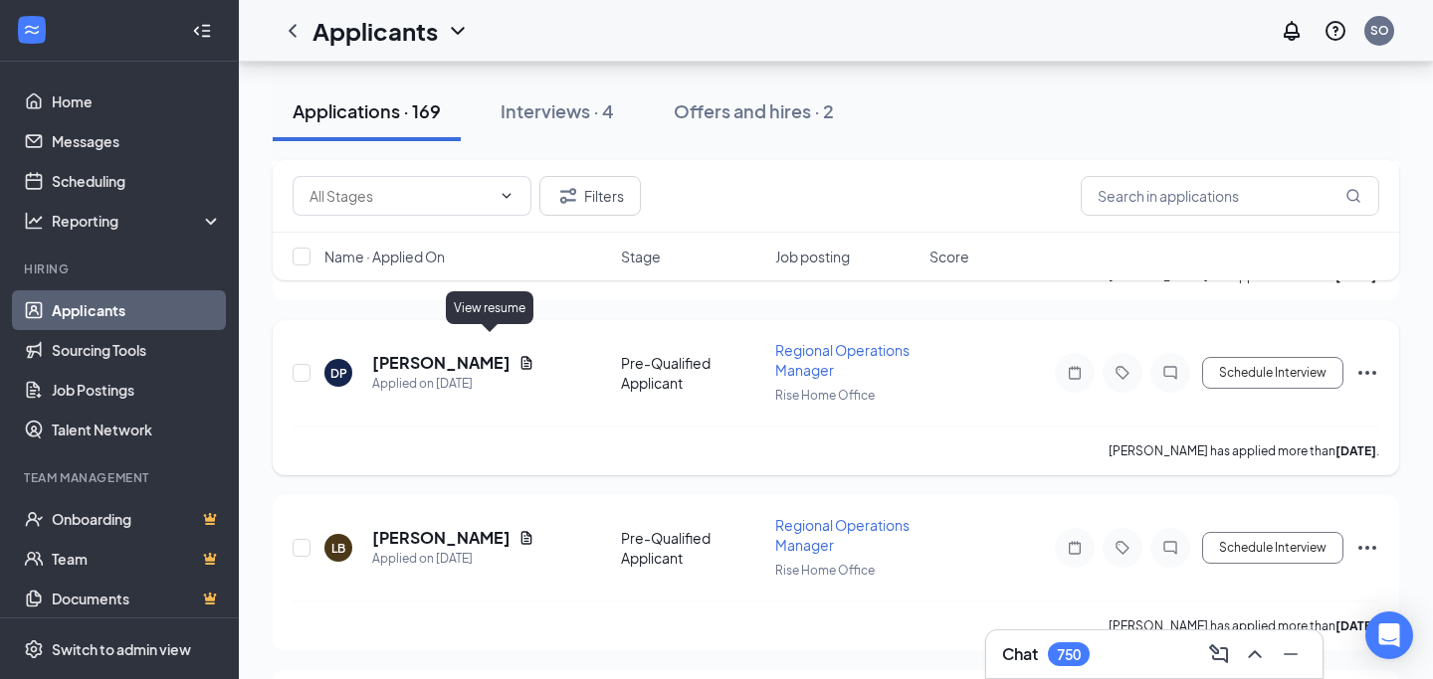
click at [518, 355] on icon "Document" at bounding box center [526, 363] width 16 height 16
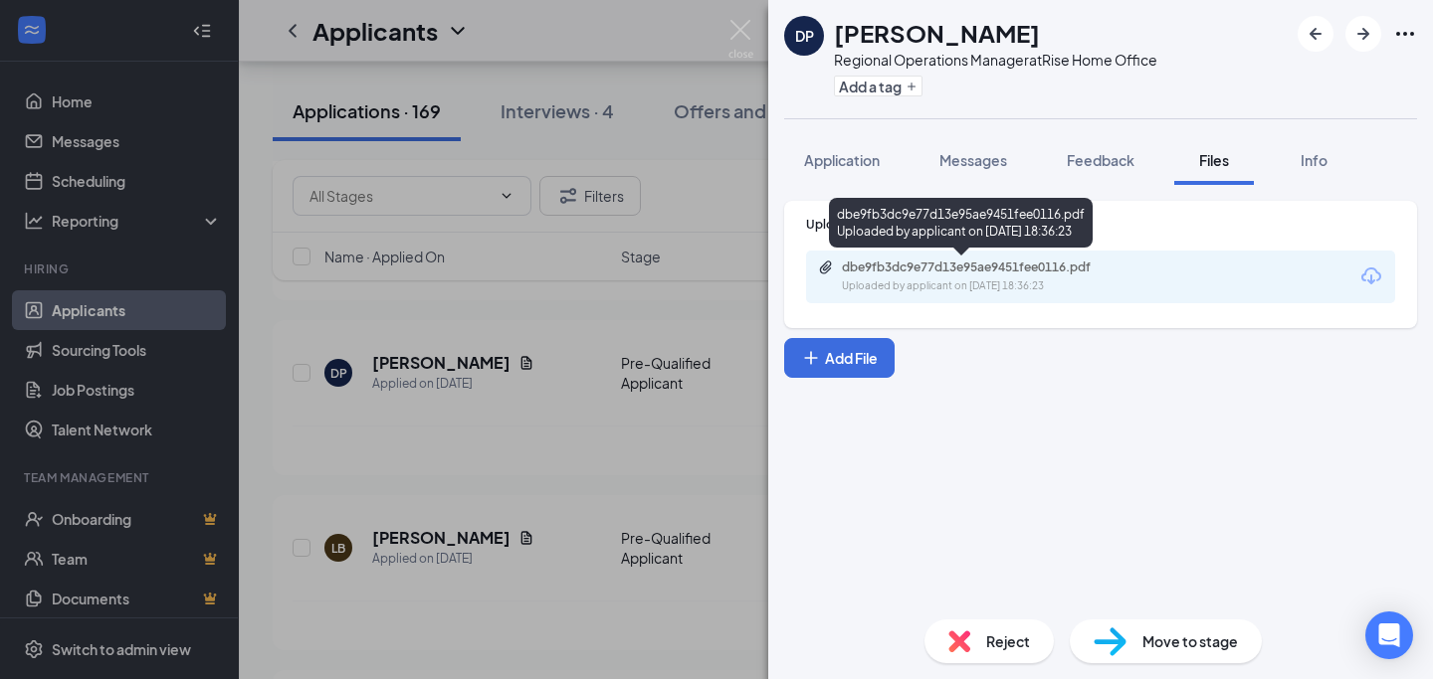
click at [913, 289] on div "Uploaded by applicant on [DATE] 18:36:23" at bounding box center [991, 287] width 298 height 16
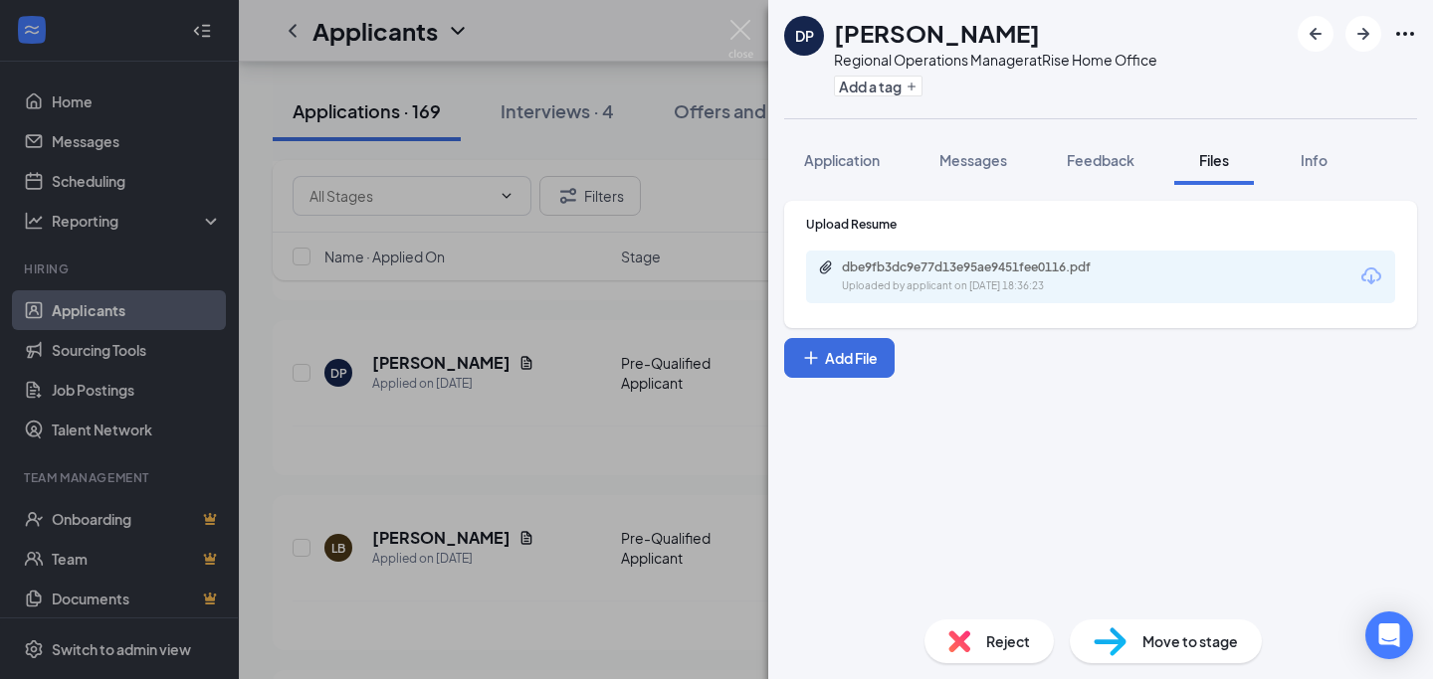
click at [435, 433] on div "DP [PERSON_NAME] Regional Operations Manager at Rise Home Office Add a tag Appl…" at bounding box center [716, 339] width 1433 height 679
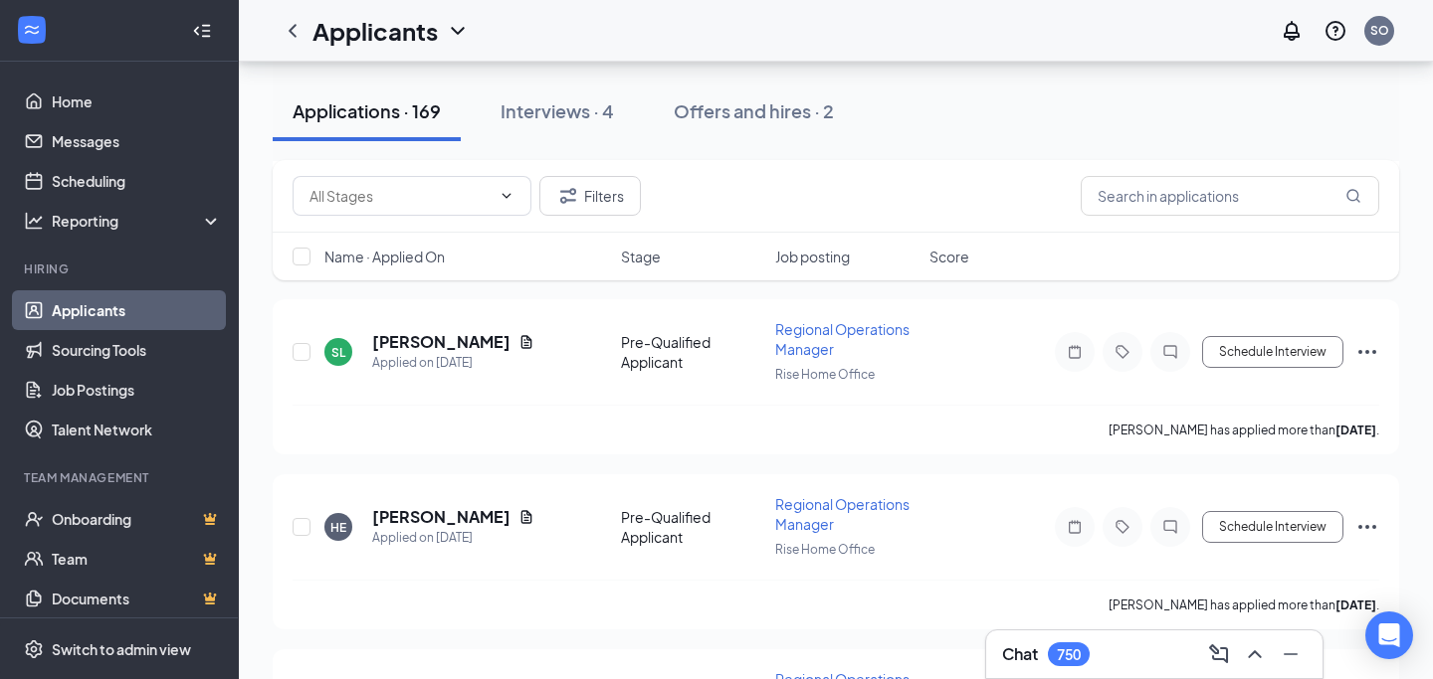
scroll to position [2607, 0]
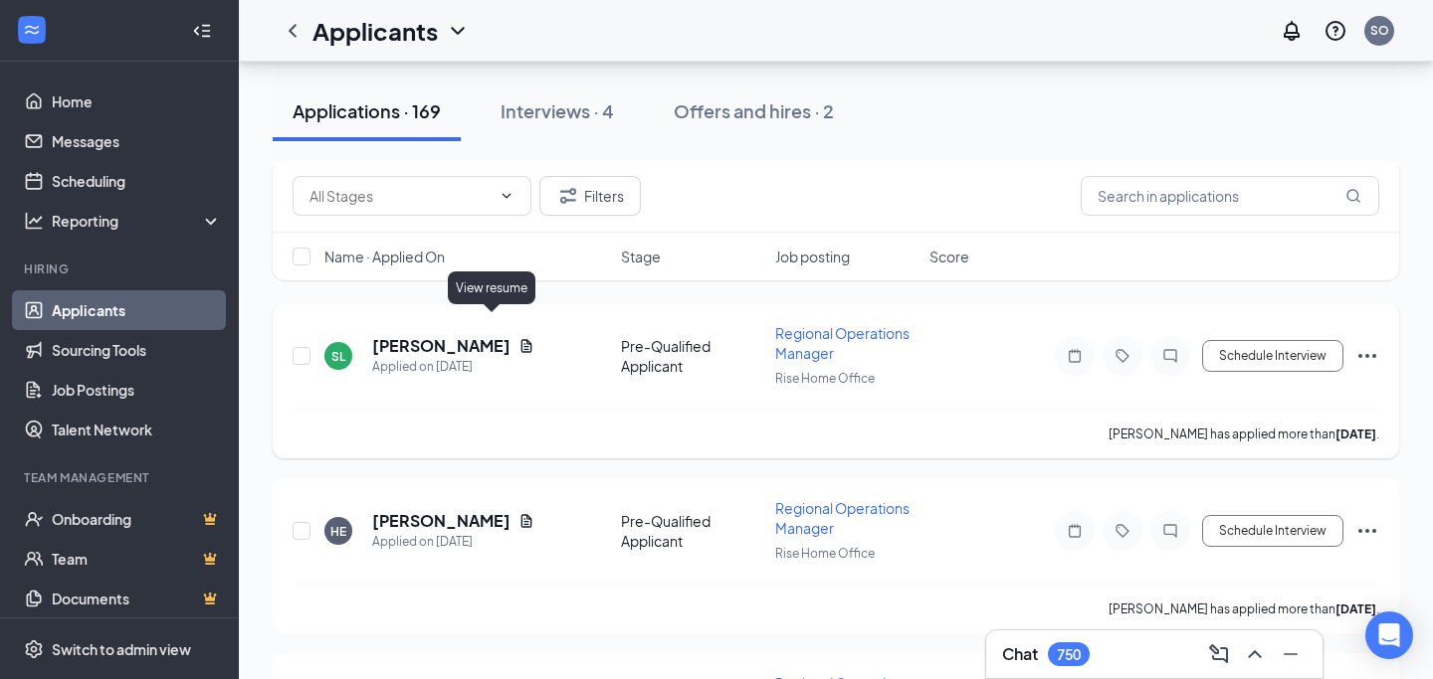
click at [521, 339] on icon "Document" at bounding box center [526, 345] width 11 height 13
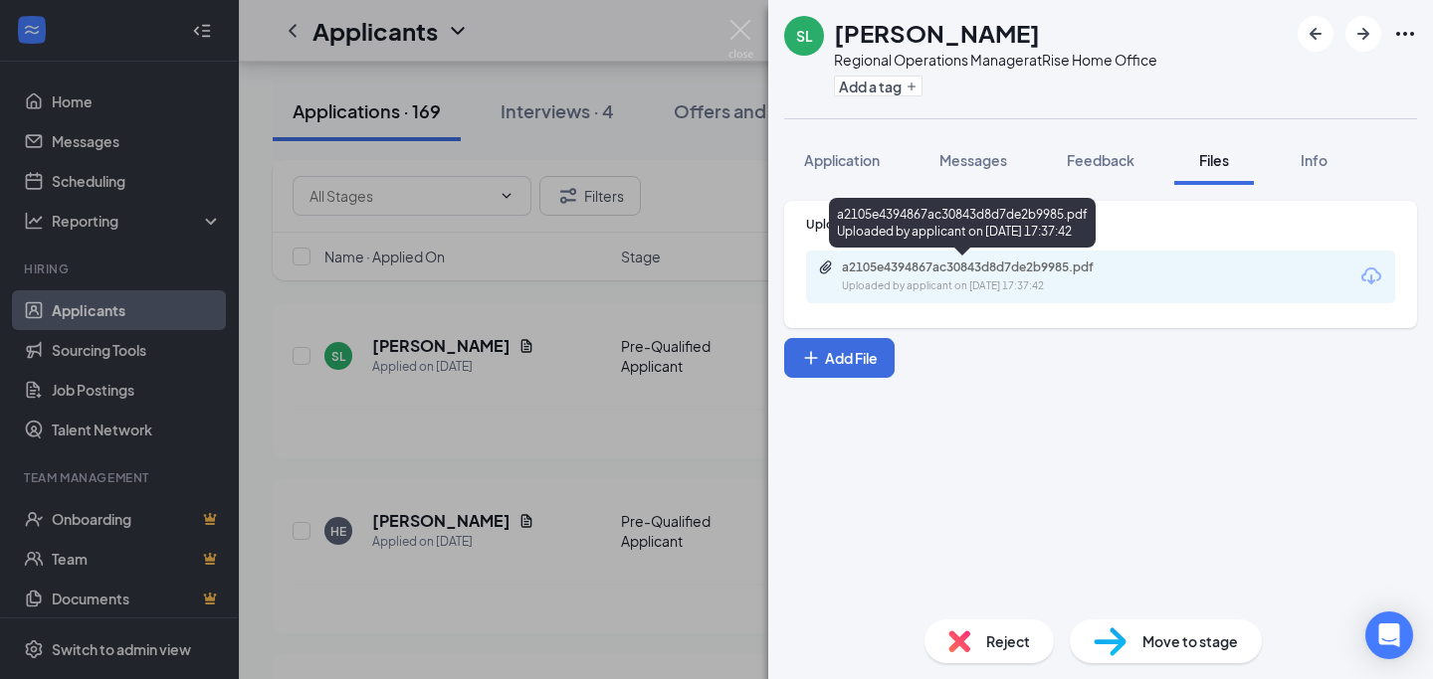
click at [928, 288] on div "Uploaded by applicant on [DATE] 17:37:42" at bounding box center [991, 287] width 298 height 16
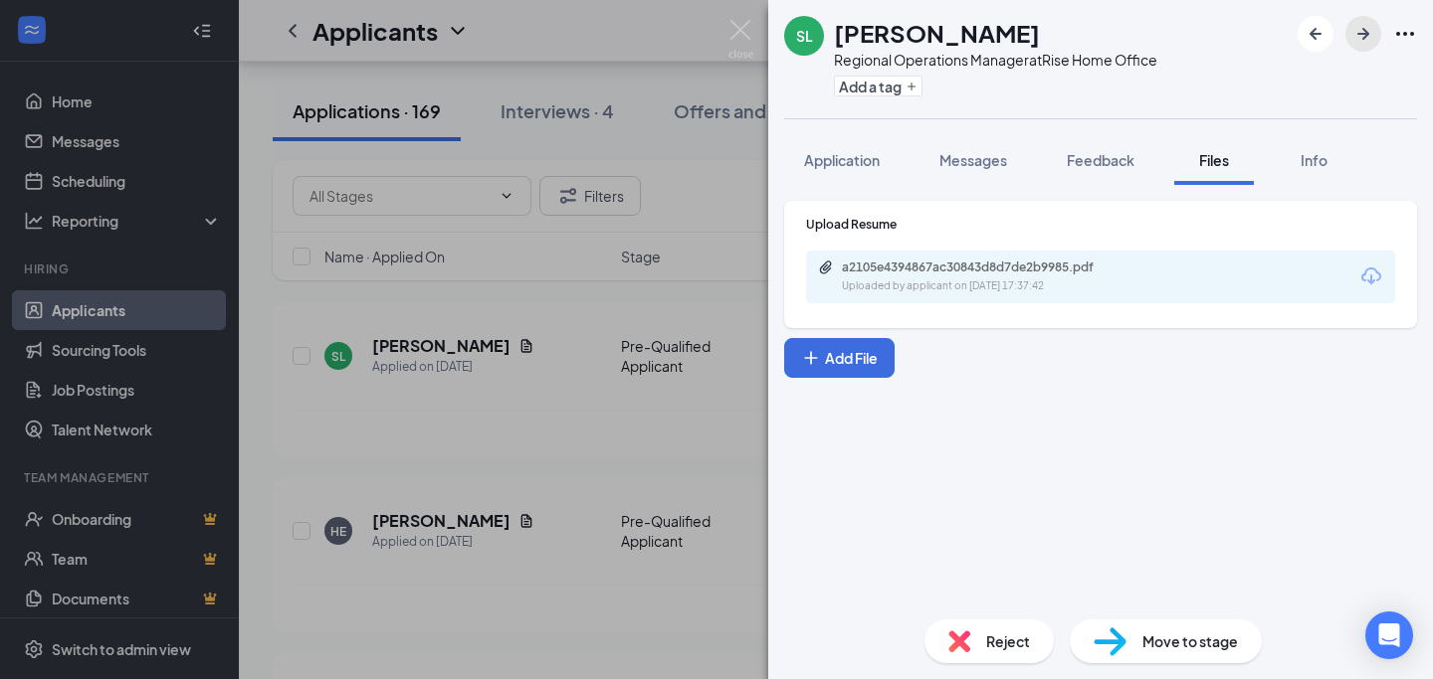
click at [1376, 35] on button "button" at bounding box center [1363, 34] width 36 height 36
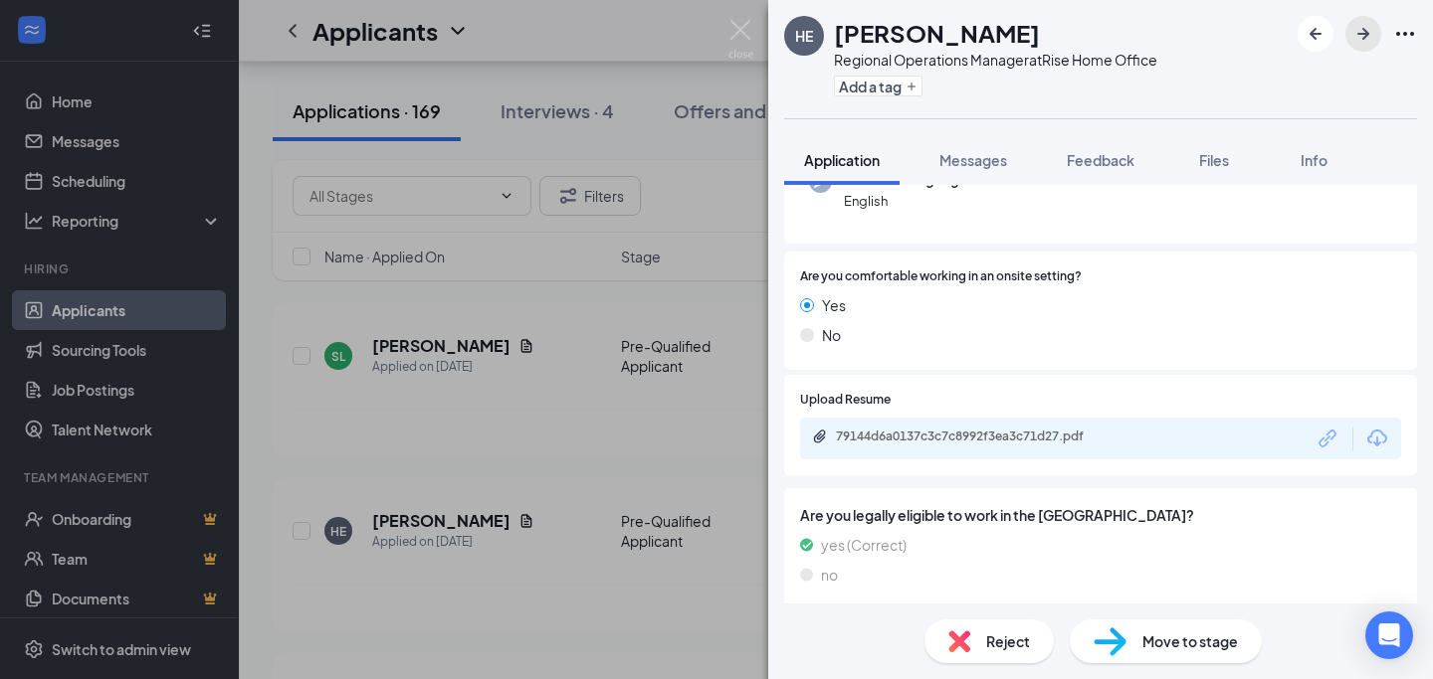
scroll to position [390, 0]
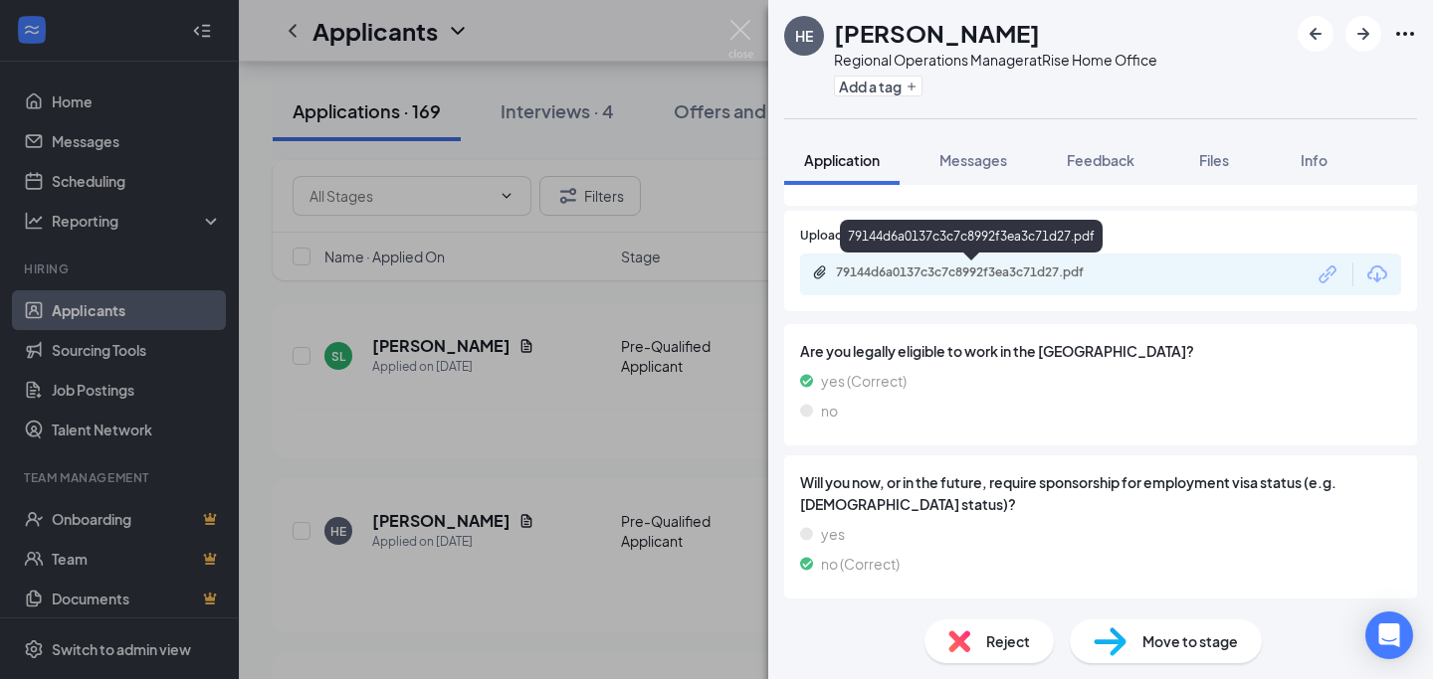
click at [1081, 267] on div "79144d6a0137c3c7c8992f3ea3c71d27.pdf" at bounding box center [975, 273] width 279 height 16
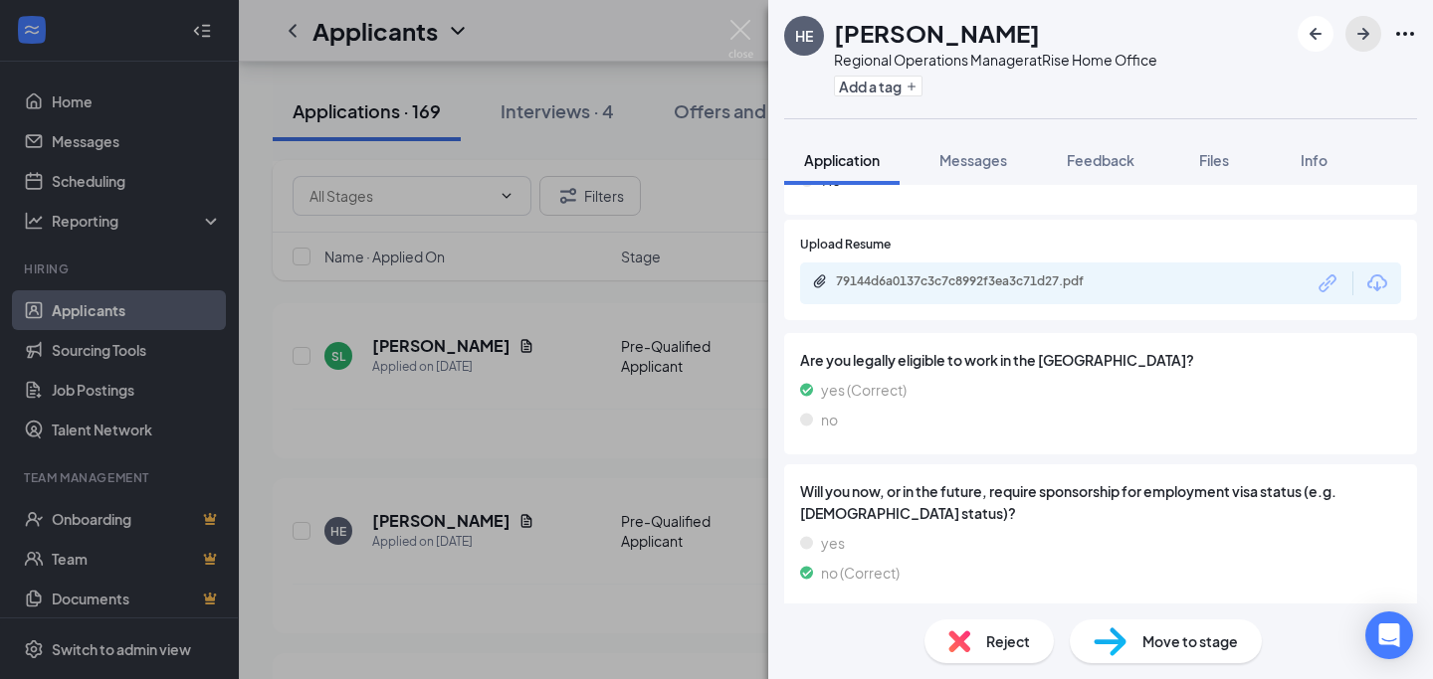
click at [1353, 35] on icon "ArrowRight" at bounding box center [1363, 34] width 24 height 24
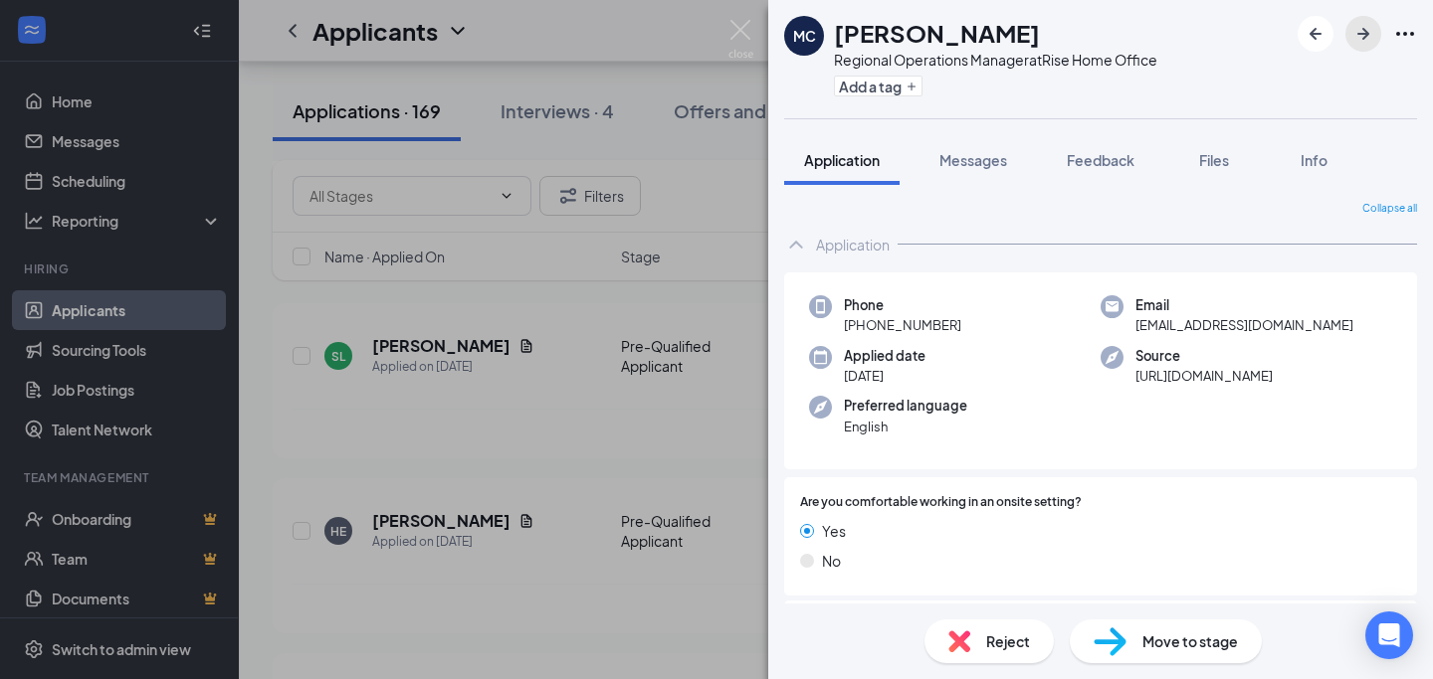
scroll to position [270, 0]
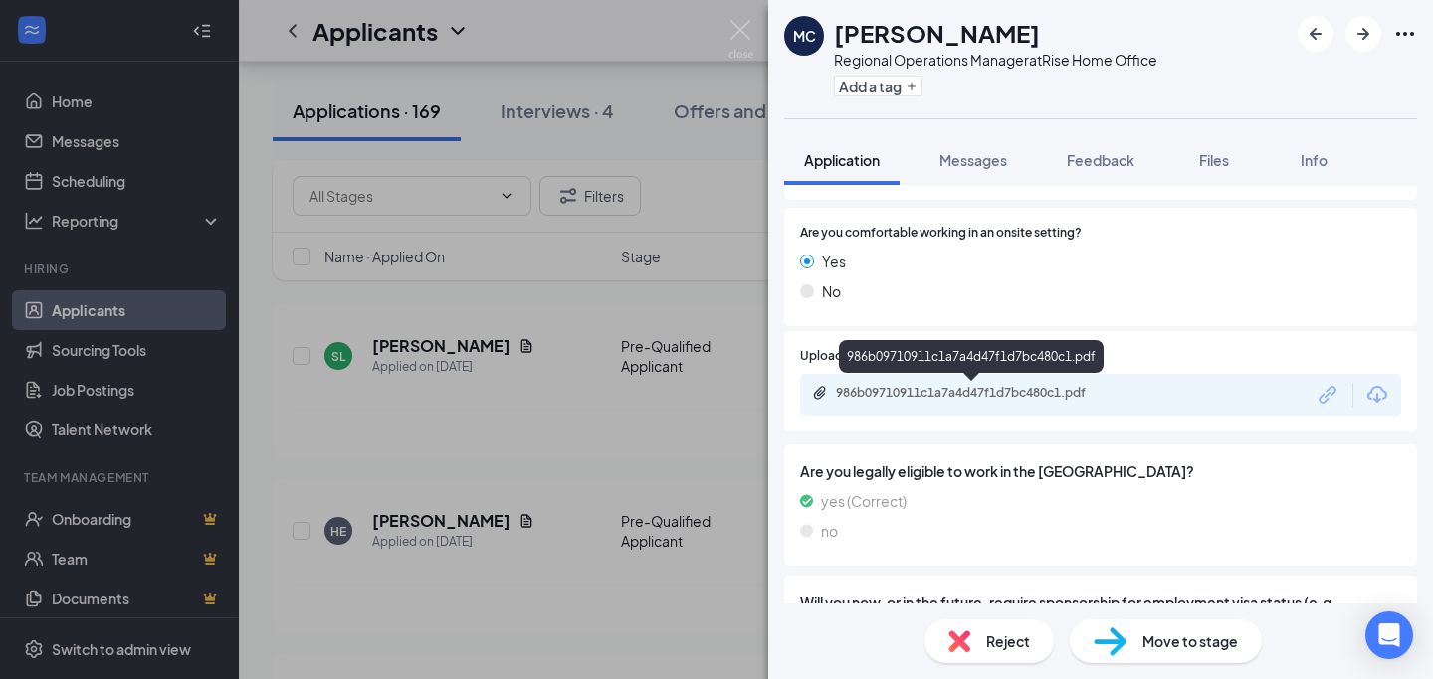
click at [1013, 389] on div "986b09710911c1a7a4d47f1d7bc480c1.pdf" at bounding box center [975, 393] width 279 height 16
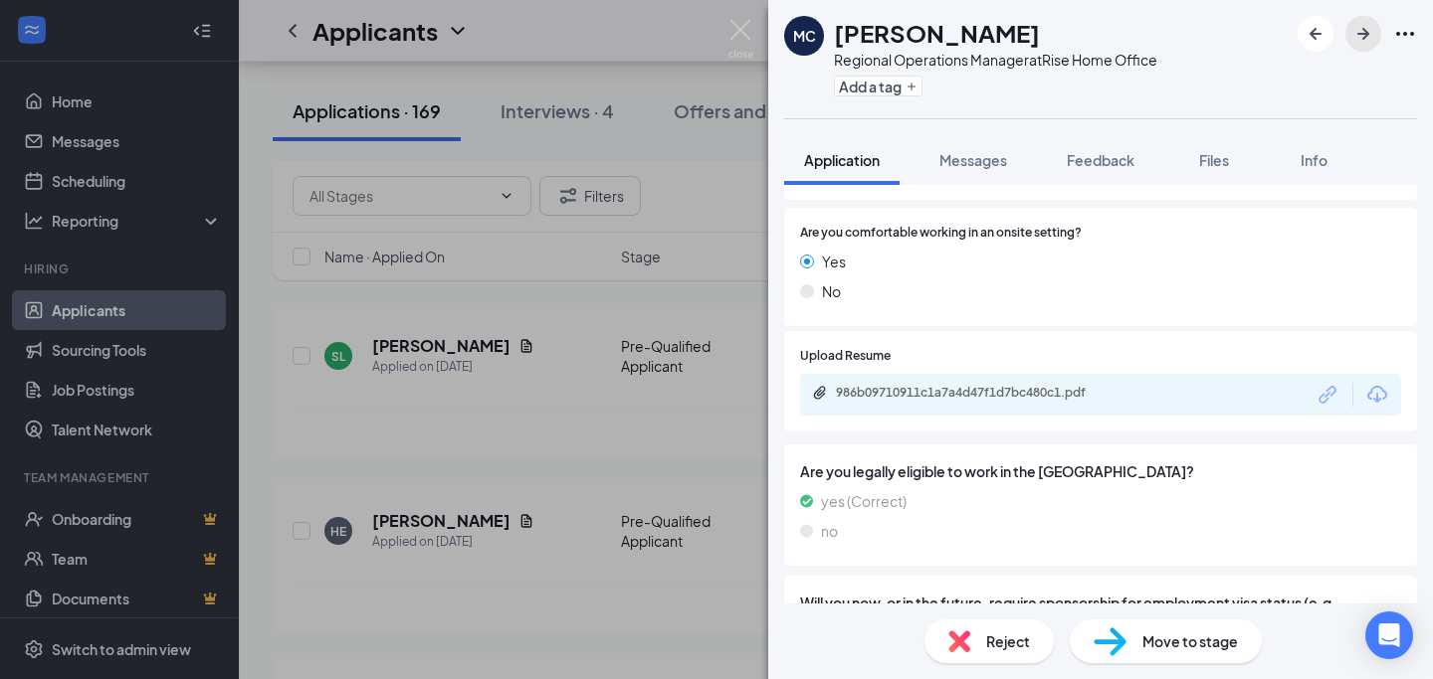
click at [1359, 33] on icon "ArrowRight" at bounding box center [1363, 34] width 12 height 12
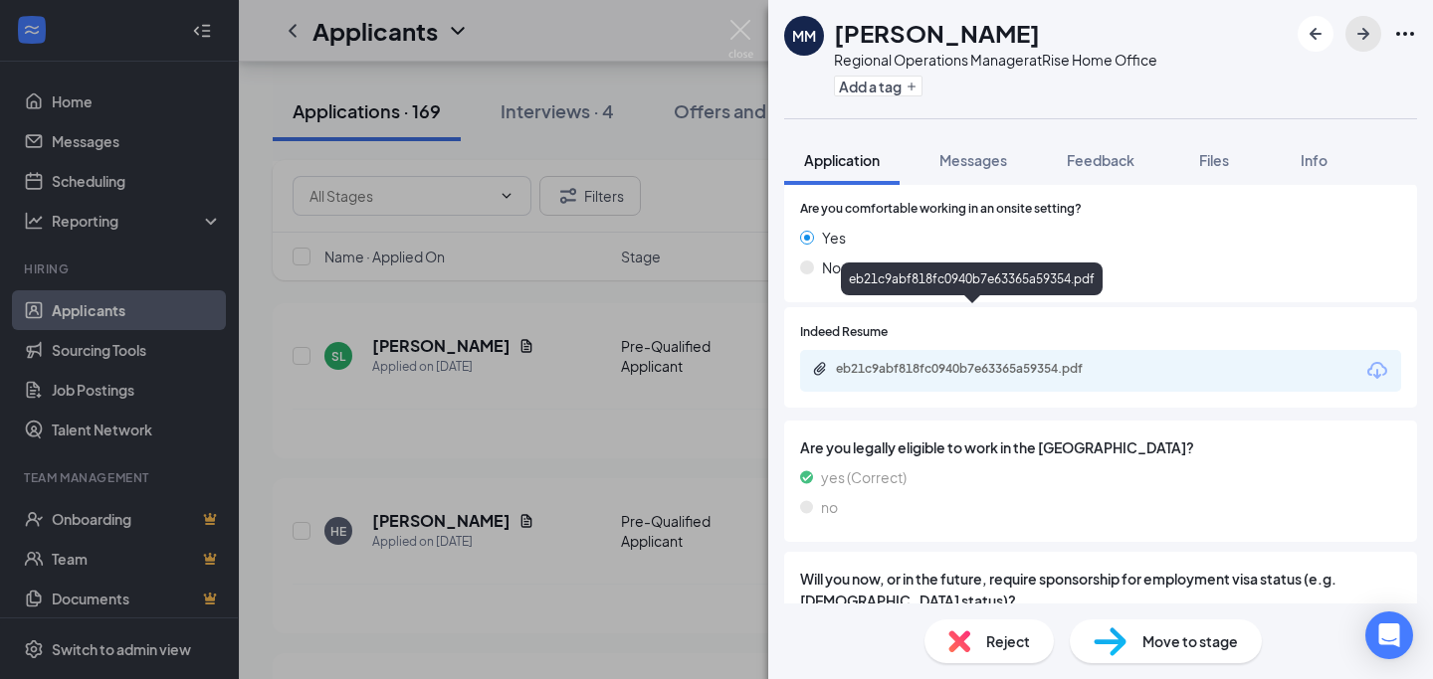
scroll to position [347, 0]
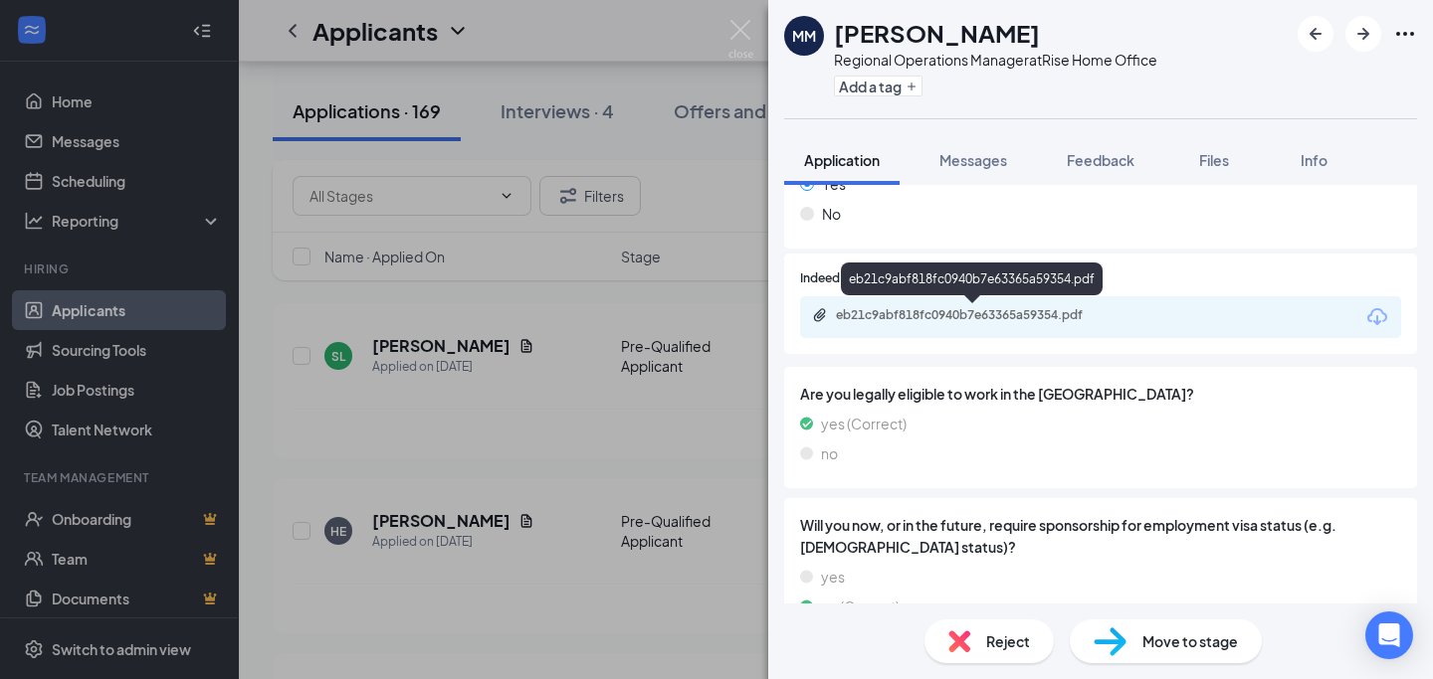
click at [976, 324] on div "eb21c9abf818fc0940b7e63365a59354.pdf" at bounding box center [973, 316] width 322 height 19
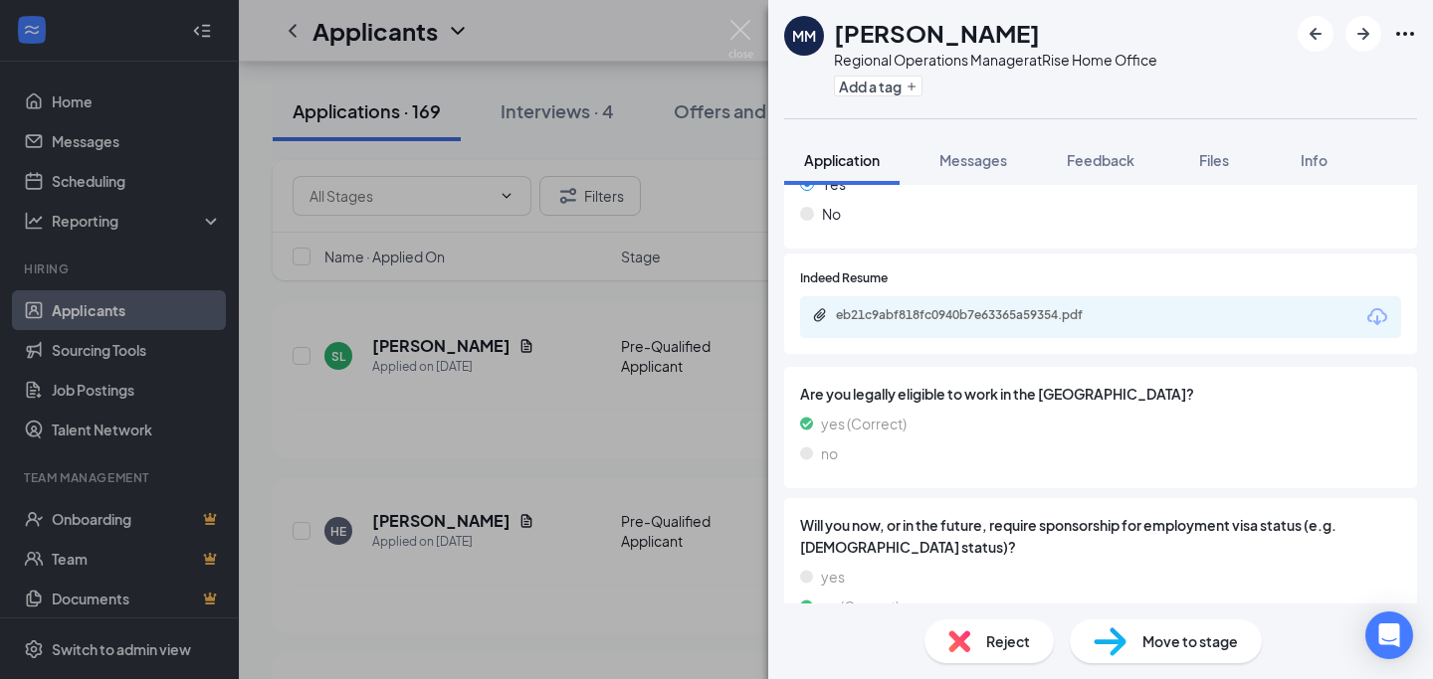
click at [573, 387] on div "MM [PERSON_NAME] Regional Operations Manager at Rise Home Office Add a tag Appl…" at bounding box center [716, 339] width 1433 height 679
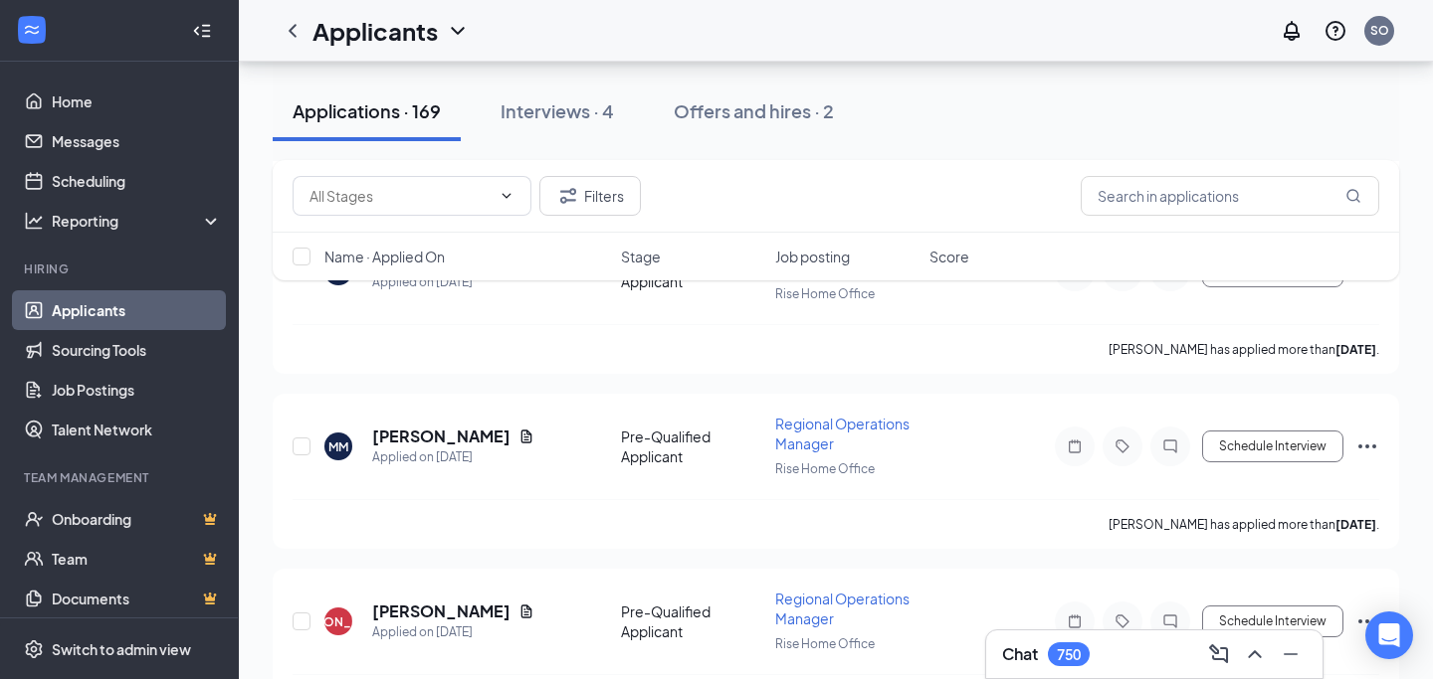
scroll to position [3124, 0]
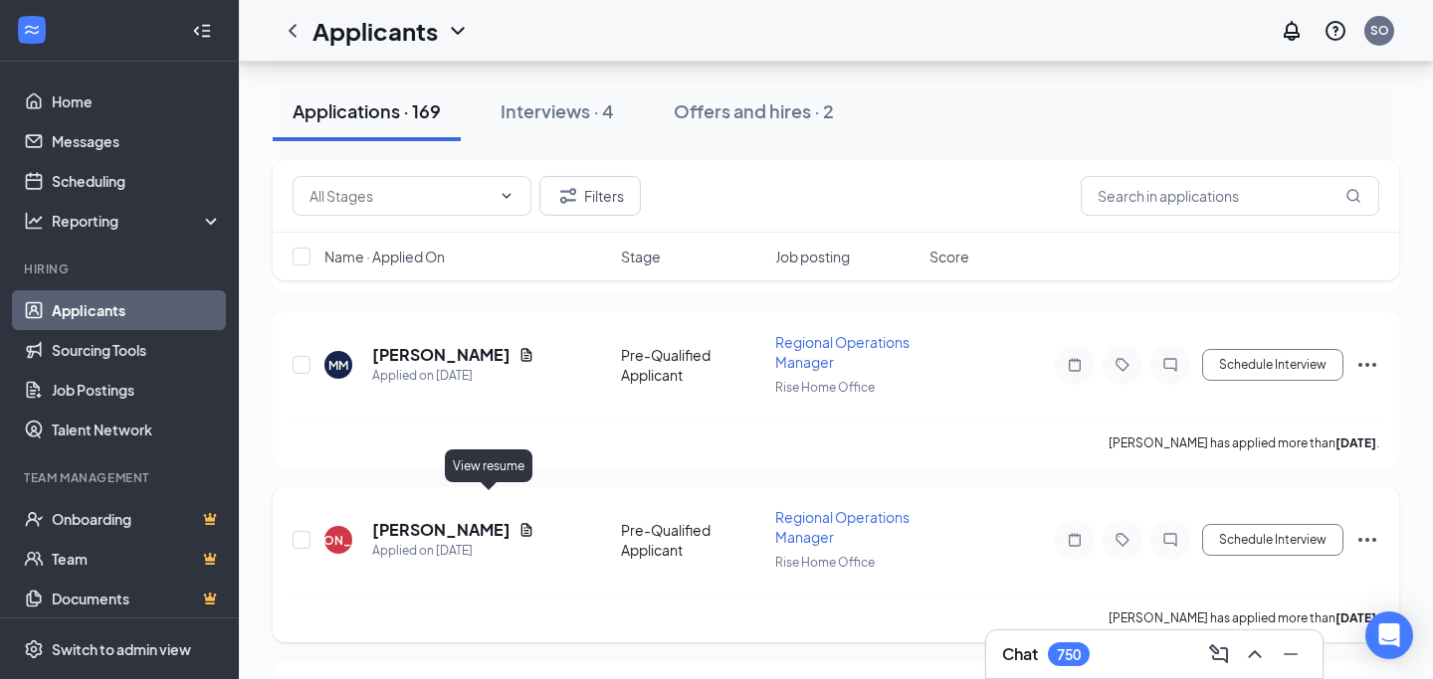
click at [518, 522] on icon "Document" at bounding box center [526, 530] width 16 height 16
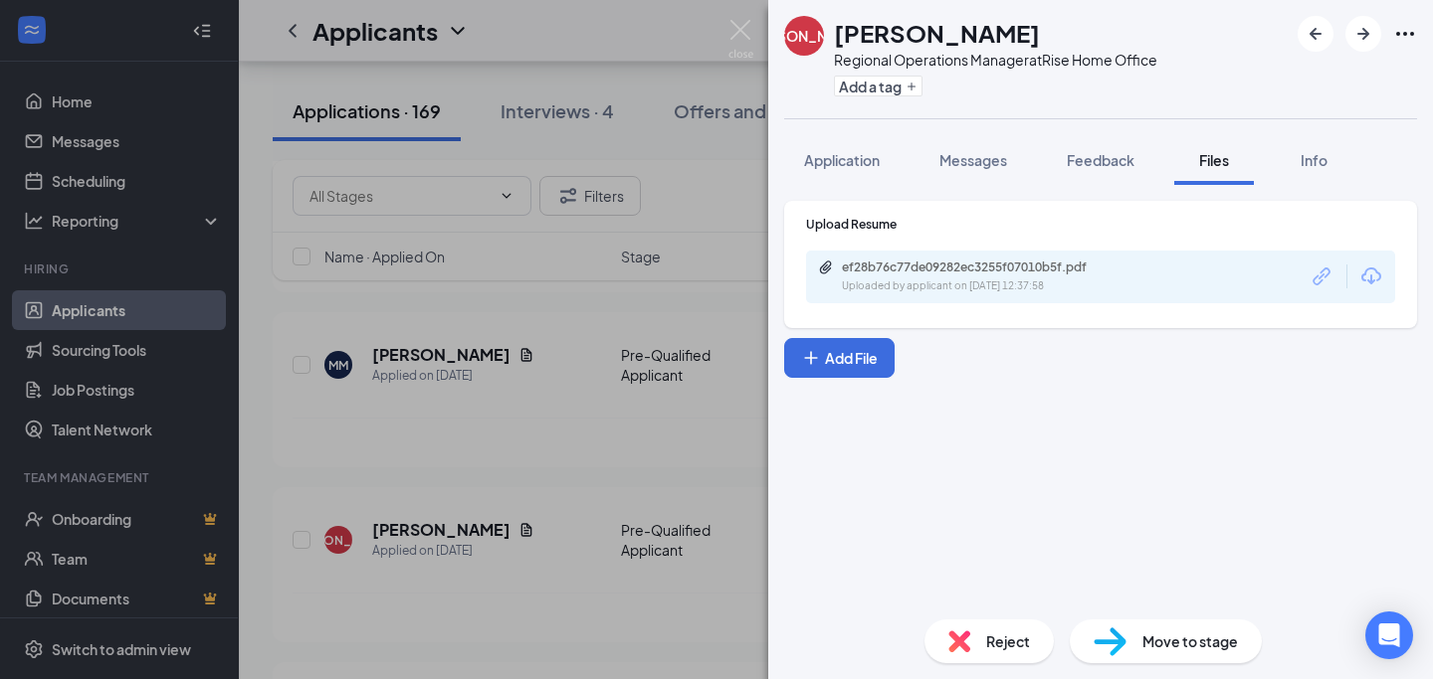
click at [1009, 296] on div "ef28b76c77de09282ec3255f07010b5f.pdf Uploaded by applicant on [DATE] 12:37:58" at bounding box center [1100, 277] width 589 height 53
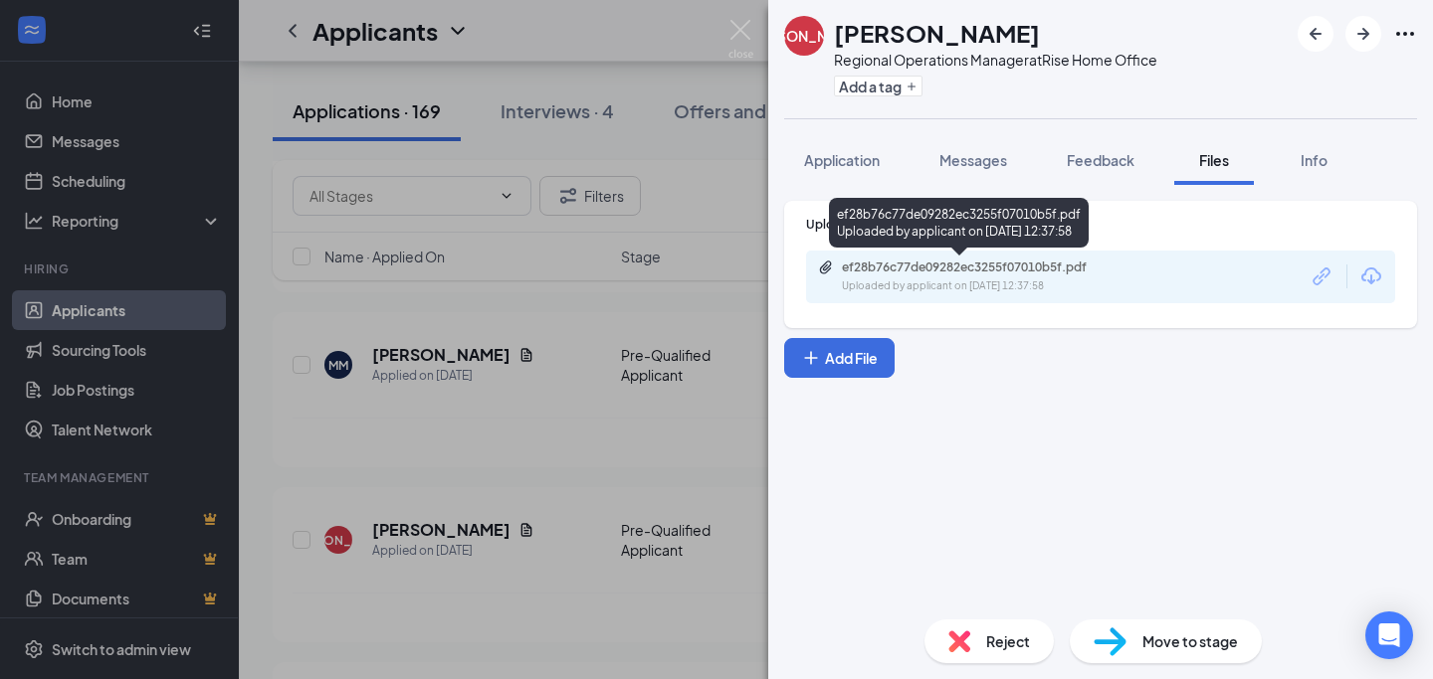
click at [954, 273] on div "ef28b76c77de09282ec3255f07010b5f.pdf" at bounding box center [981, 268] width 279 height 16
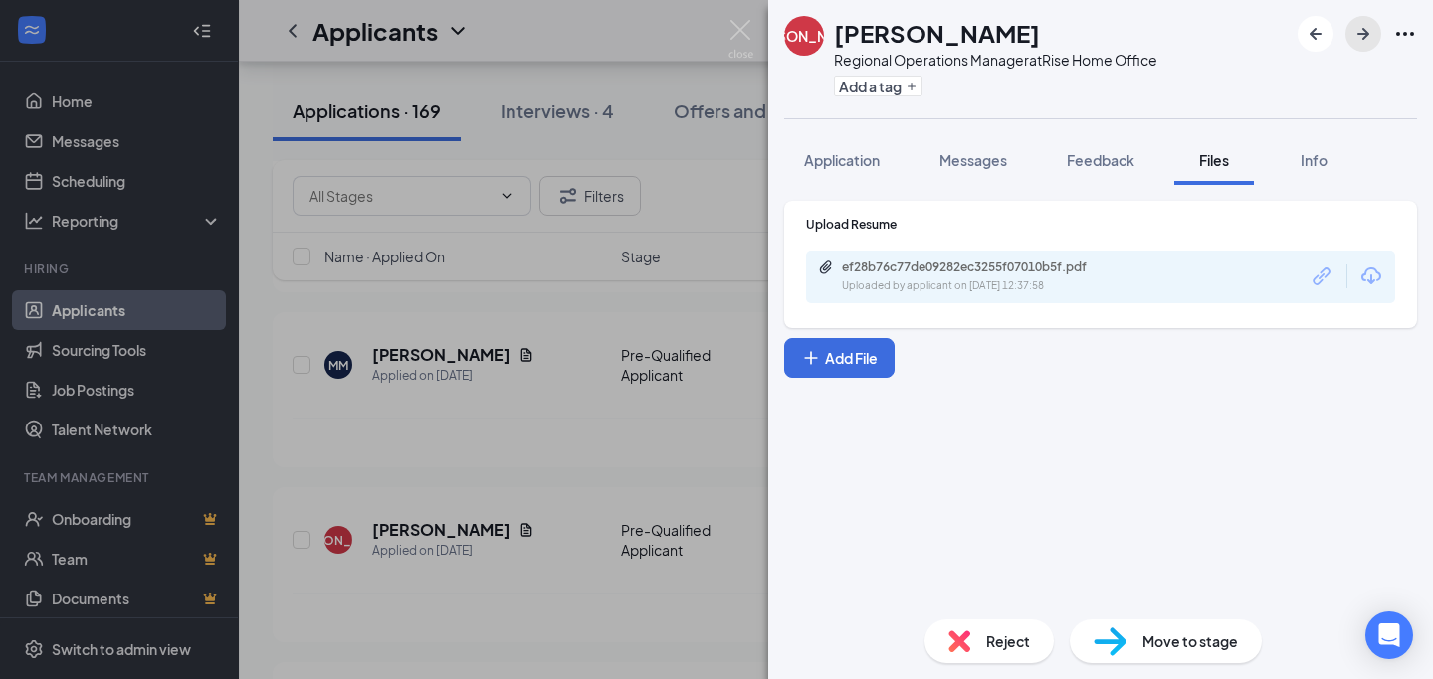
click at [1364, 42] on icon "ArrowRight" at bounding box center [1363, 34] width 24 height 24
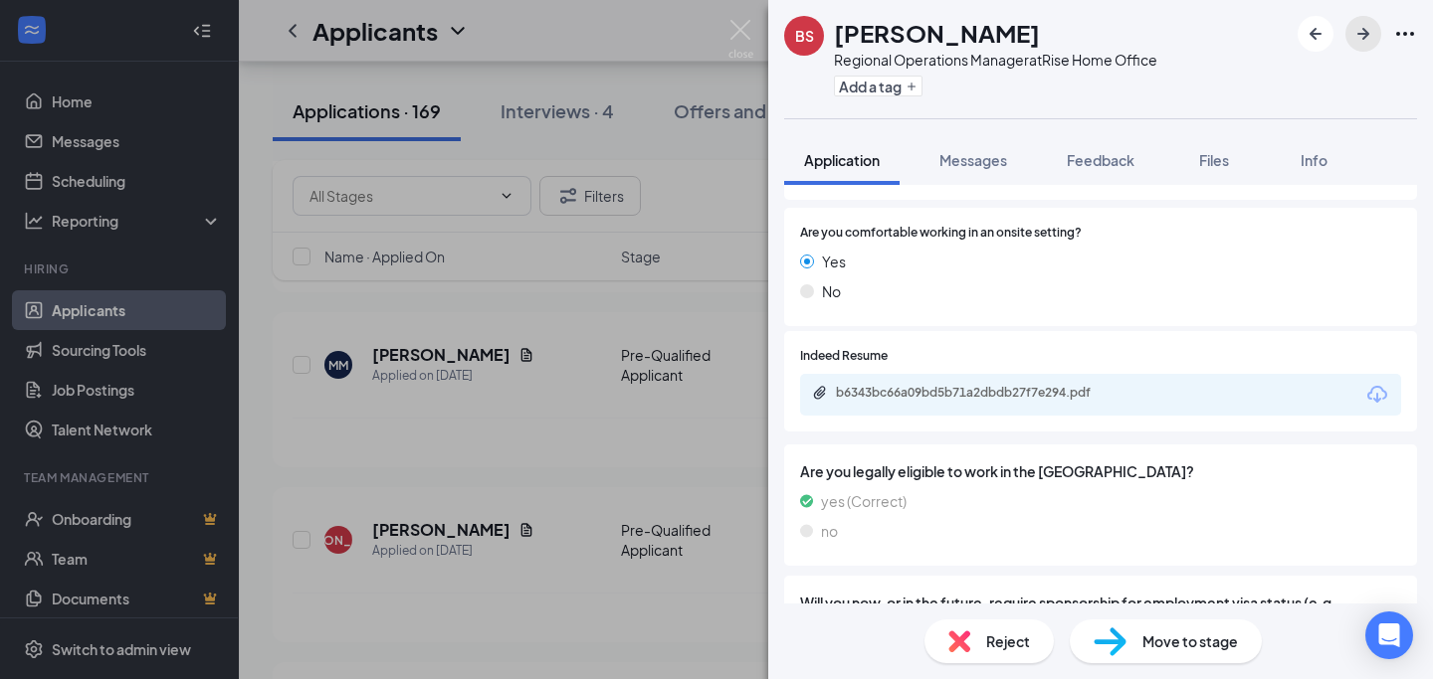
scroll to position [262, 0]
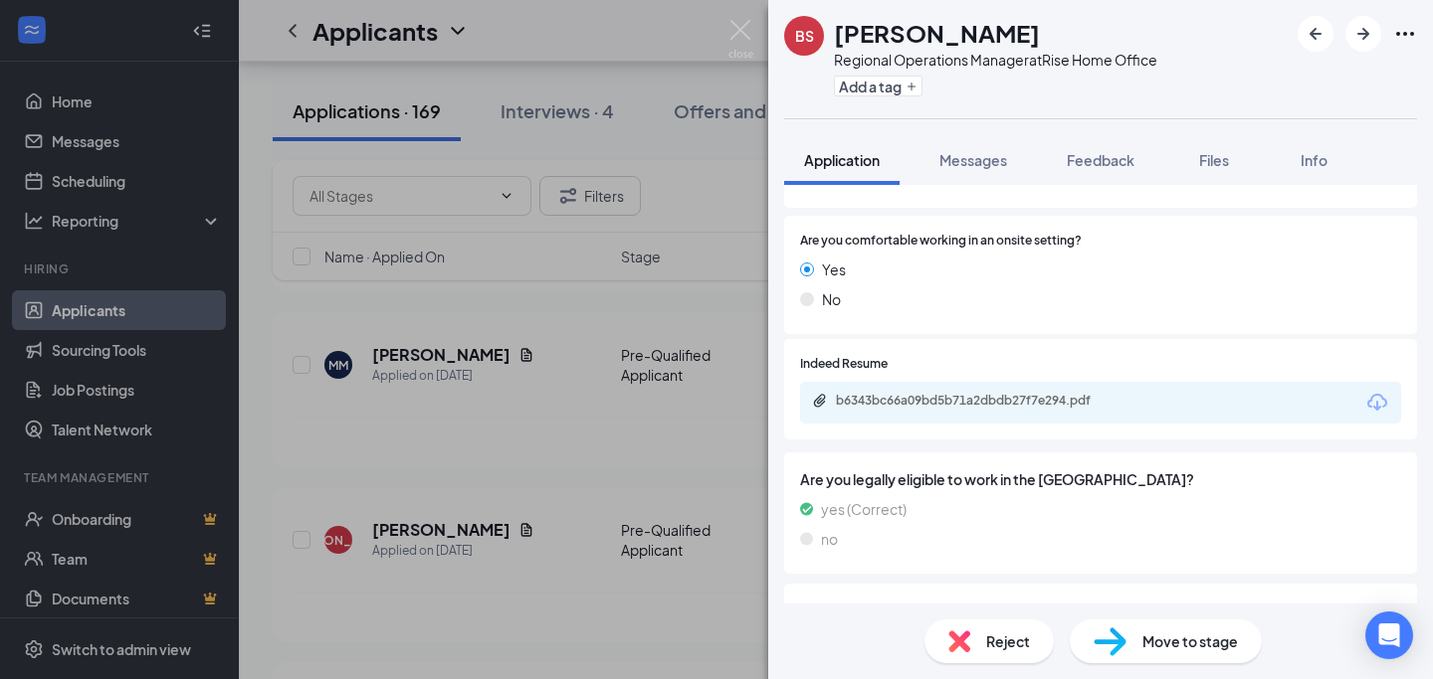
click at [1018, 406] on div "b6343bc66a09bd5b71a2dbdb27f7e294.pdf" at bounding box center [975, 401] width 279 height 16
click at [539, 395] on div "BS [PERSON_NAME] Regional Operations Manager at Rise Home Office Add a tag Appl…" at bounding box center [716, 339] width 1433 height 679
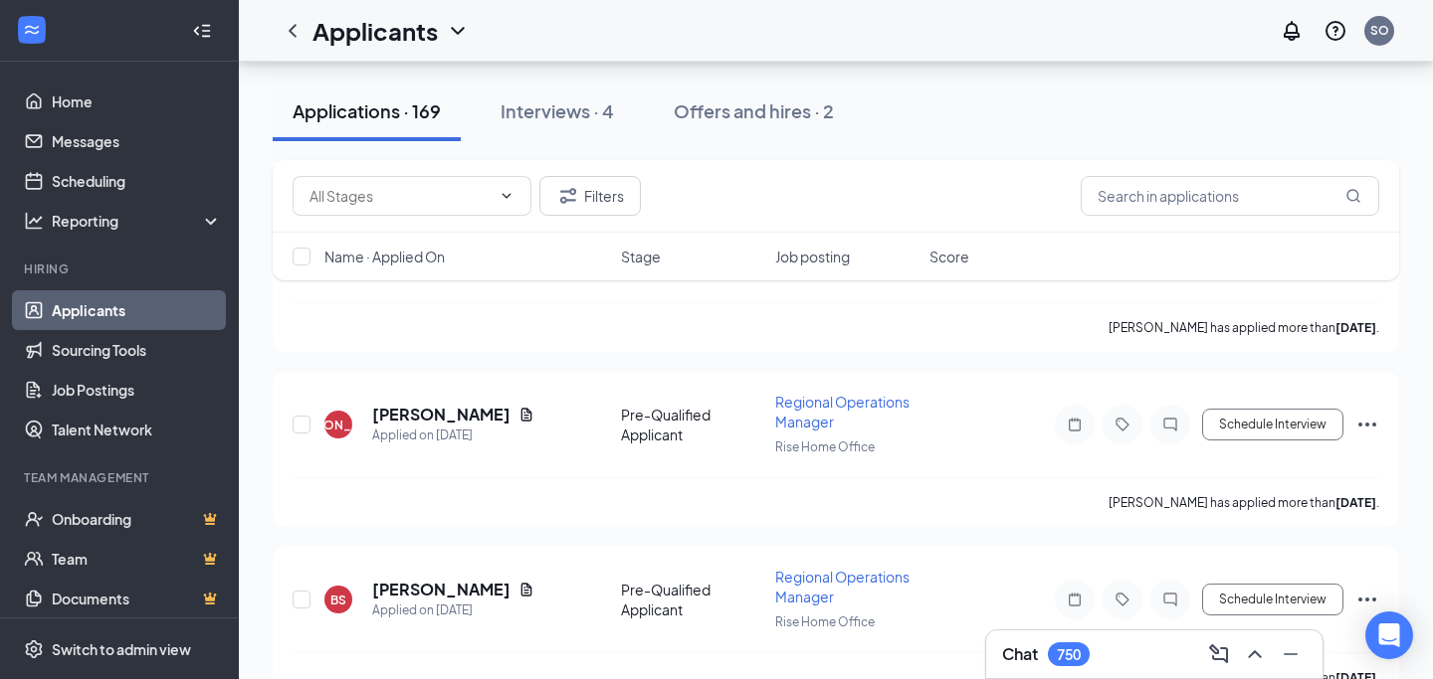
scroll to position [3256, 0]
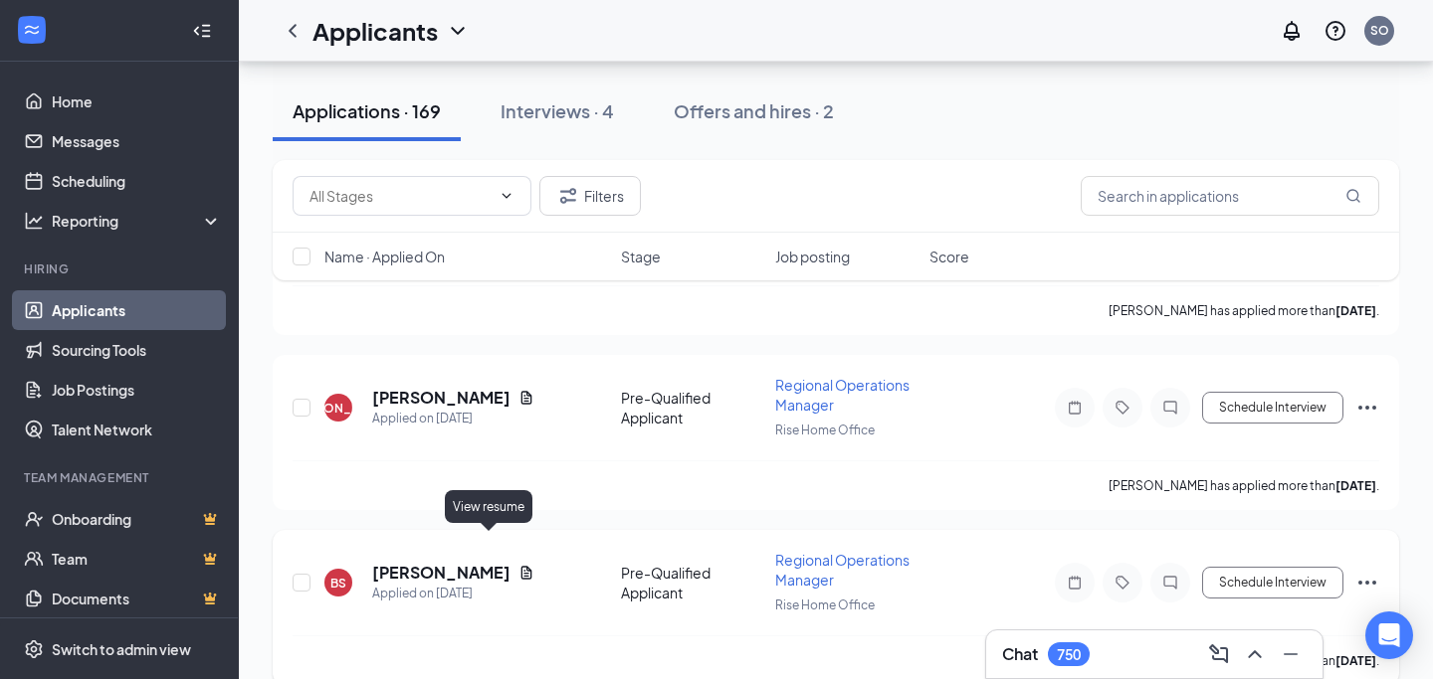
click at [521, 566] on icon "Document" at bounding box center [526, 572] width 11 height 13
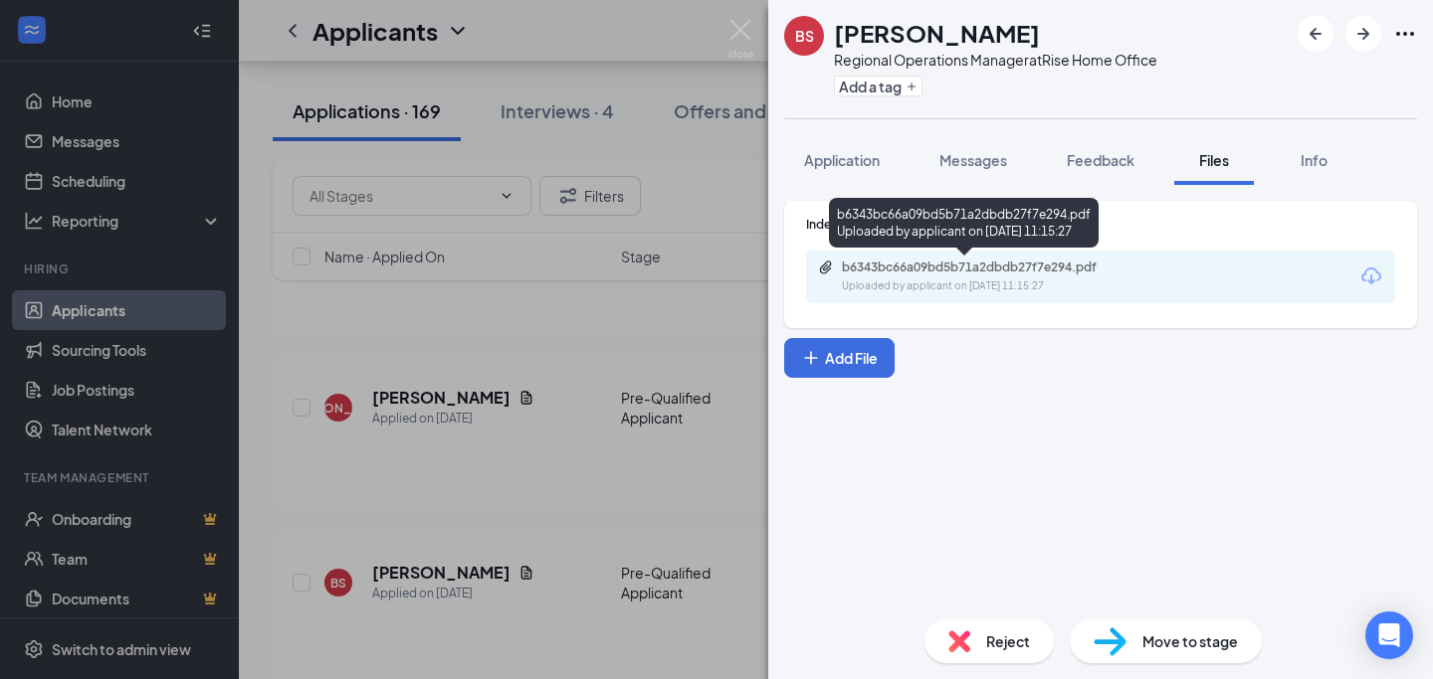
click at [893, 283] on div "Uploaded by applicant on [DATE] 11:15:27" at bounding box center [991, 287] width 298 height 16
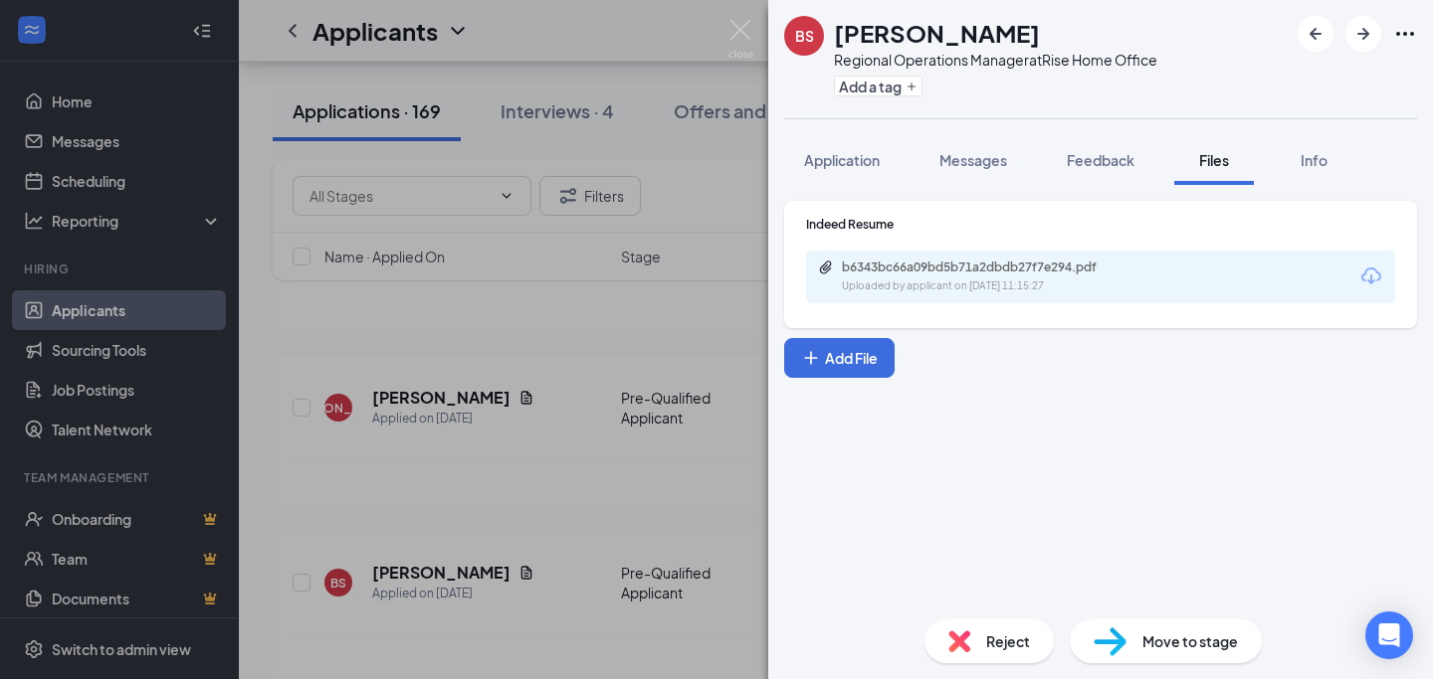
click at [559, 495] on div "BS [PERSON_NAME] Regional Operations Manager at Rise Home Office Add a tag Appl…" at bounding box center [716, 339] width 1433 height 679
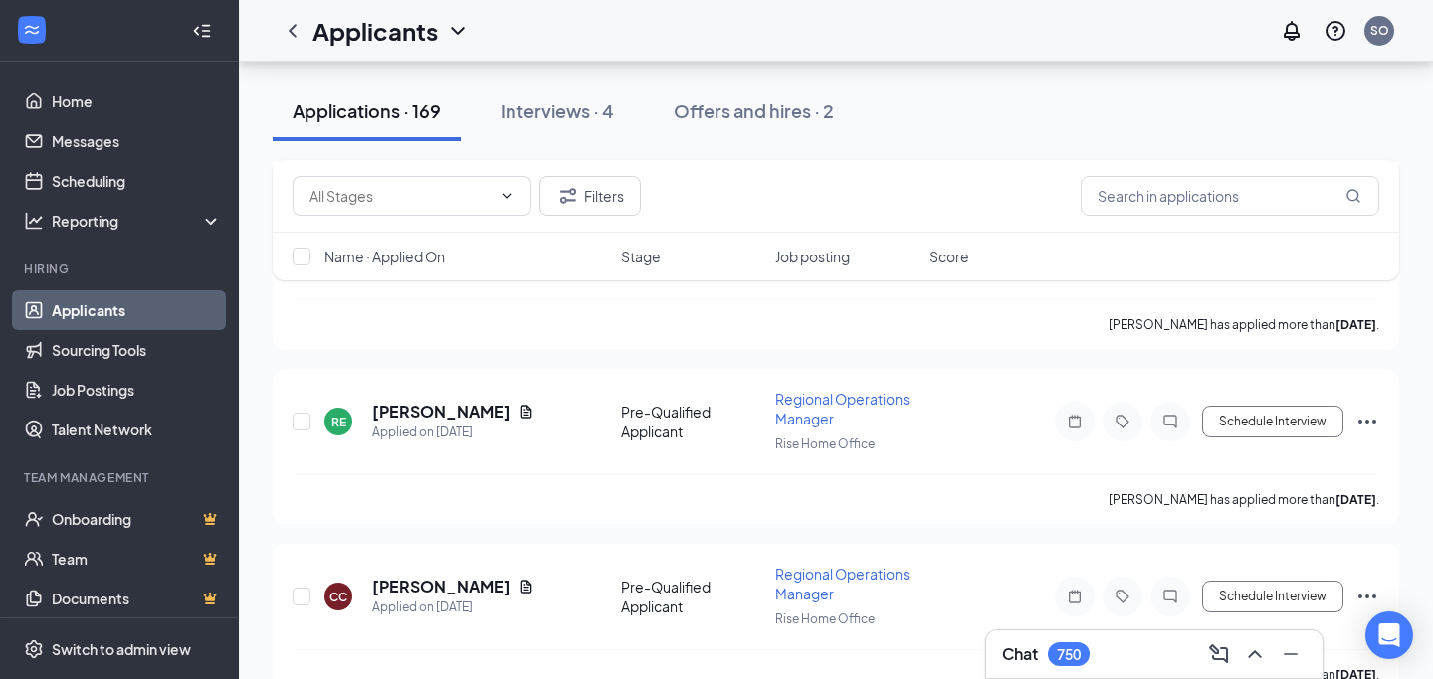
scroll to position [3741, 0]
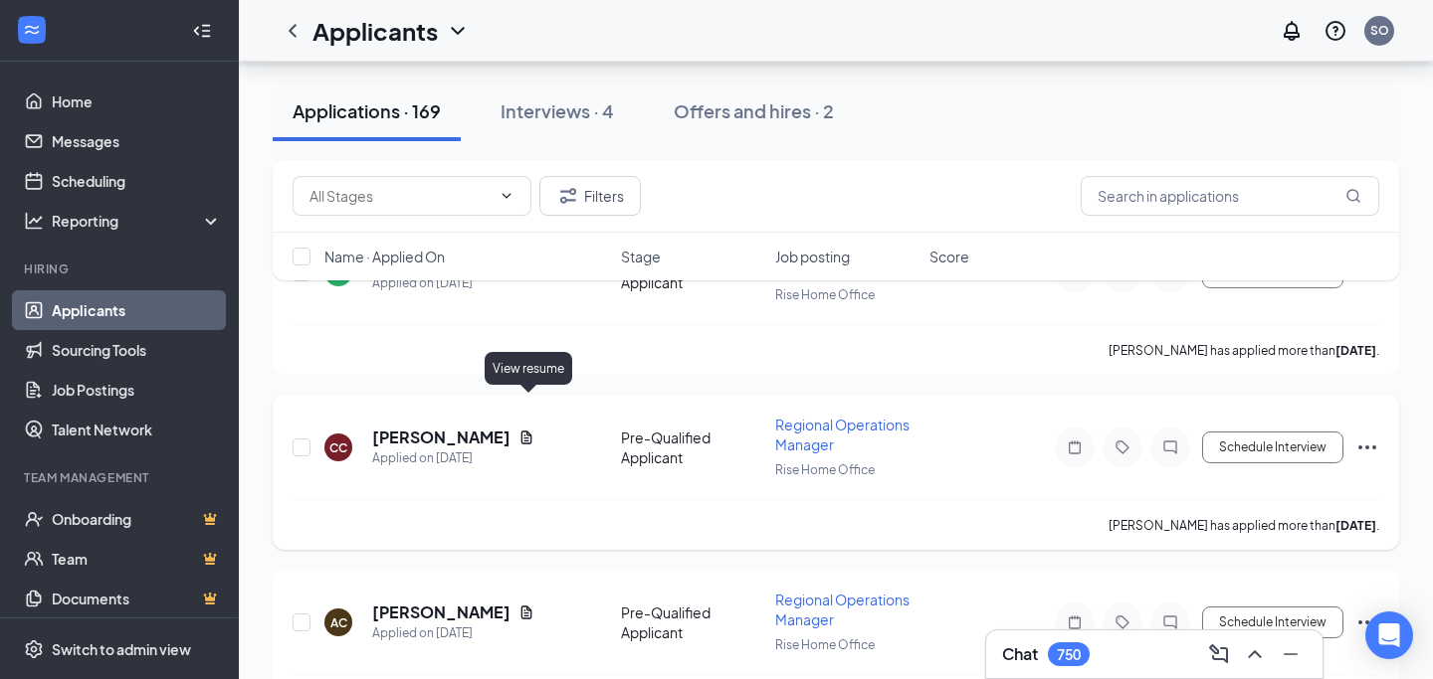
click at [528, 430] on icon "Document" at bounding box center [526, 438] width 16 height 16
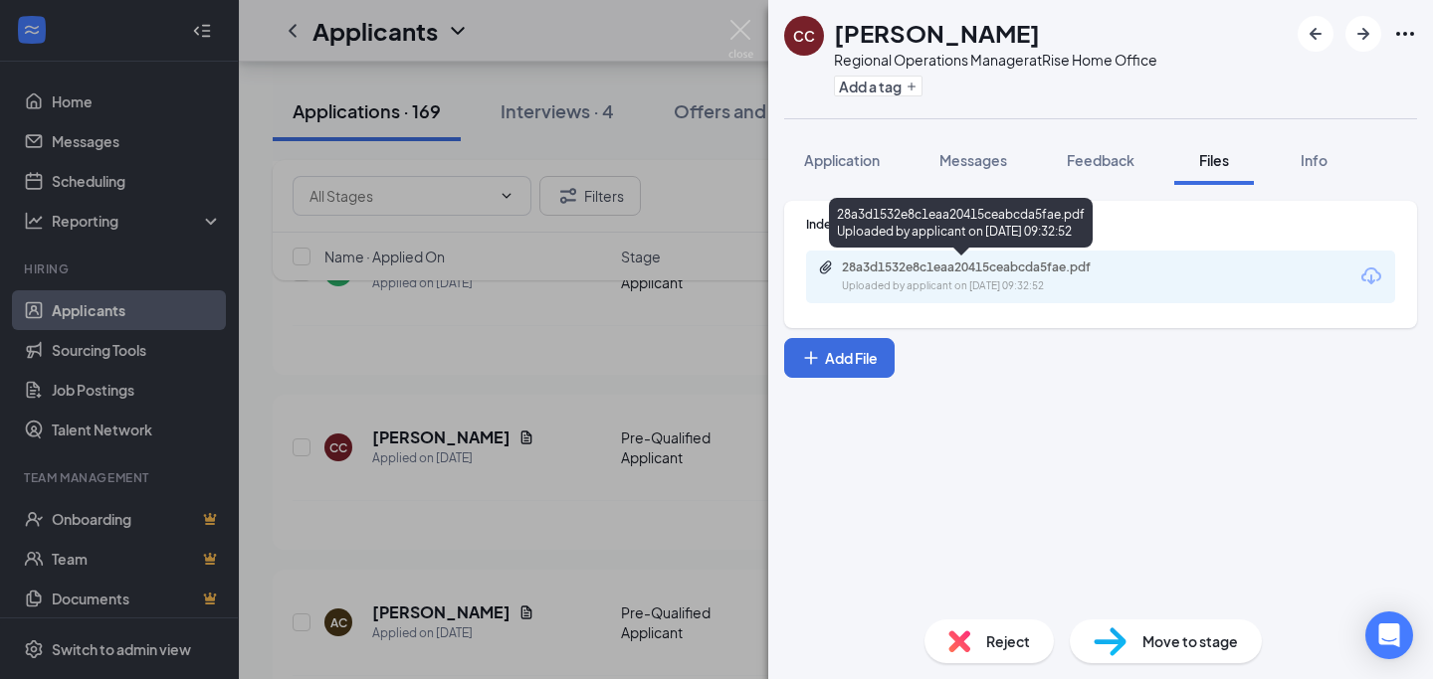
click at [902, 262] on div "28a3d1532e8c1eaa20415ceabcda5fae.pdf" at bounding box center [981, 268] width 279 height 16
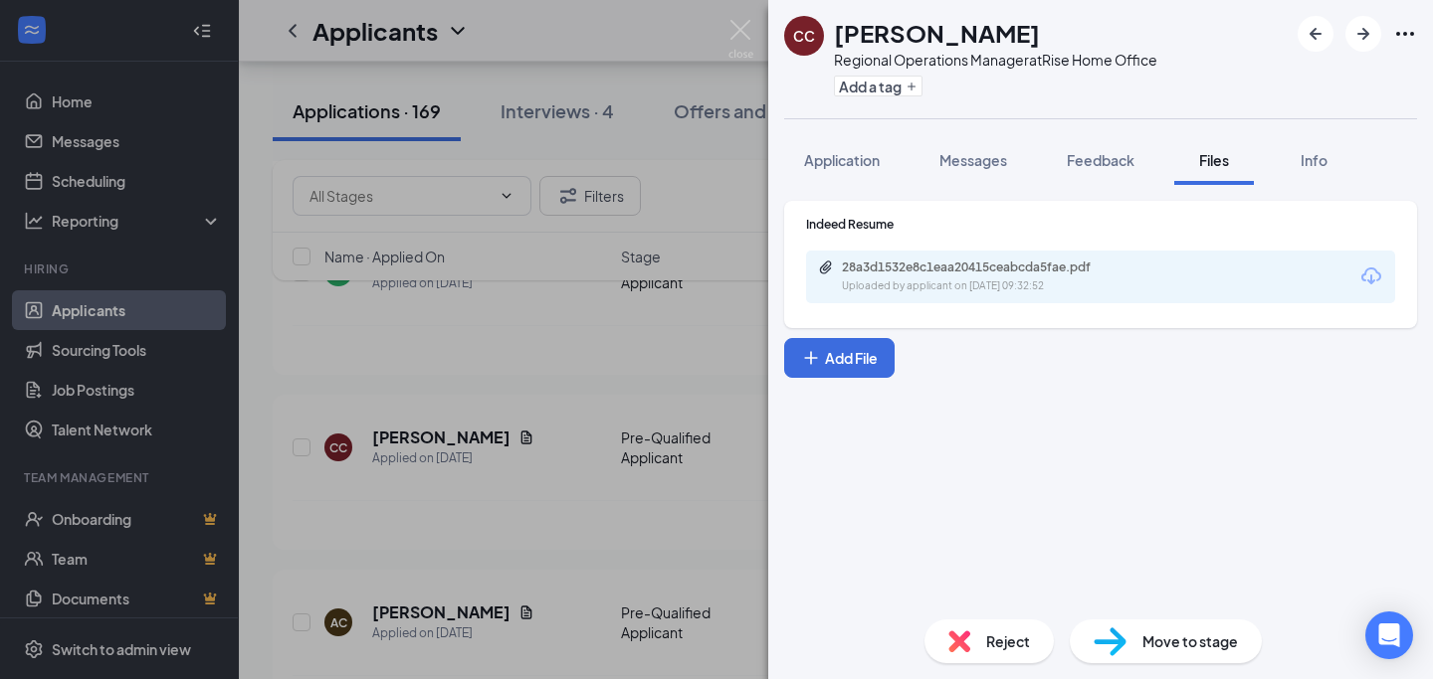
click at [548, 581] on div "CC [PERSON_NAME] Regional Operations Manager at Rise Home Office Add a tag Appl…" at bounding box center [716, 339] width 1433 height 679
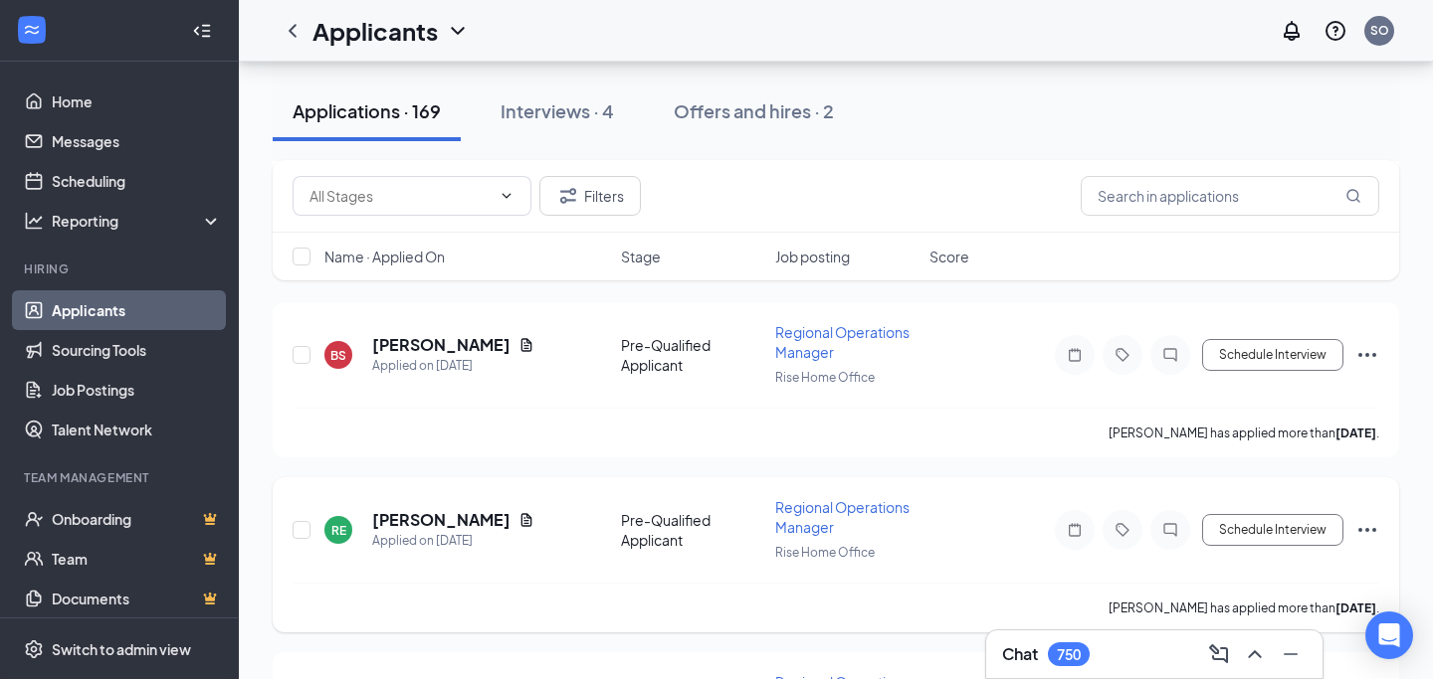
scroll to position [3483, 0]
click at [521, 514] on icon "Document" at bounding box center [526, 520] width 11 height 13
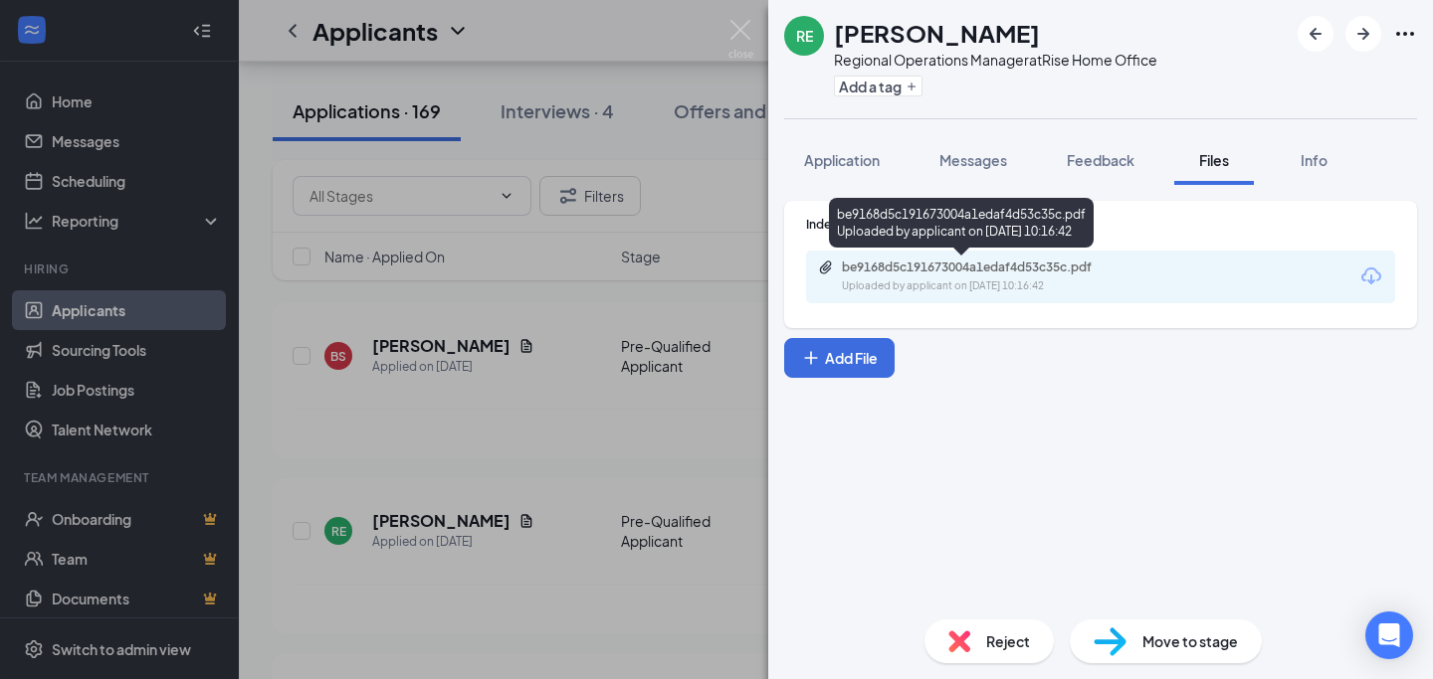
click at [989, 286] on div "Uploaded by applicant on [DATE] 10:16:42" at bounding box center [991, 287] width 298 height 16
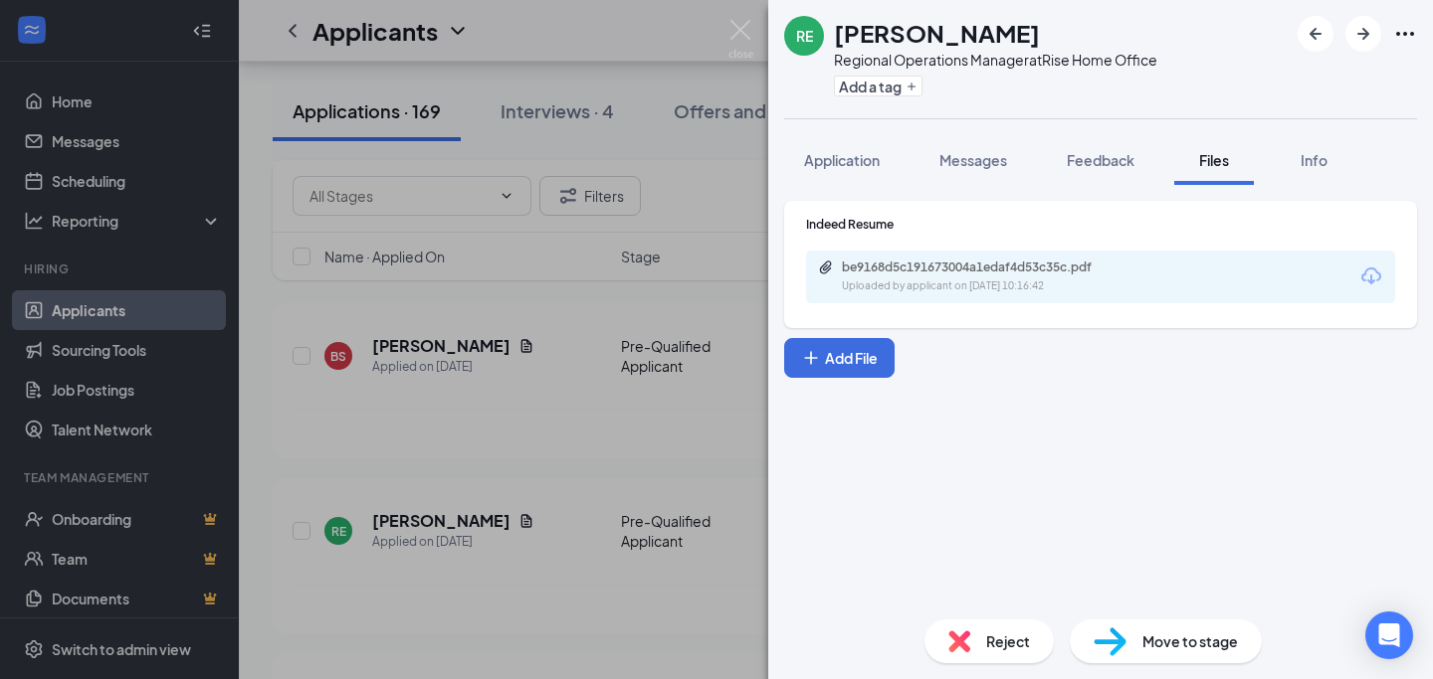
click at [551, 522] on div "RE [PERSON_NAME] Regional Operations Manager at Rise Home Office Add a tag Appl…" at bounding box center [716, 339] width 1433 height 679
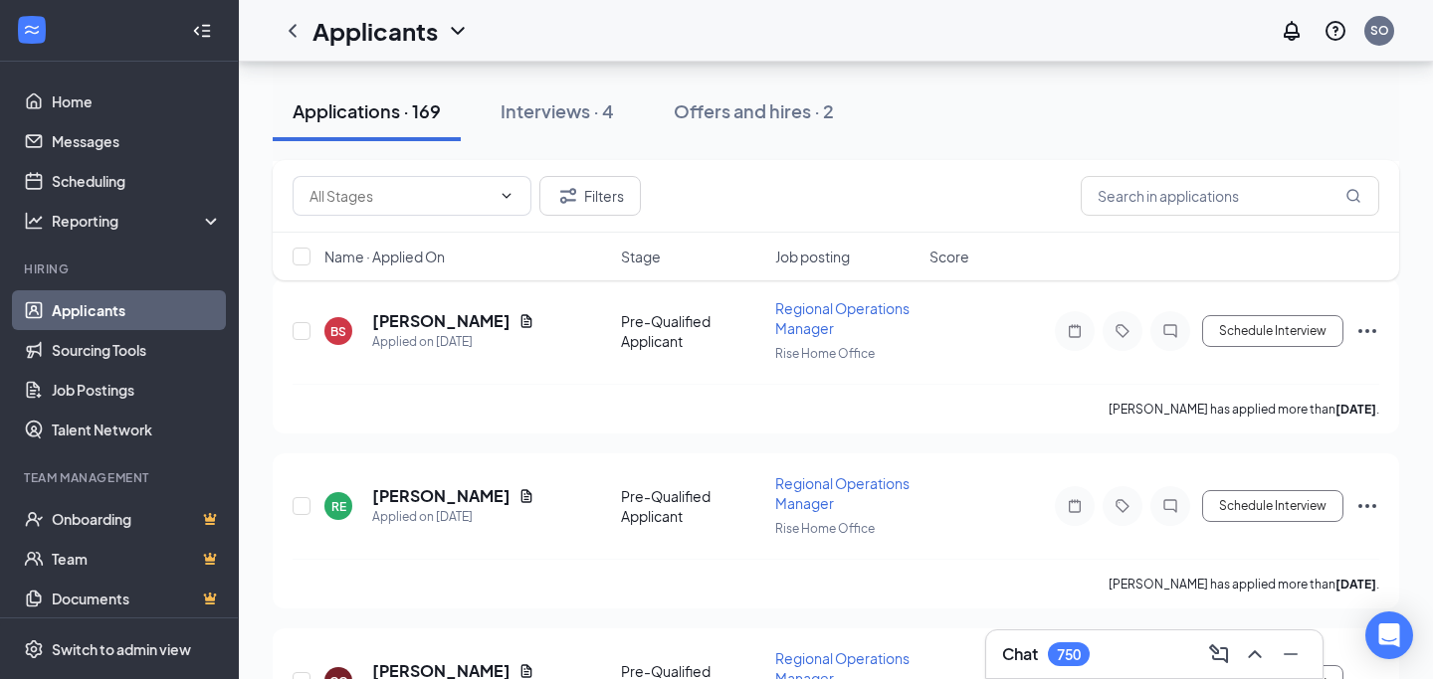
scroll to position [3719, 0]
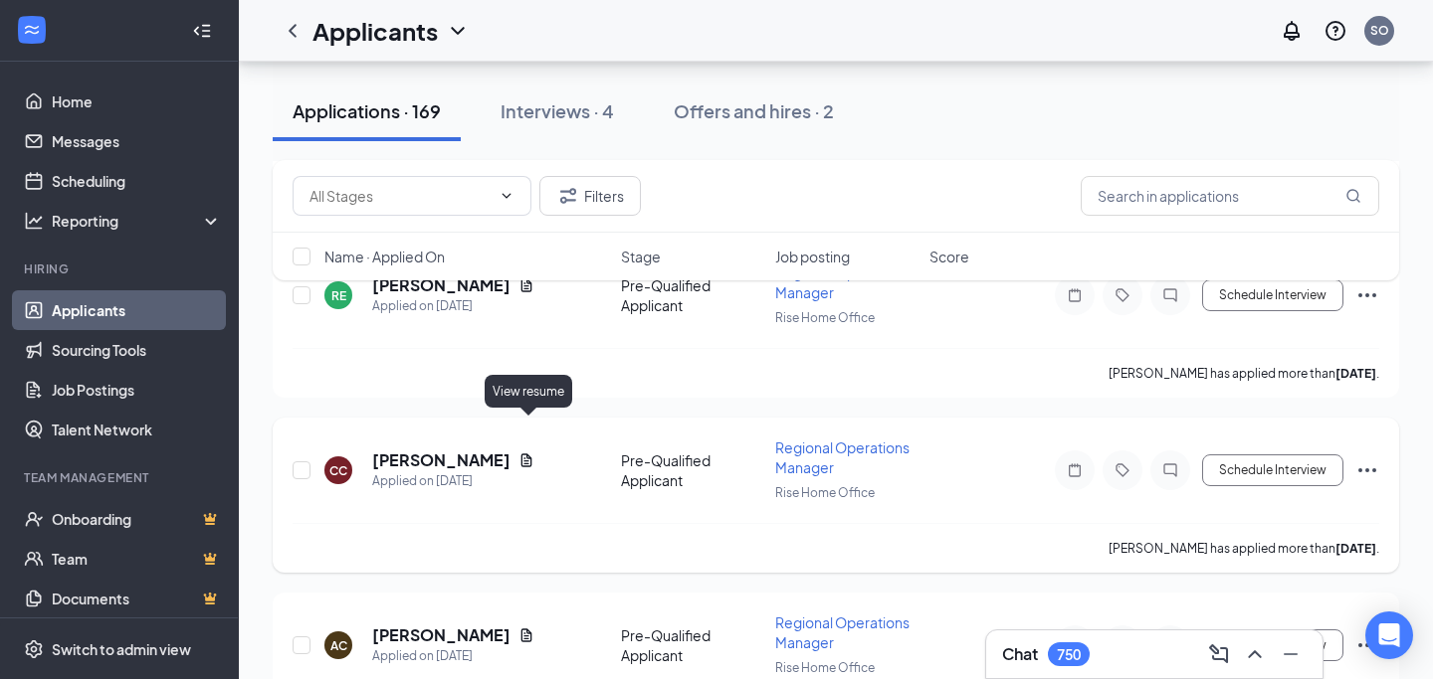
click at [530, 453] on icon "Document" at bounding box center [526, 461] width 16 height 16
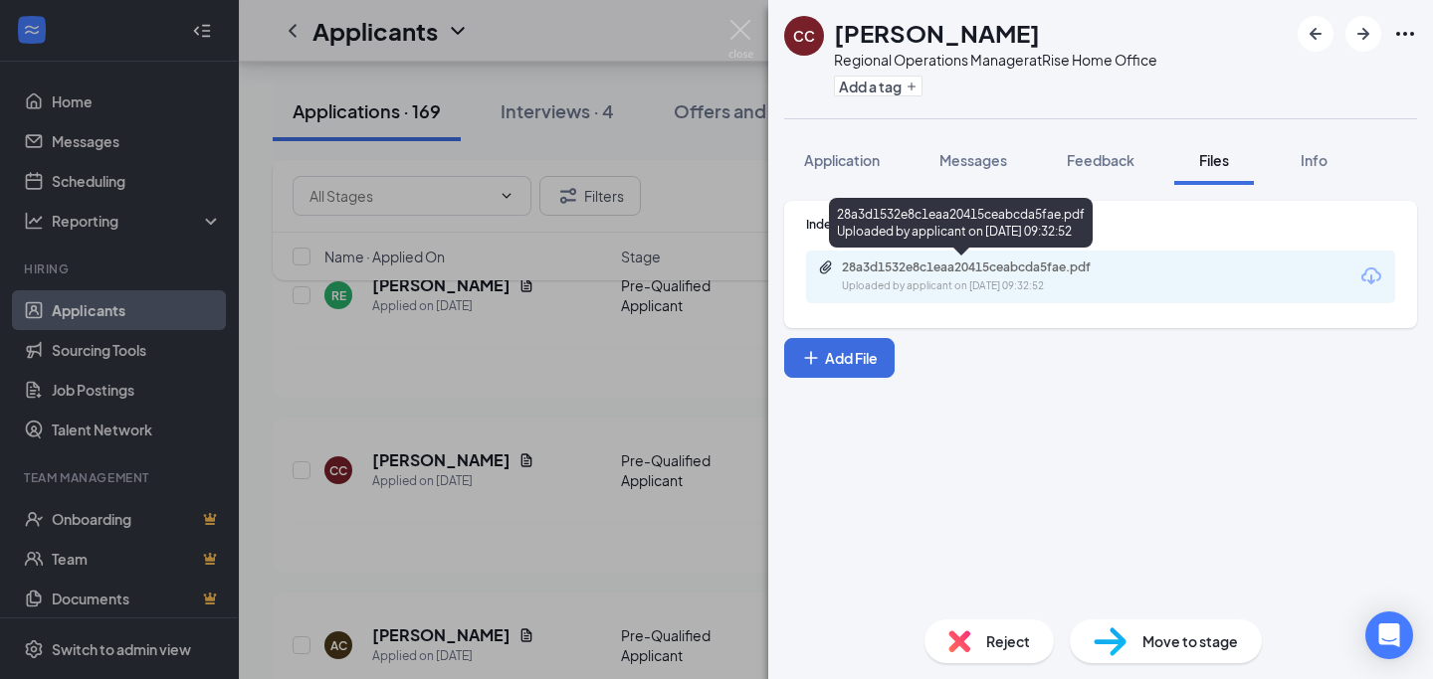
click at [917, 277] on div "28a3d1532e8c1eaa20415ceabcda5fae.pdf Uploaded by applicant on [DATE] 09:32:52" at bounding box center [979, 277] width 322 height 35
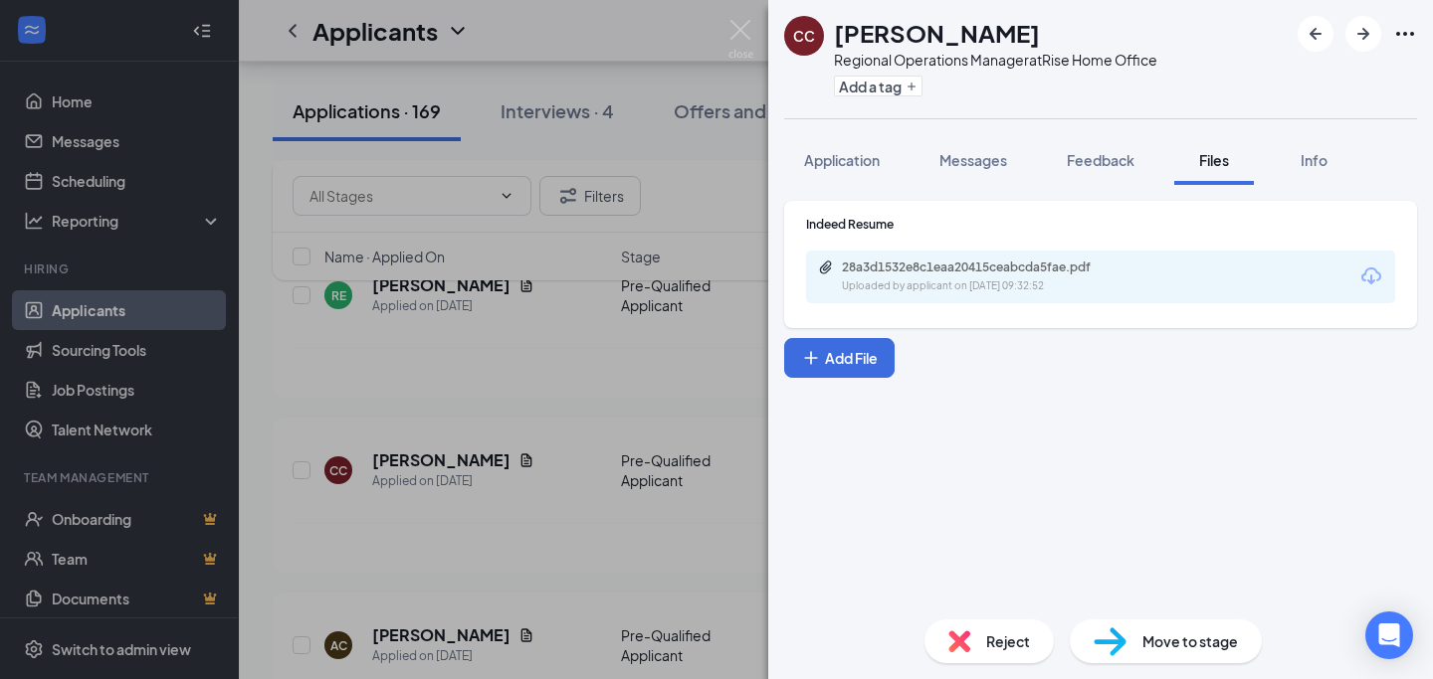
click at [539, 421] on div "CC [PERSON_NAME] Regional Operations Manager at Rise Home Office Add a tag Appl…" at bounding box center [716, 339] width 1433 height 679
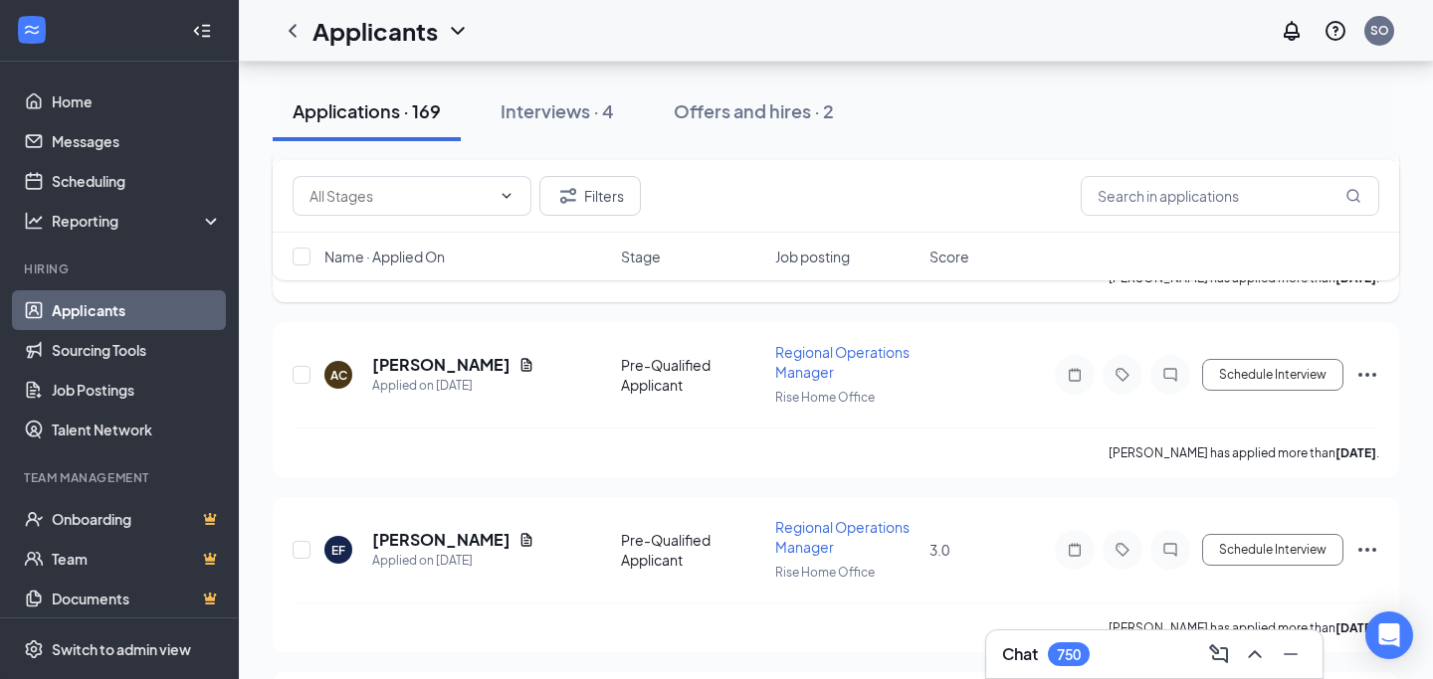
scroll to position [4120, 0]
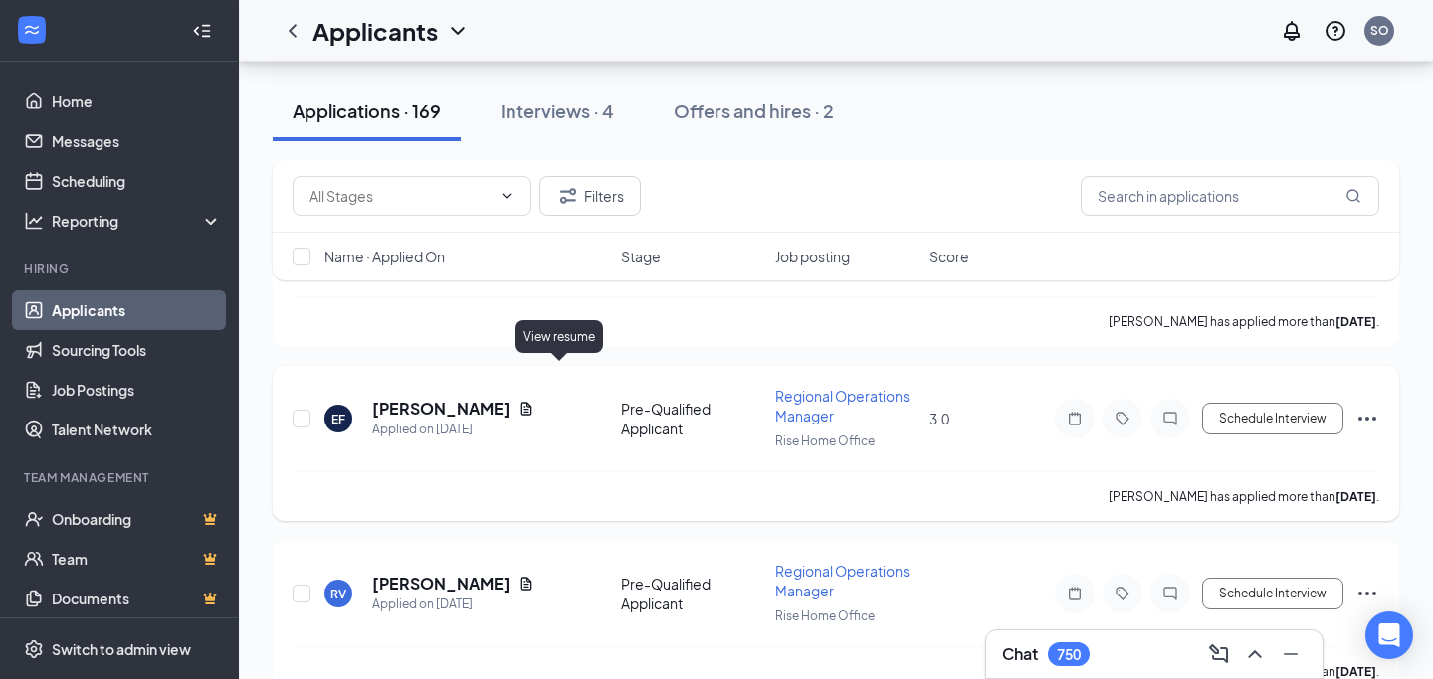
click at [532, 402] on icon "Document" at bounding box center [526, 408] width 11 height 13
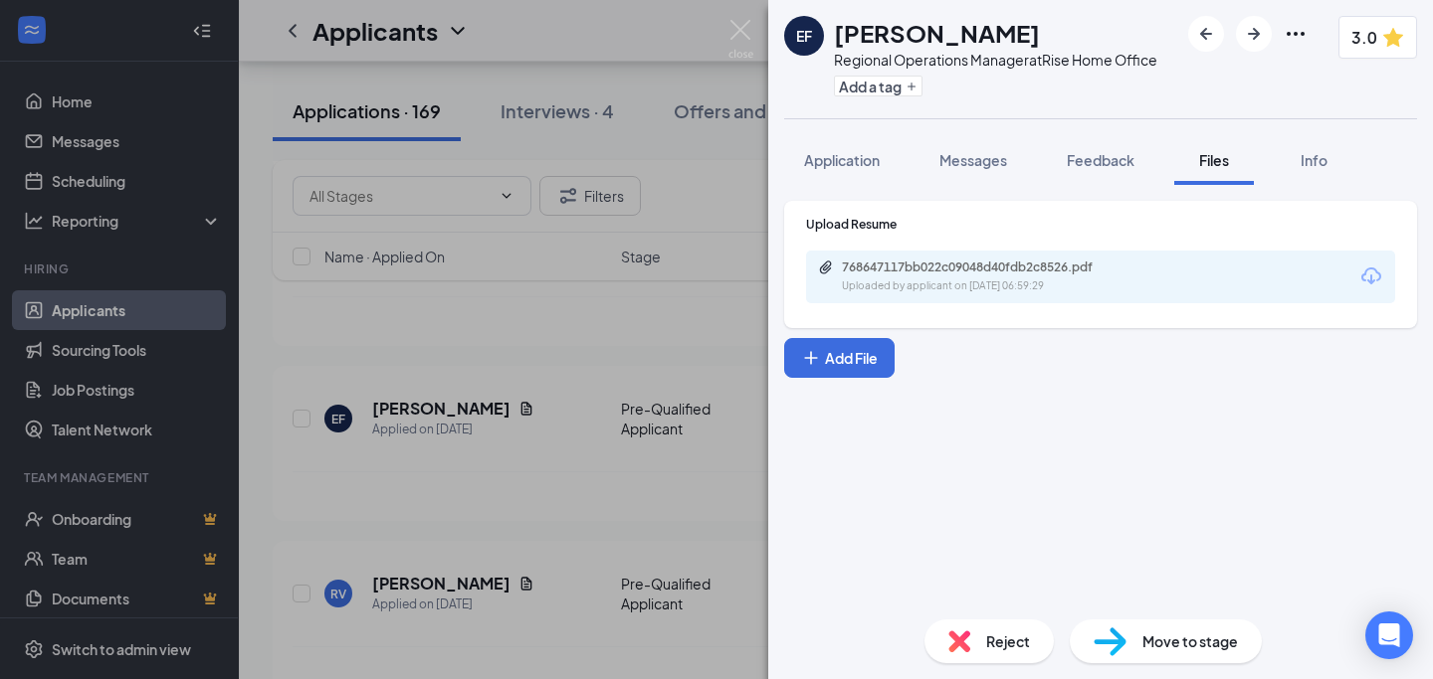
click at [935, 296] on div "768647117bb022c09048d40fdb2c8526.pdf Uploaded by applicant on [DATE] 06:59:29" at bounding box center [1100, 277] width 589 height 53
click at [940, 280] on div "Uploaded by applicant on [DATE] 06:59:29" at bounding box center [991, 287] width 298 height 16
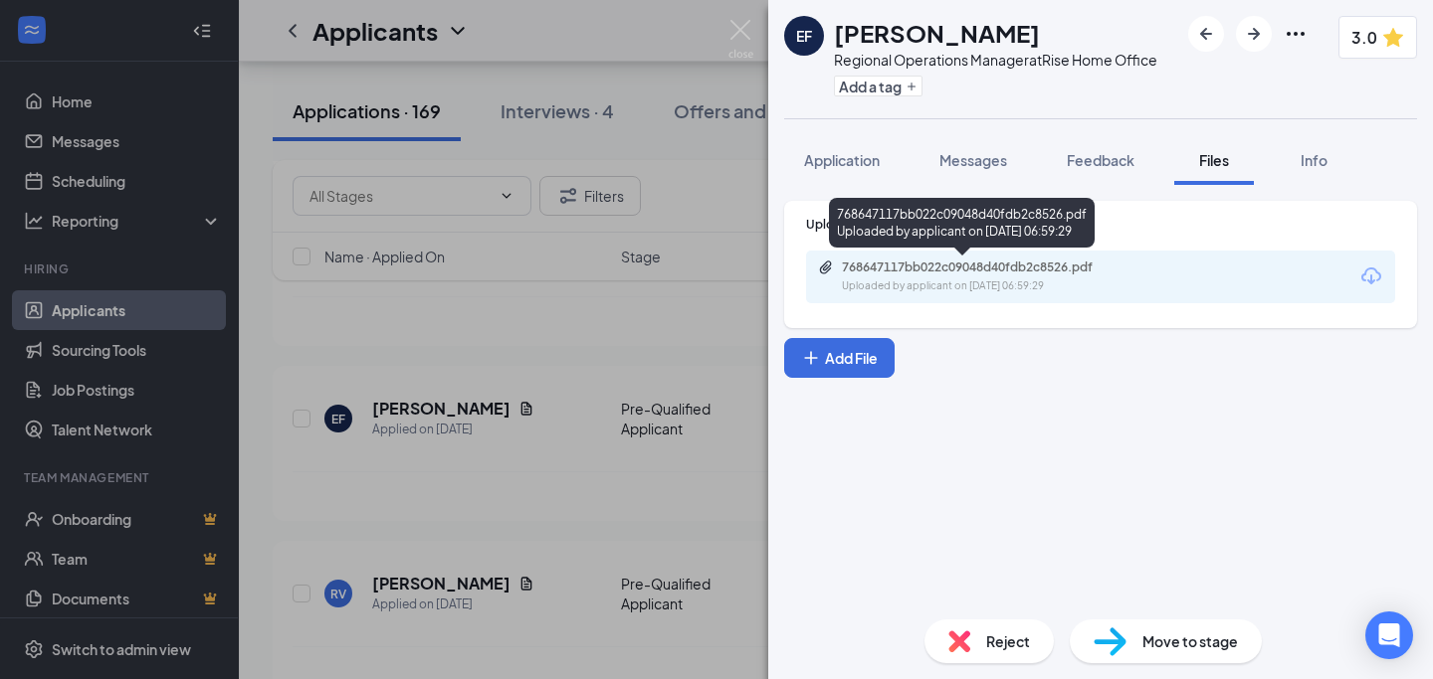
click at [508, 433] on div "EF [PERSON_NAME] Regional Operations Manager at Rise Home Office Add a tag 3.0 …" at bounding box center [716, 339] width 1433 height 679
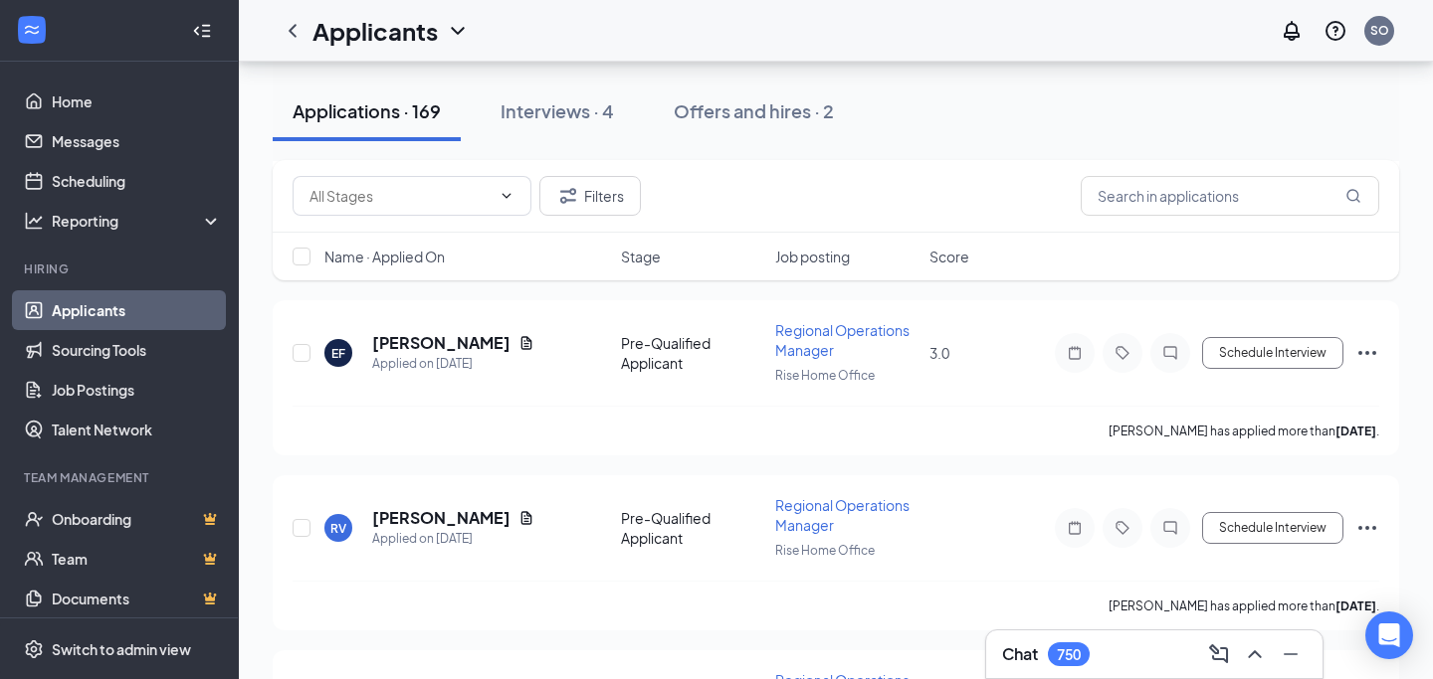
scroll to position [4280, 0]
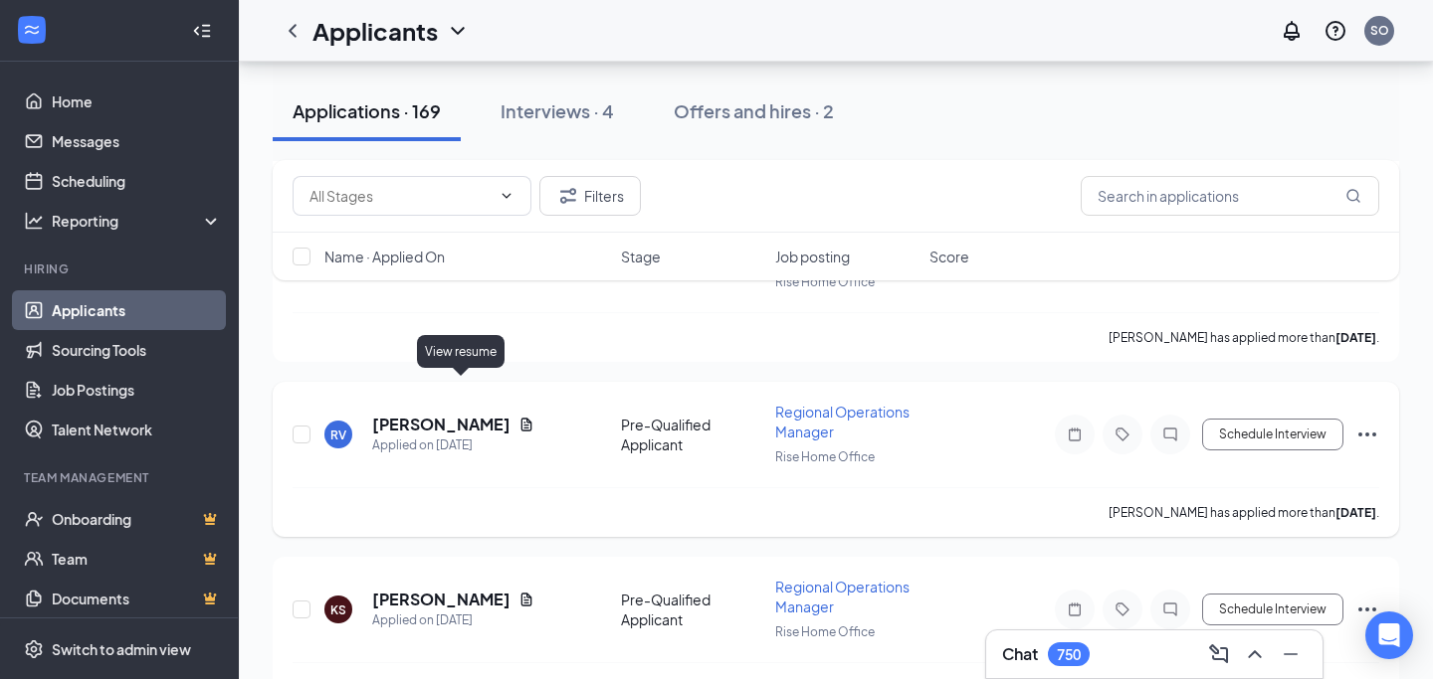
click at [521, 418] on icon "Document" at bounding box center [526, 424] width 11 height 13
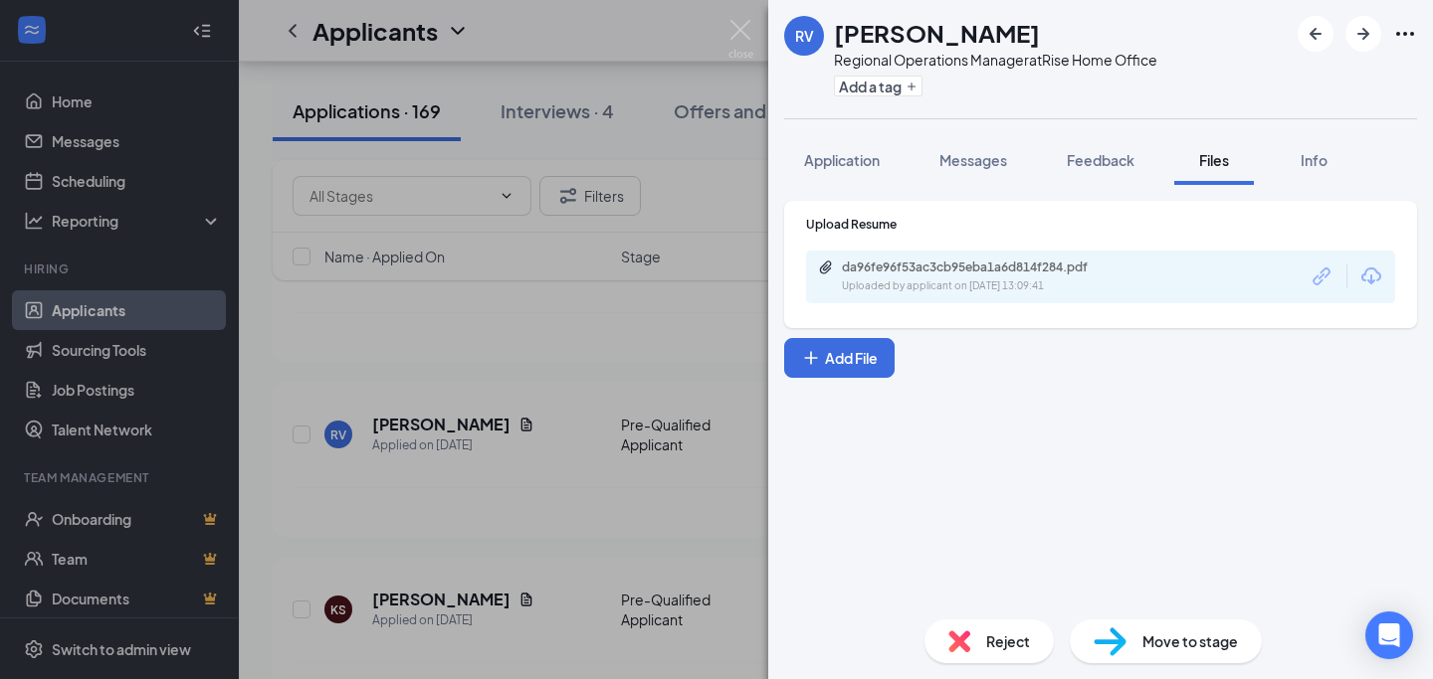
click at [952, 282] on div "Uploaded by applicant on [DATE] 13:09:41" at bounding box center [991, 287] width 298 height 16
click at [476, 468] on div "RV [PERSON_NAME] Regional Operations Manager at Rise Home Office Add a tag Appl…" at bounding box center [716, 339] width 1433 height 679
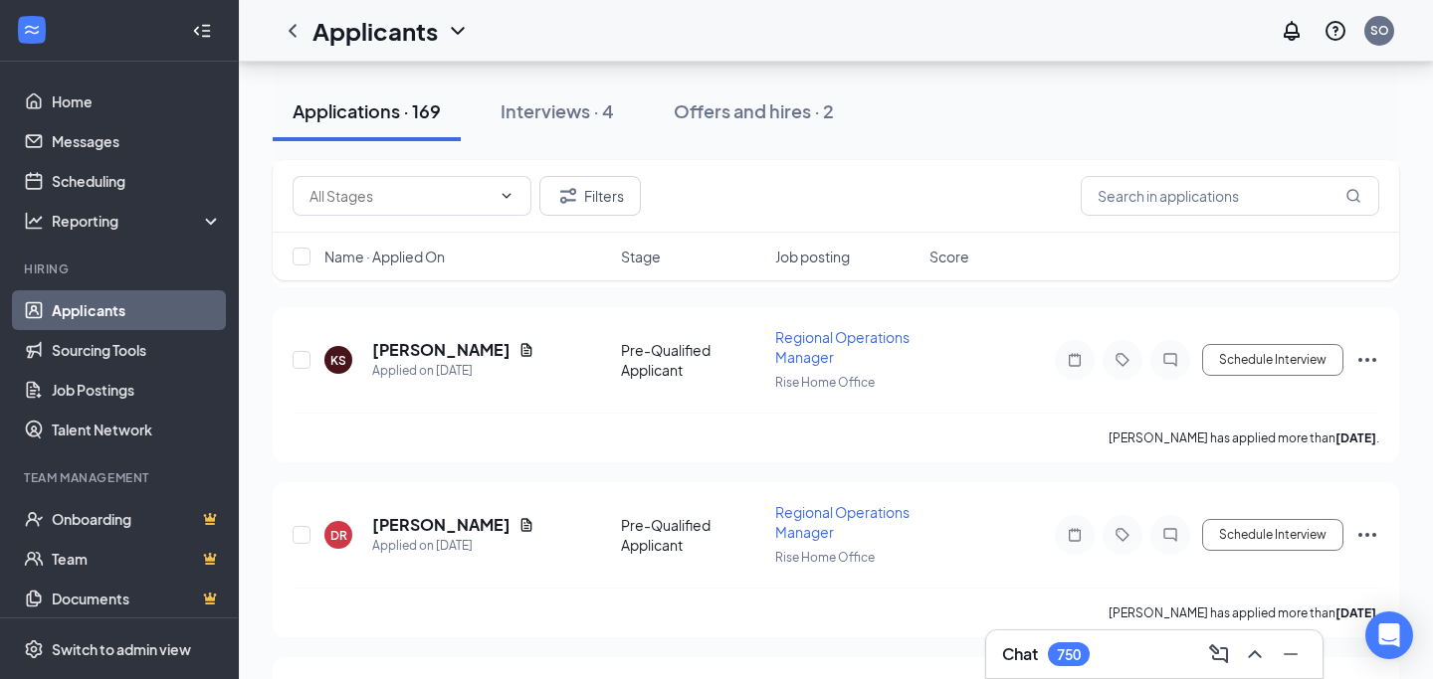
scroll to position [4528, 0]
click at [526, 343] on icon "Document" at bounding box center [526, 351] width 16 height 16
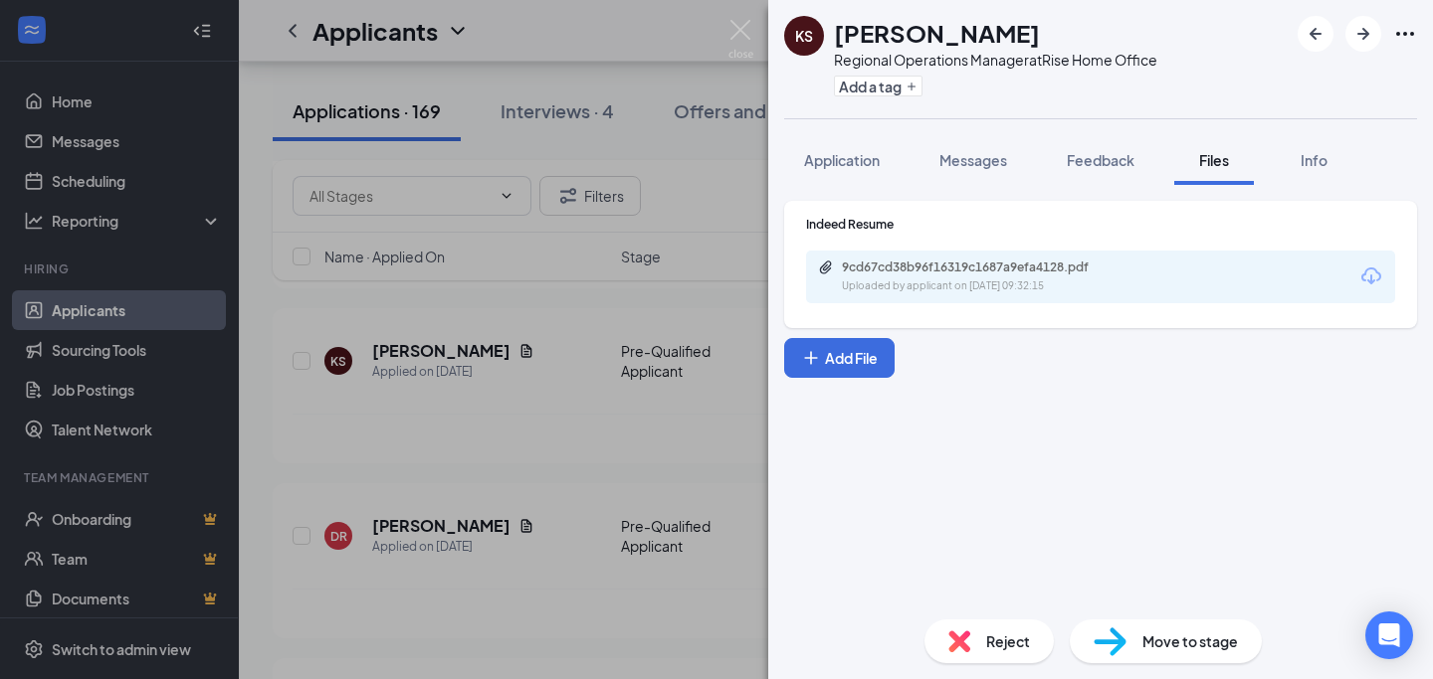
click at [872, 274] on div "9cd67cd38b96f16319c1687a9efa4128.pdf" at bounding box center [981, 268] width 279 height 16
click at [467, 350] on div "KS [PERSON_NAME] Regional Operations Manager at Rise Home Office Add a tag Appl…" at bounding box center [716, 339] width 1433 height 679
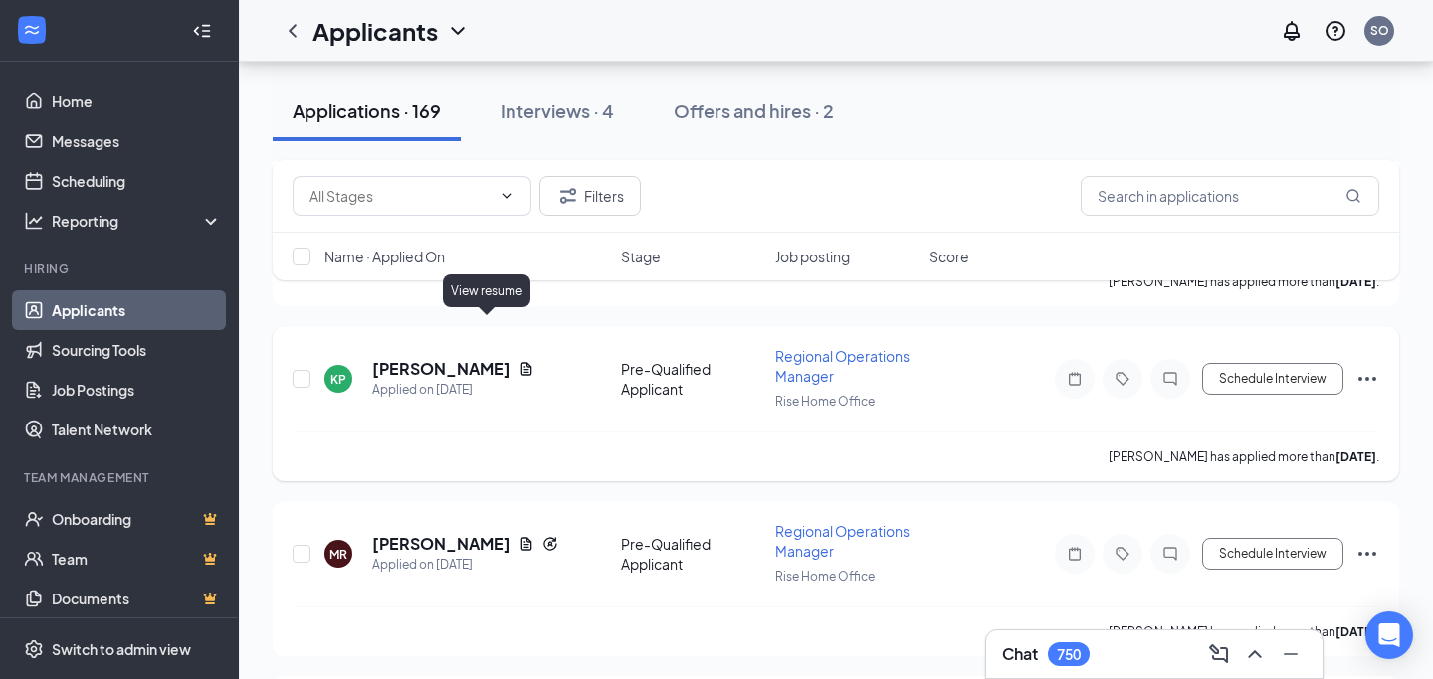
scroll to position [4992, 0]
